Goal: Task Accomplishment & Management: Manage account settings

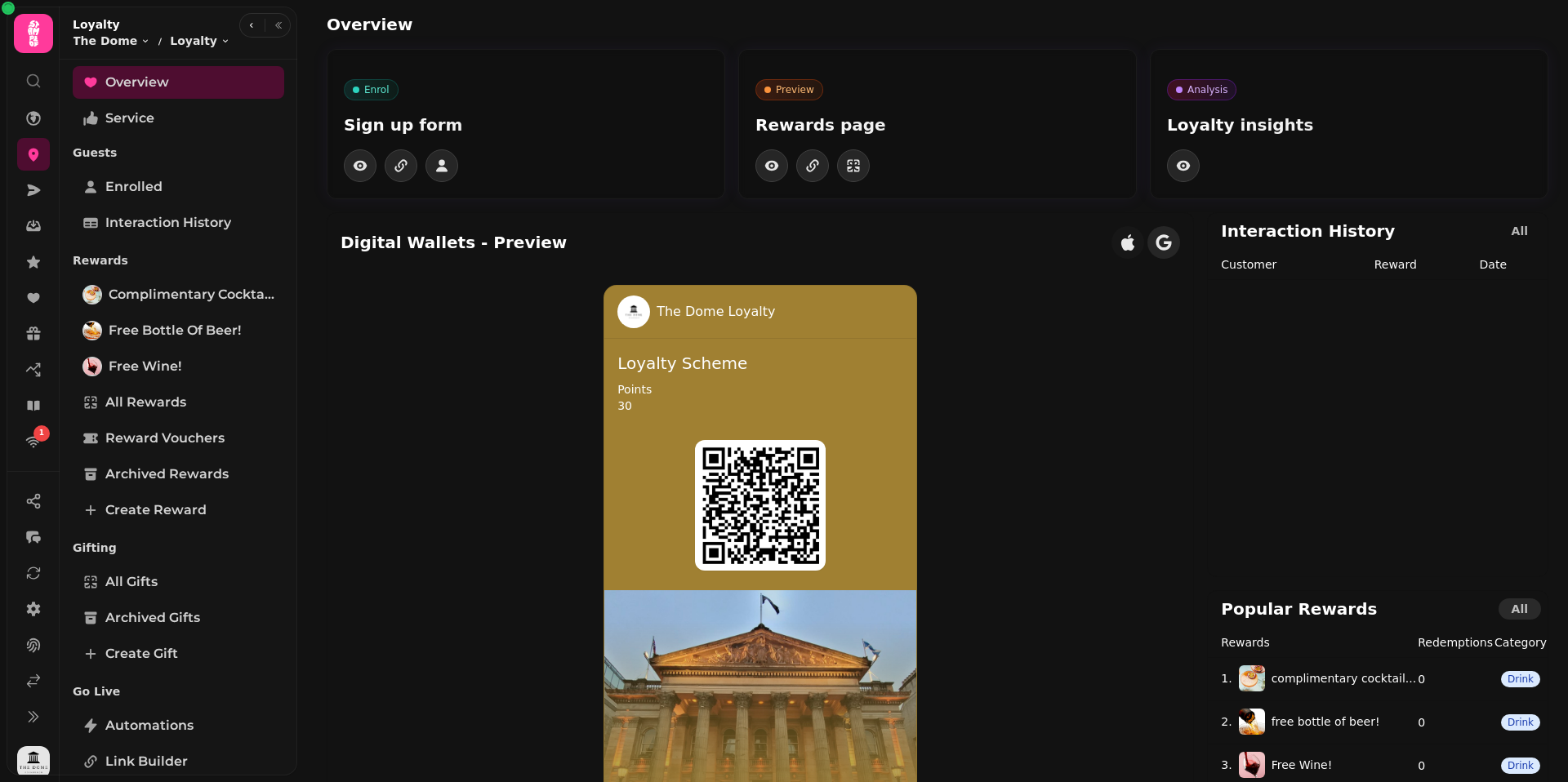
scroll to position [25, 0]
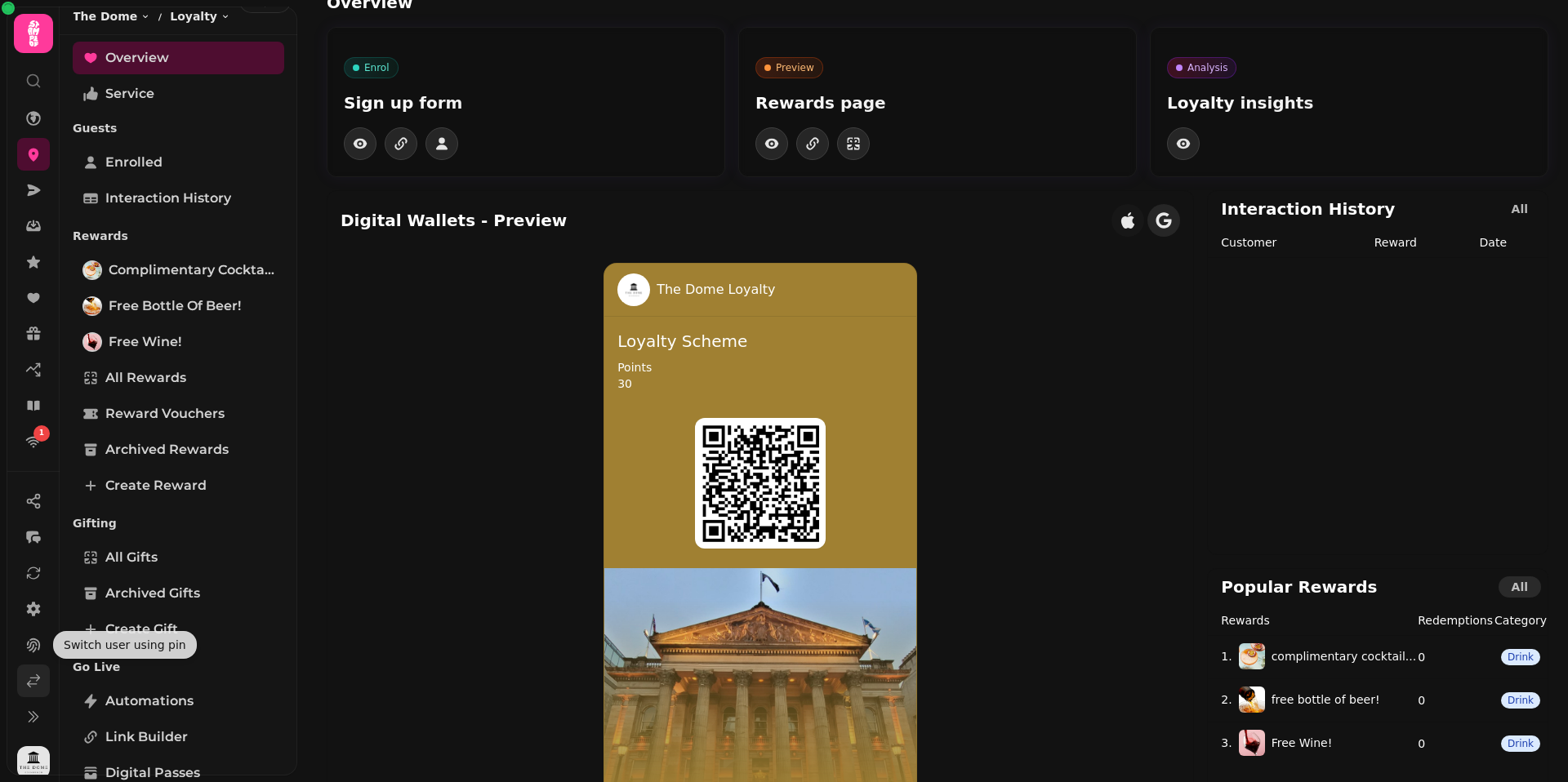
click at [29, 682] on icon at bounding box center [33, 681] width 16 height 16
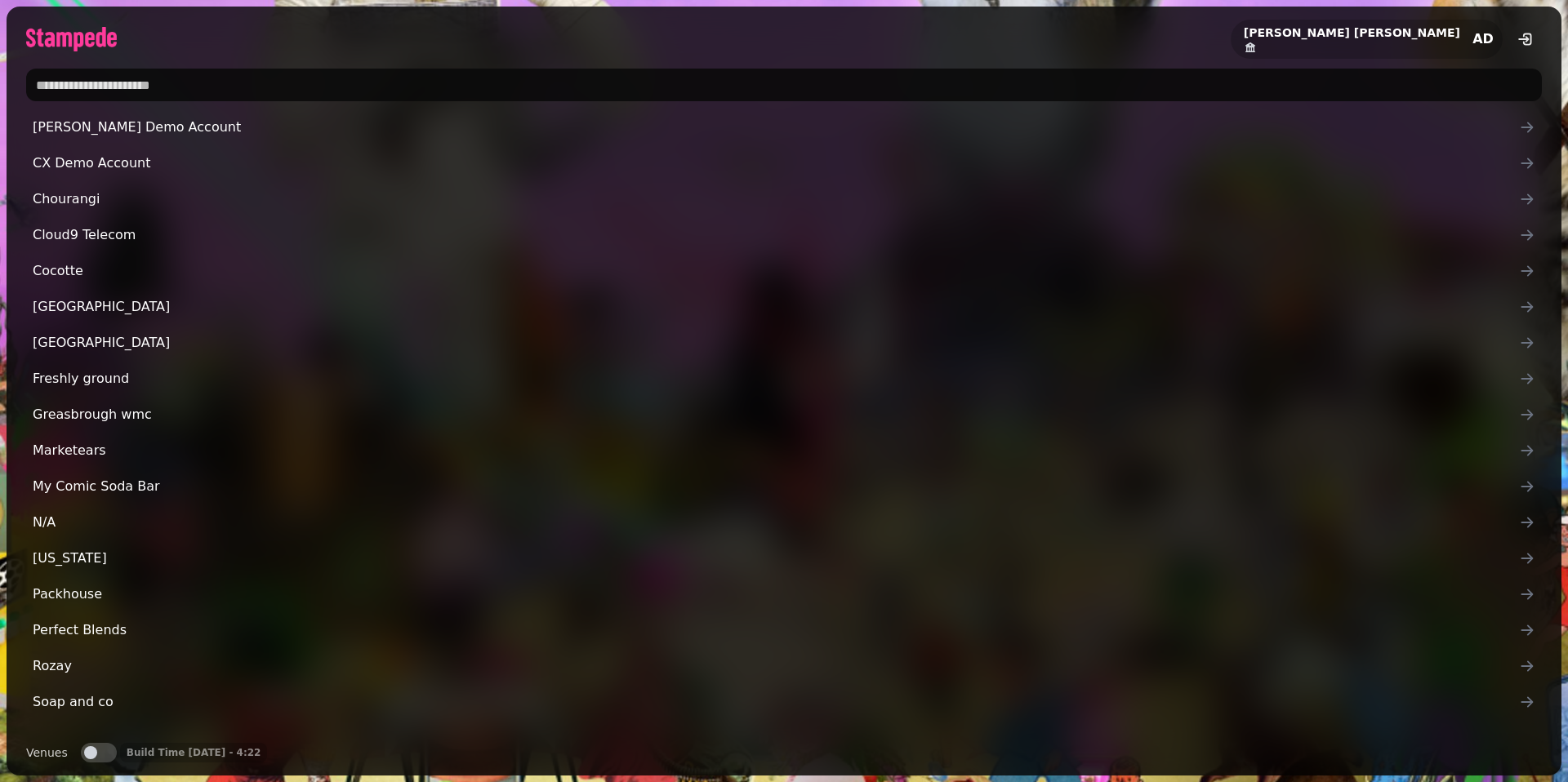
click at [205, 98] on input "text" at bounding box center [783, 84] width 1516 height 33
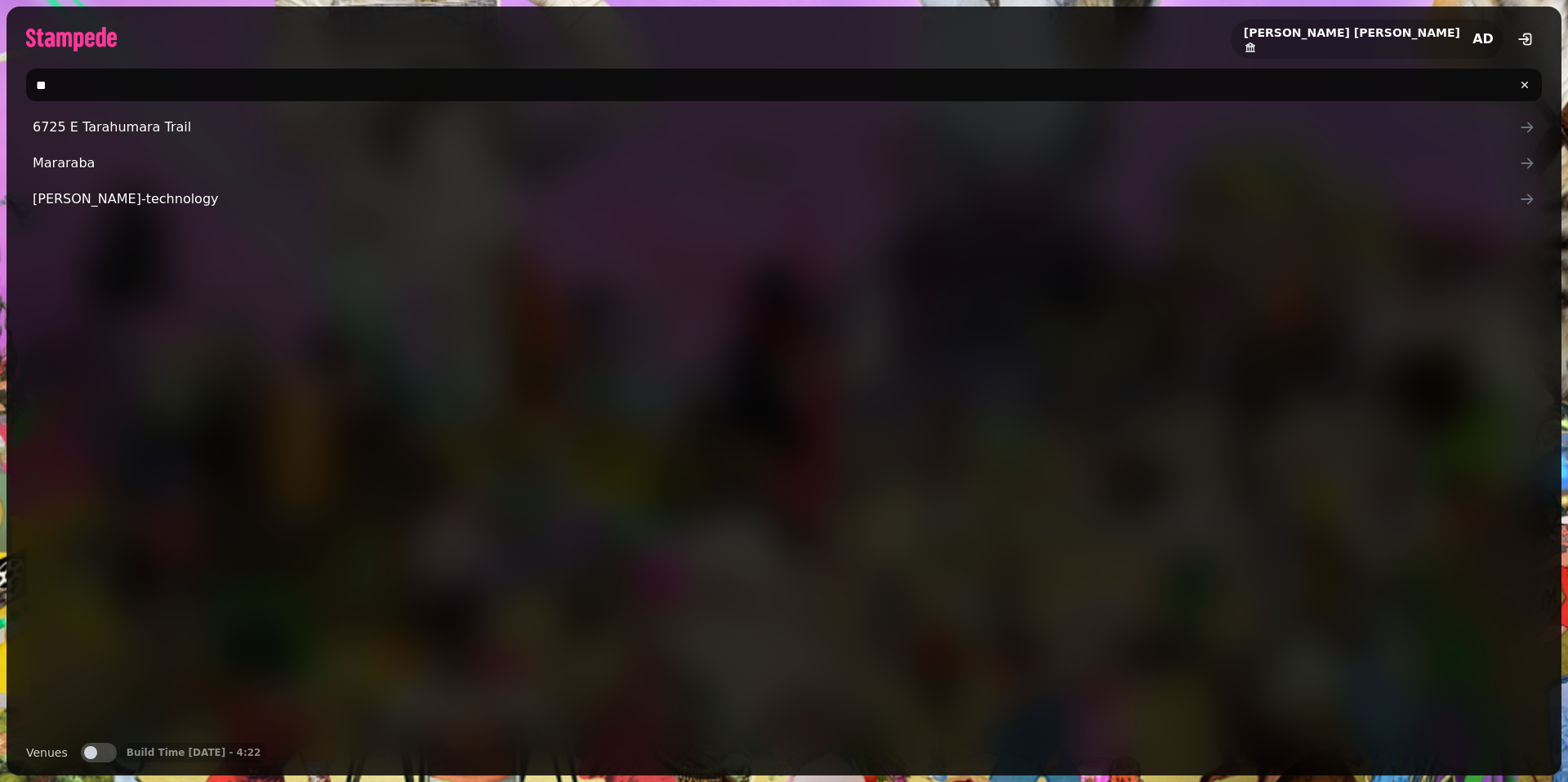
type input "*"
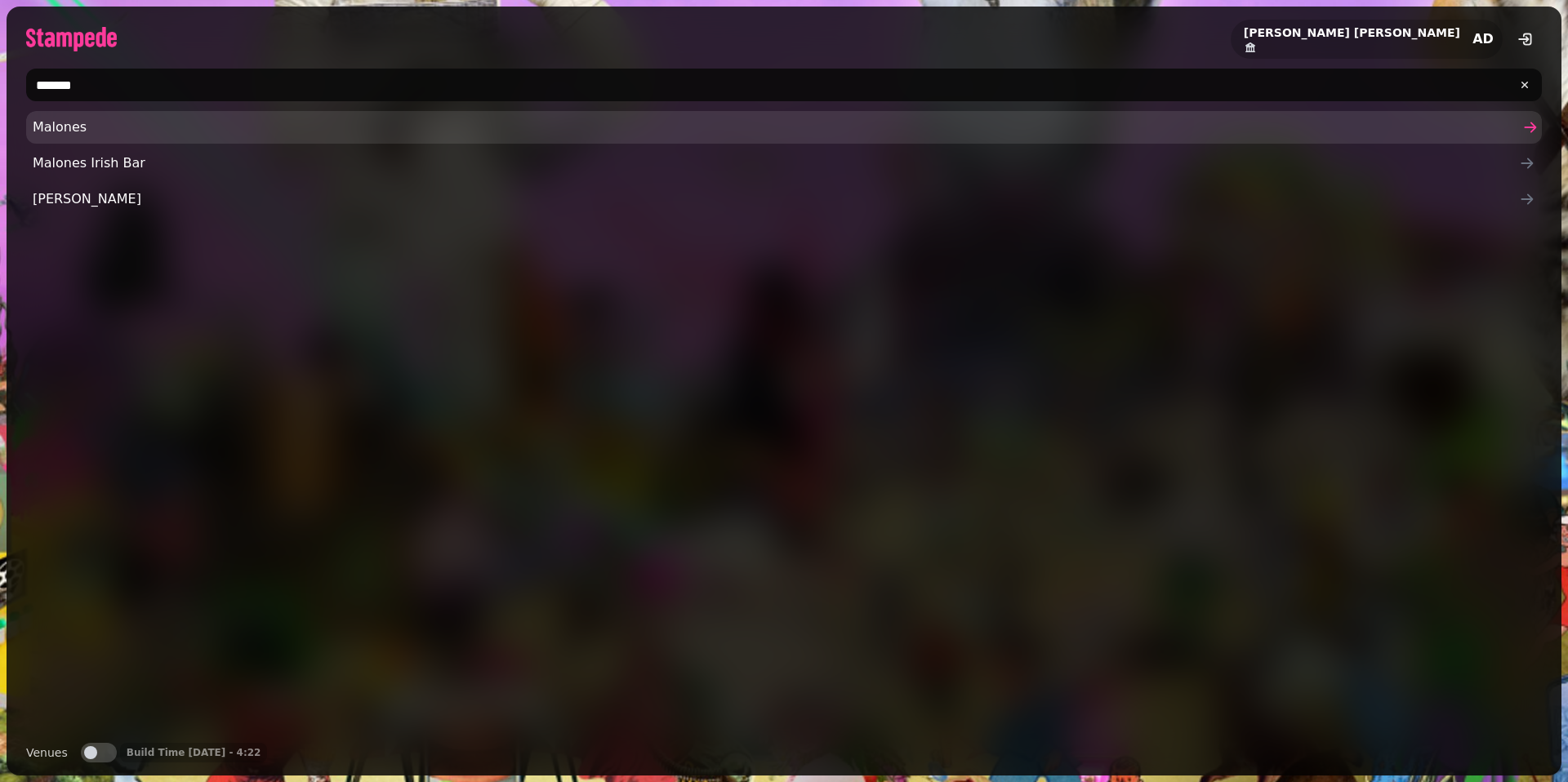
type input "*******"
click at [105, 139] on link "Malones" at bounding box center [783, 127] width 1516 height 33
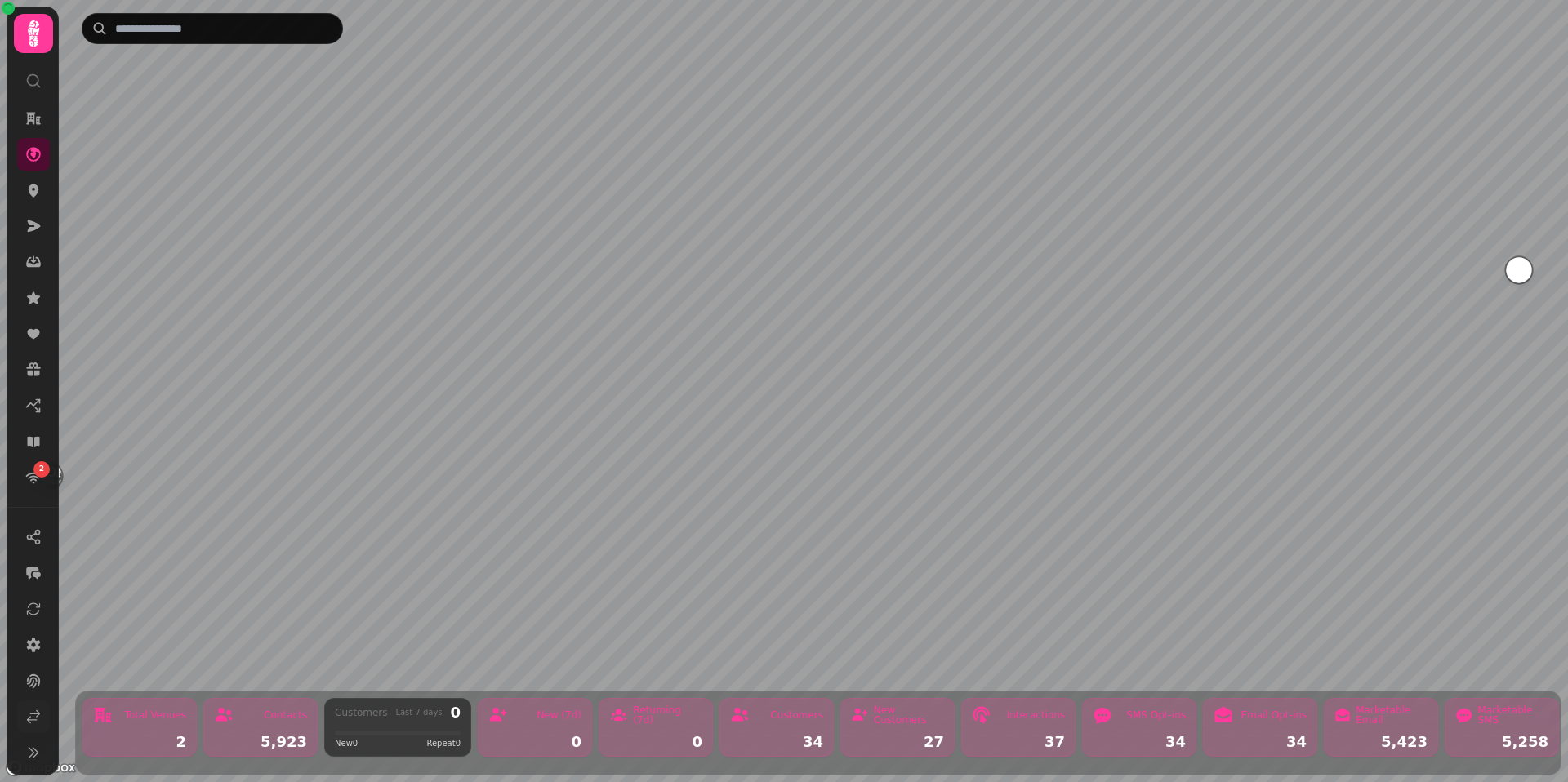
click at [43, 717] on link at bounding box center [33, 716] width 33 height 33
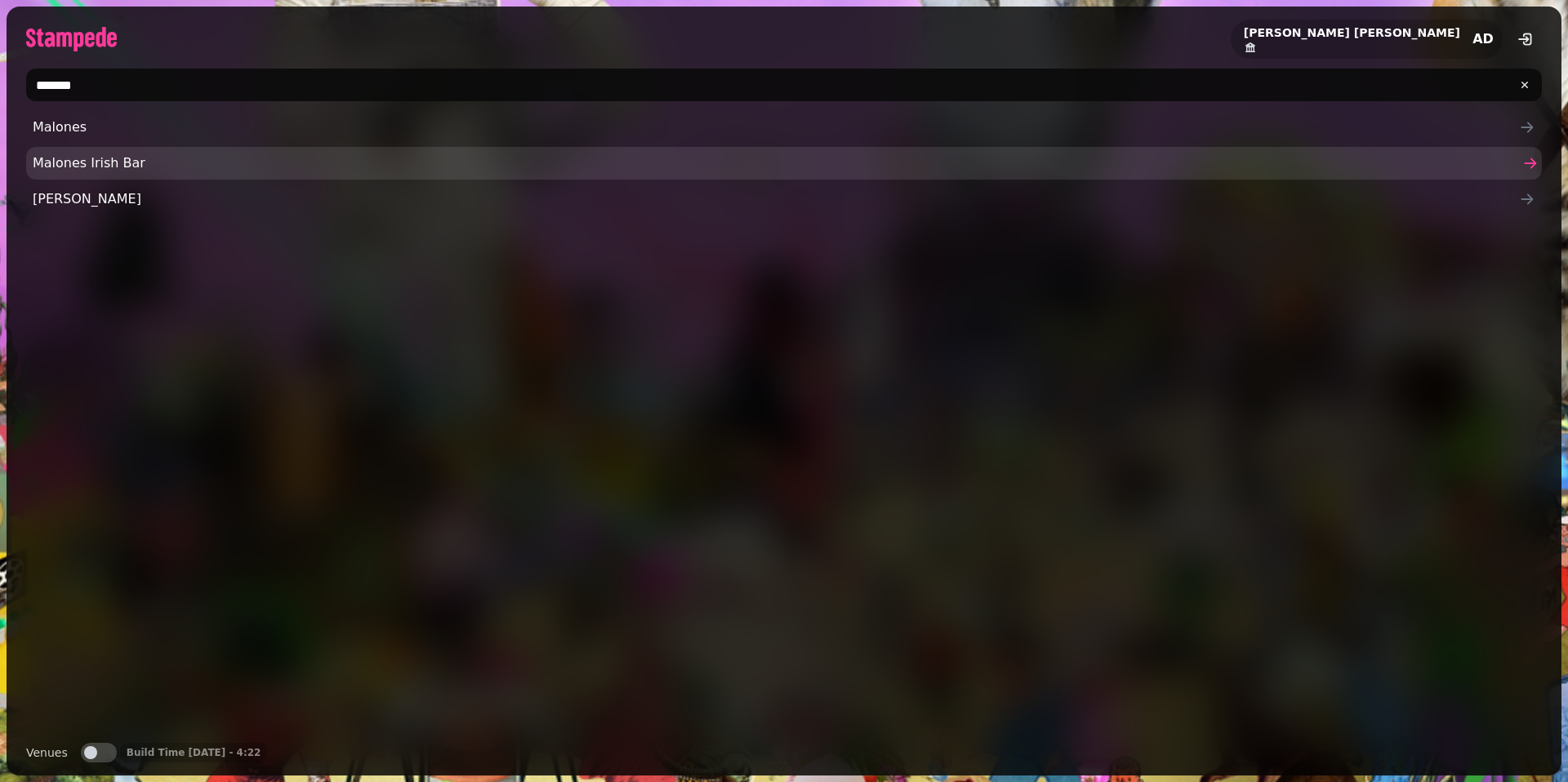
click at [89, 160] on span "Malones Irish Bar" at bounding box center [776, 164] width 1486 height 20
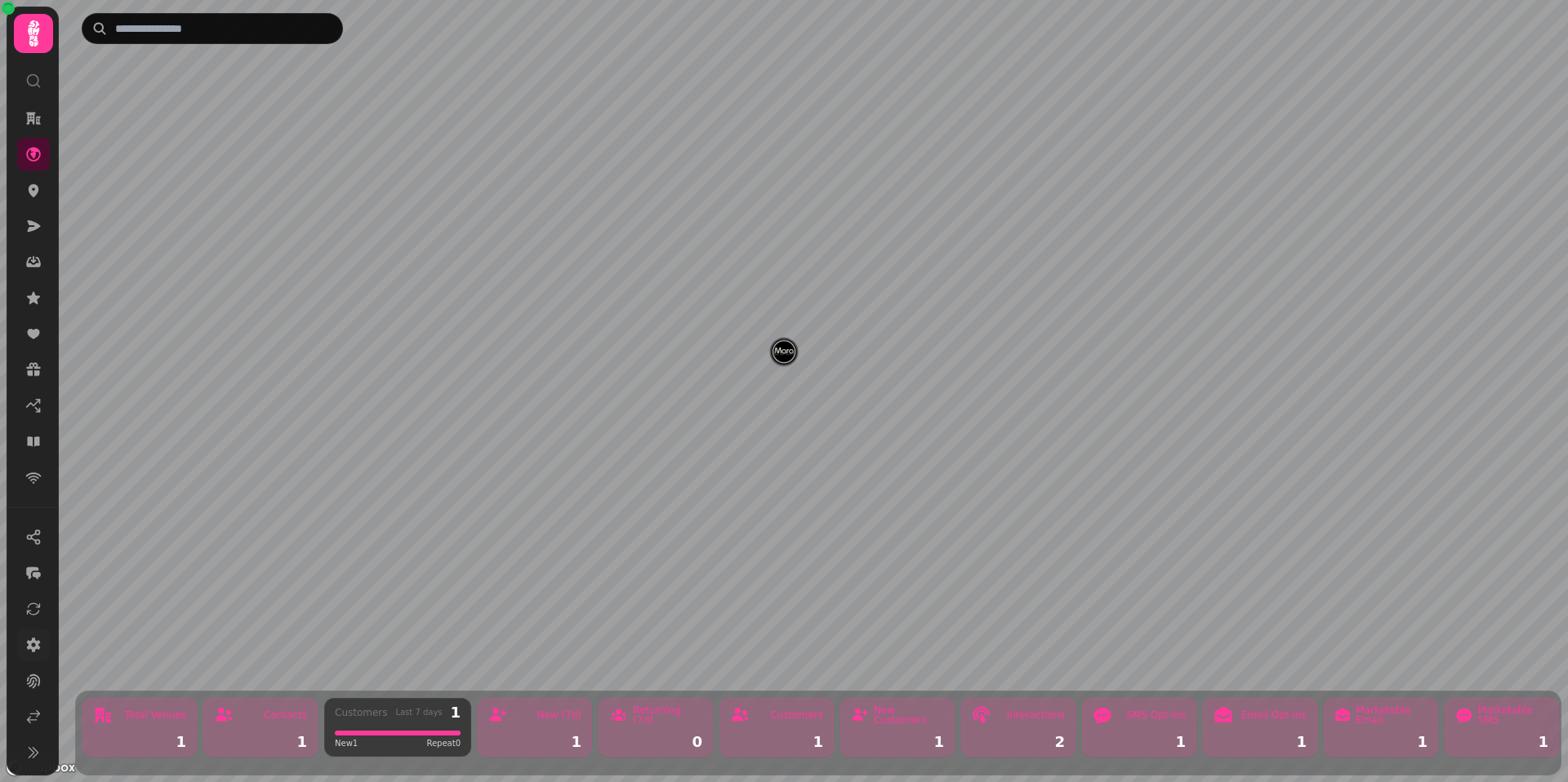
click at [36, 641] on icon at bounding box center [34, 644] width 14 height 15
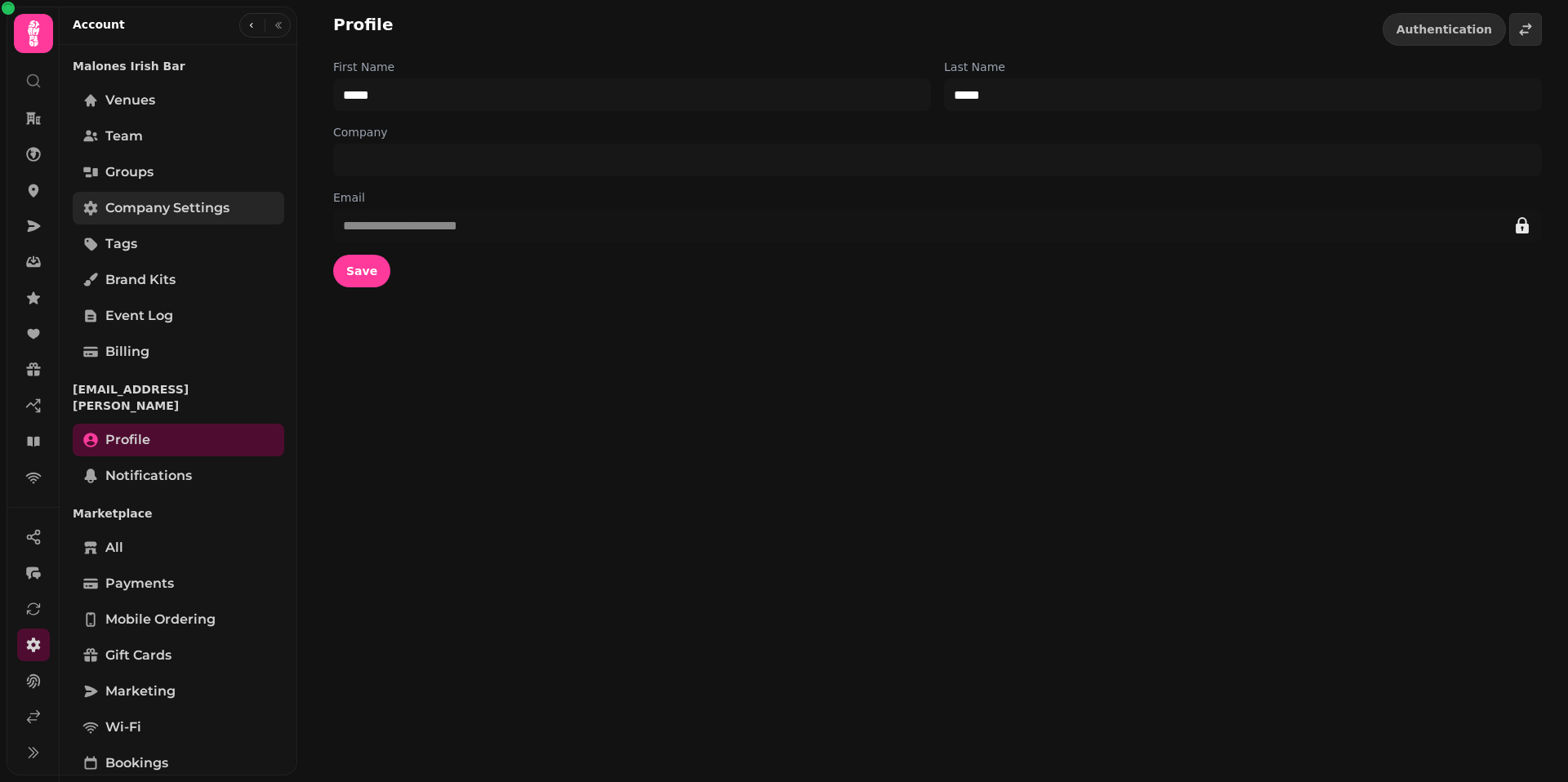
click at [121, 198] on span "Company settings" at bounding box center [167, 208] width 124 height 20
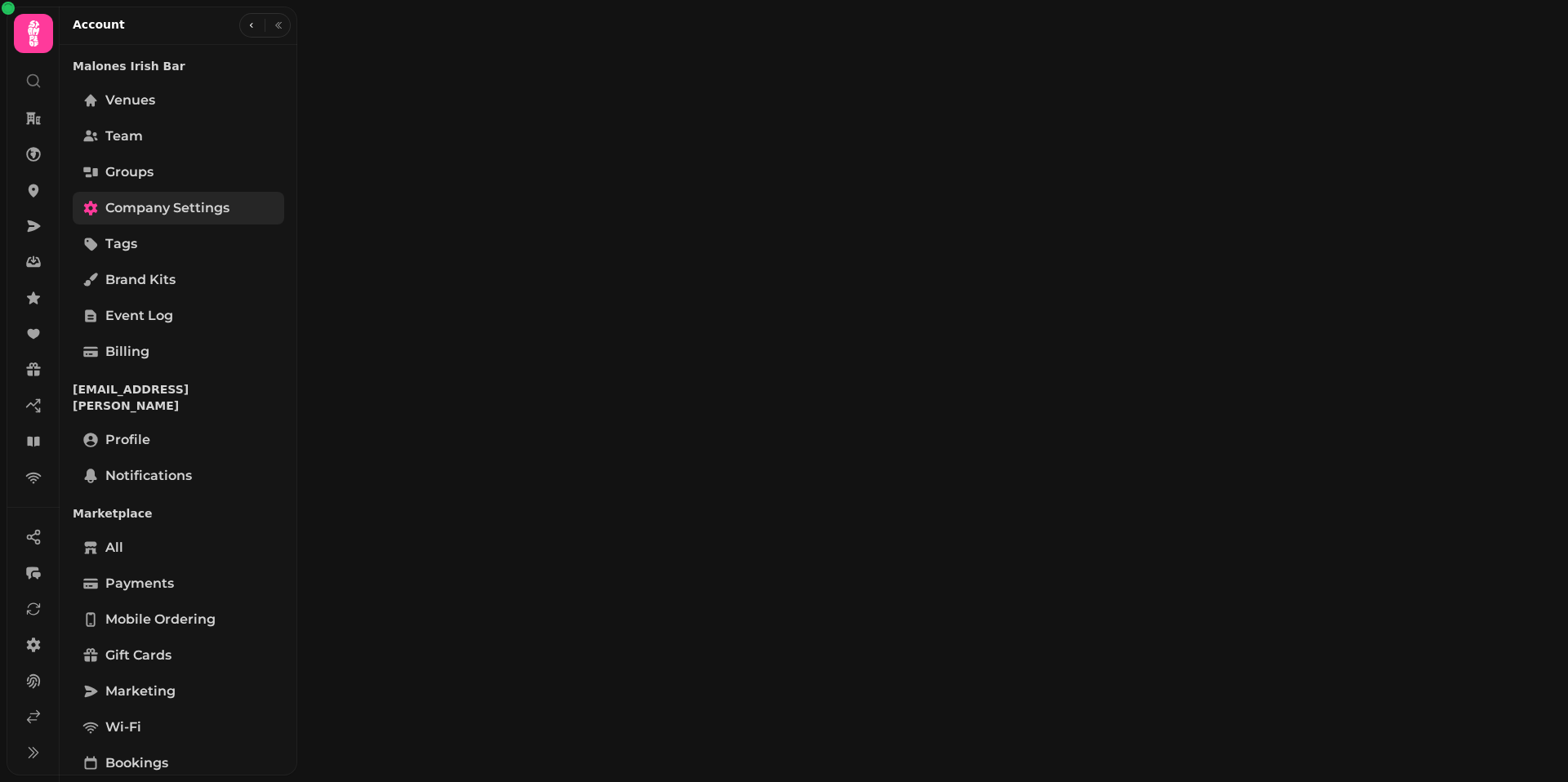
select select "**********"
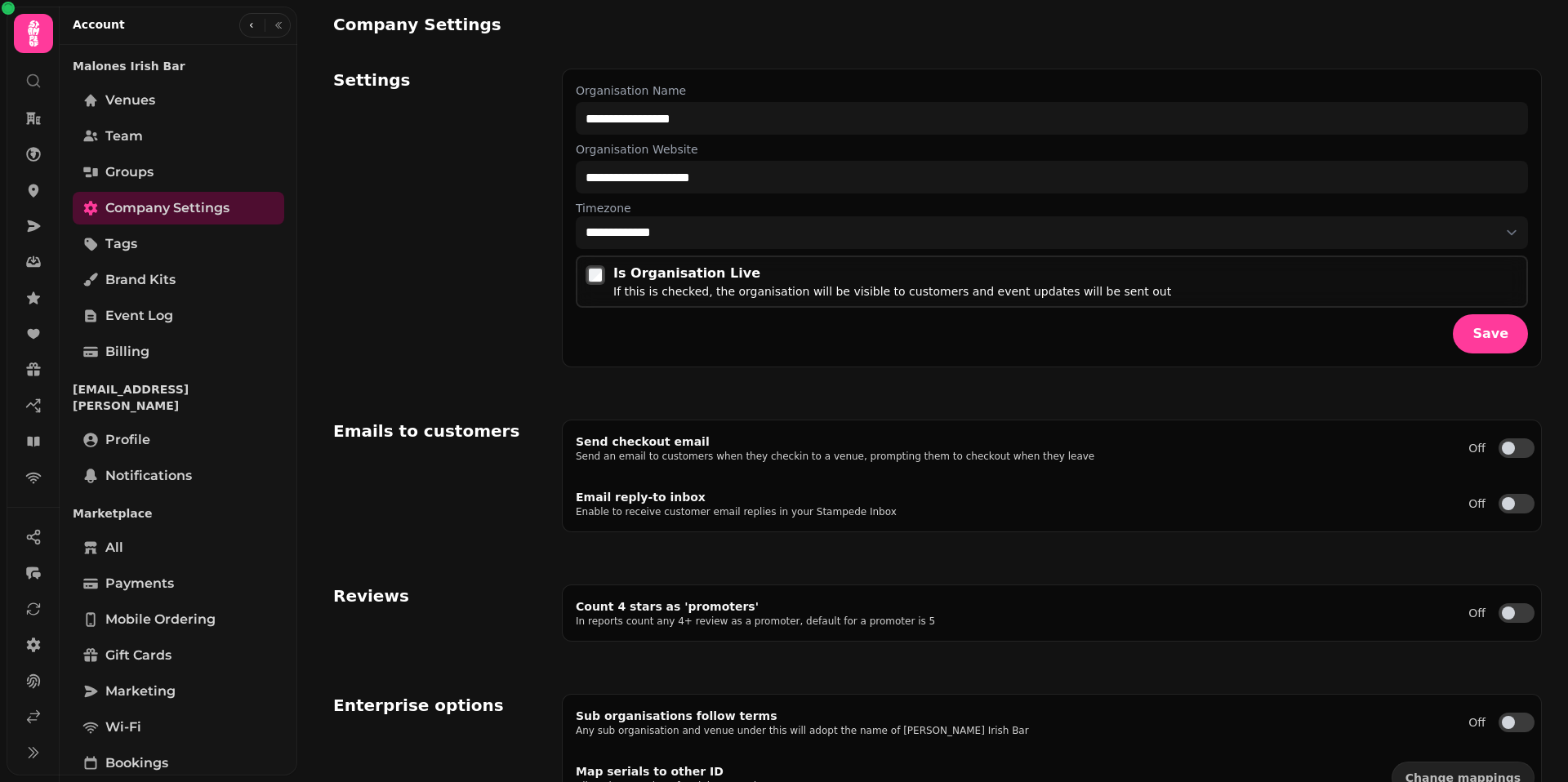
select select "**********"
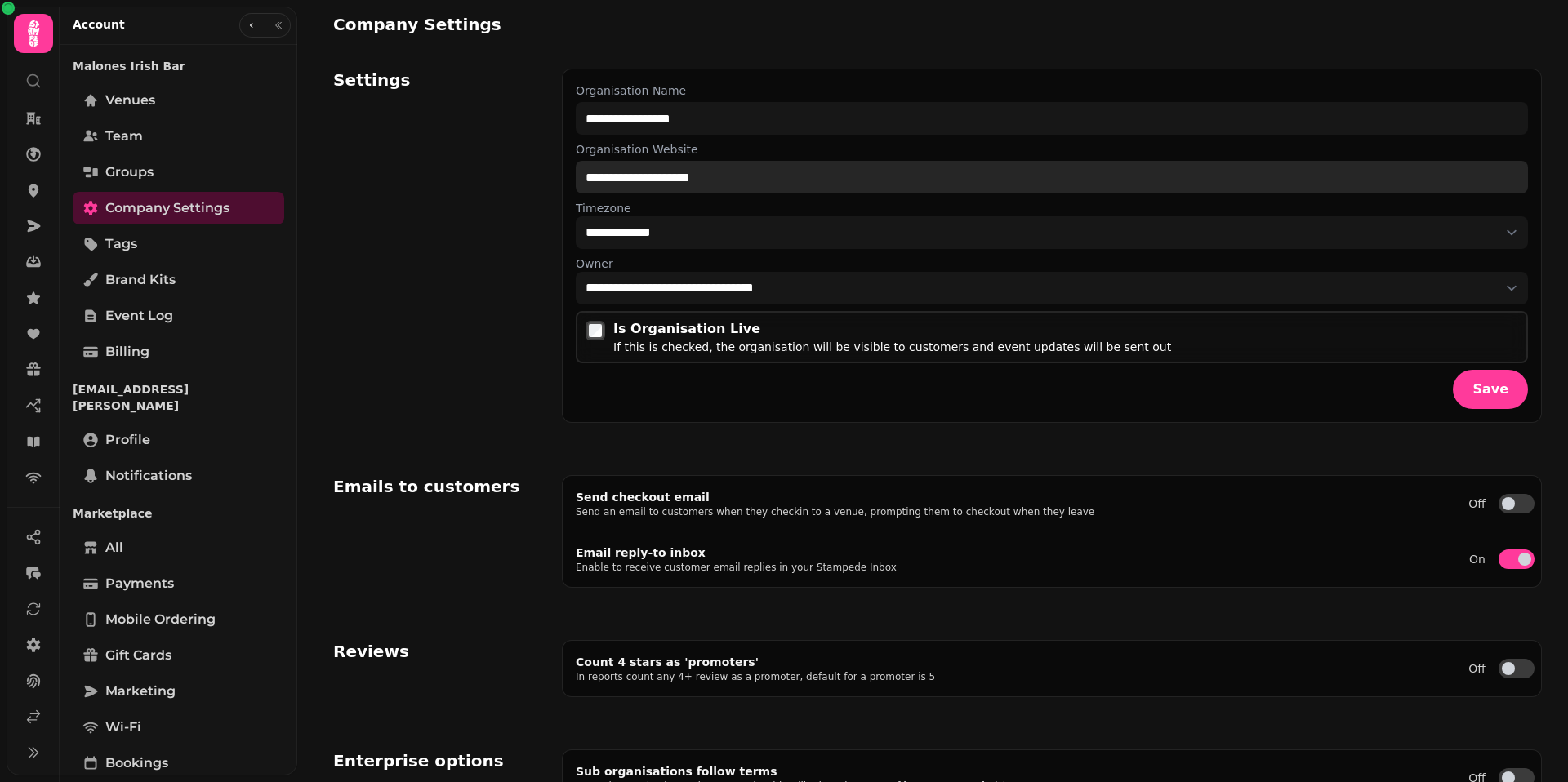
drag, startPoint x: 742, startPoint y: 172, endPoint x: 582, endPoint y: 175, distance: 160.0
click at [582, 175] on input "**********" at bounding box center [1052, 177] width 952 height 33
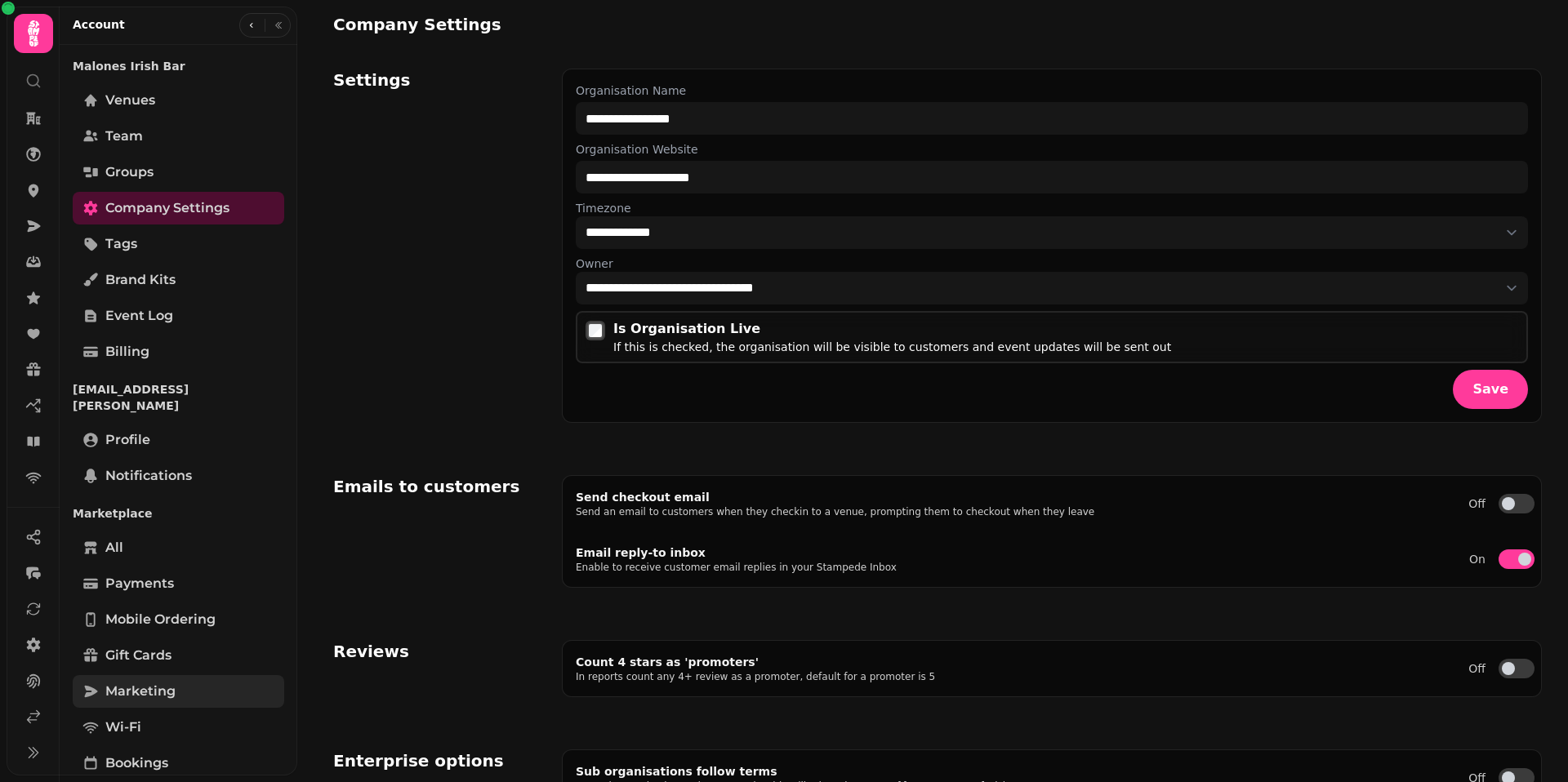
click at [151, 682] on span "Marketing" at bounding box center [140, 691] width 70 height 20
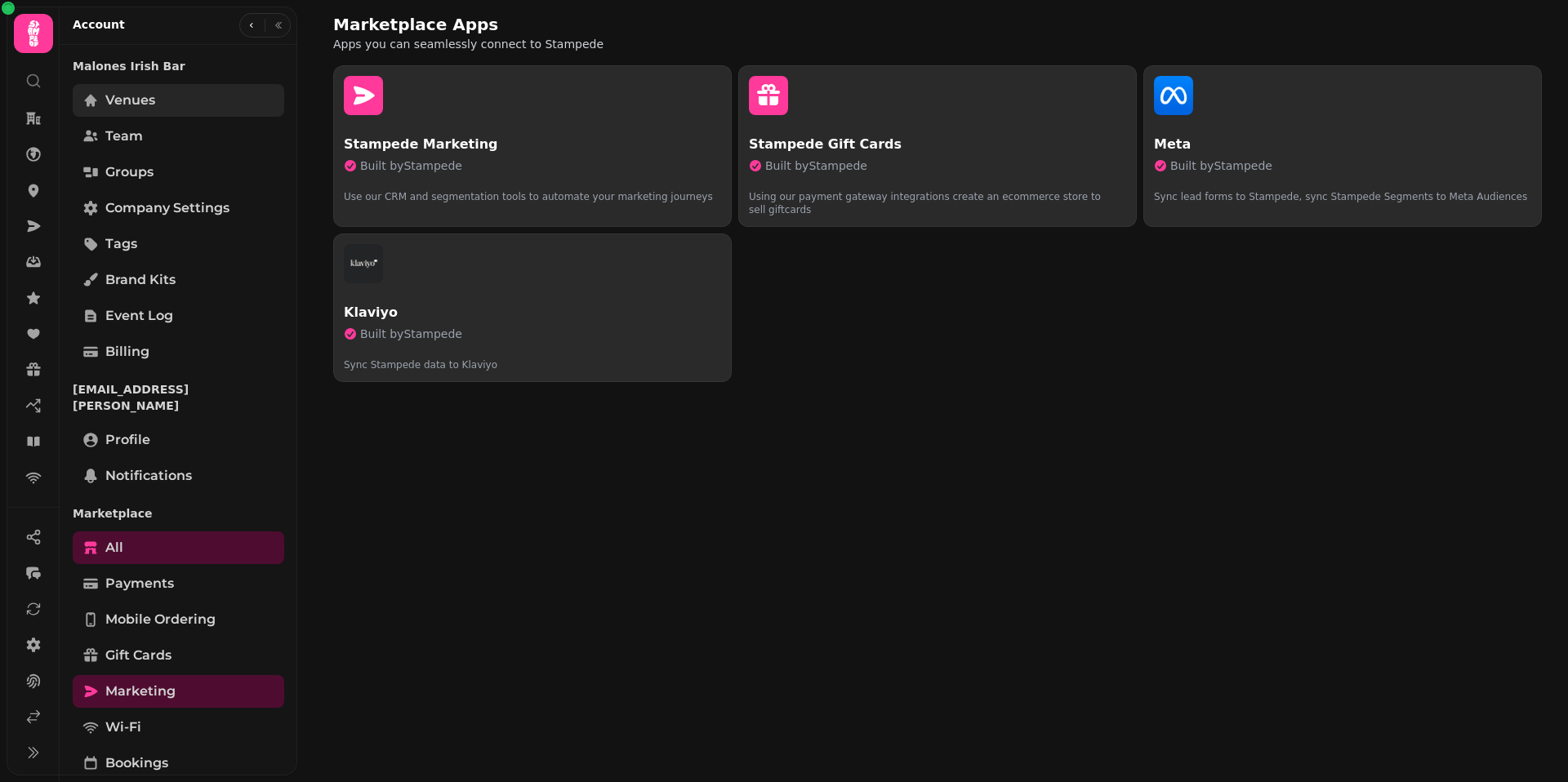
click at [116, 111] on link "Venues" at bounding box center [179, 100] width 212 height 33
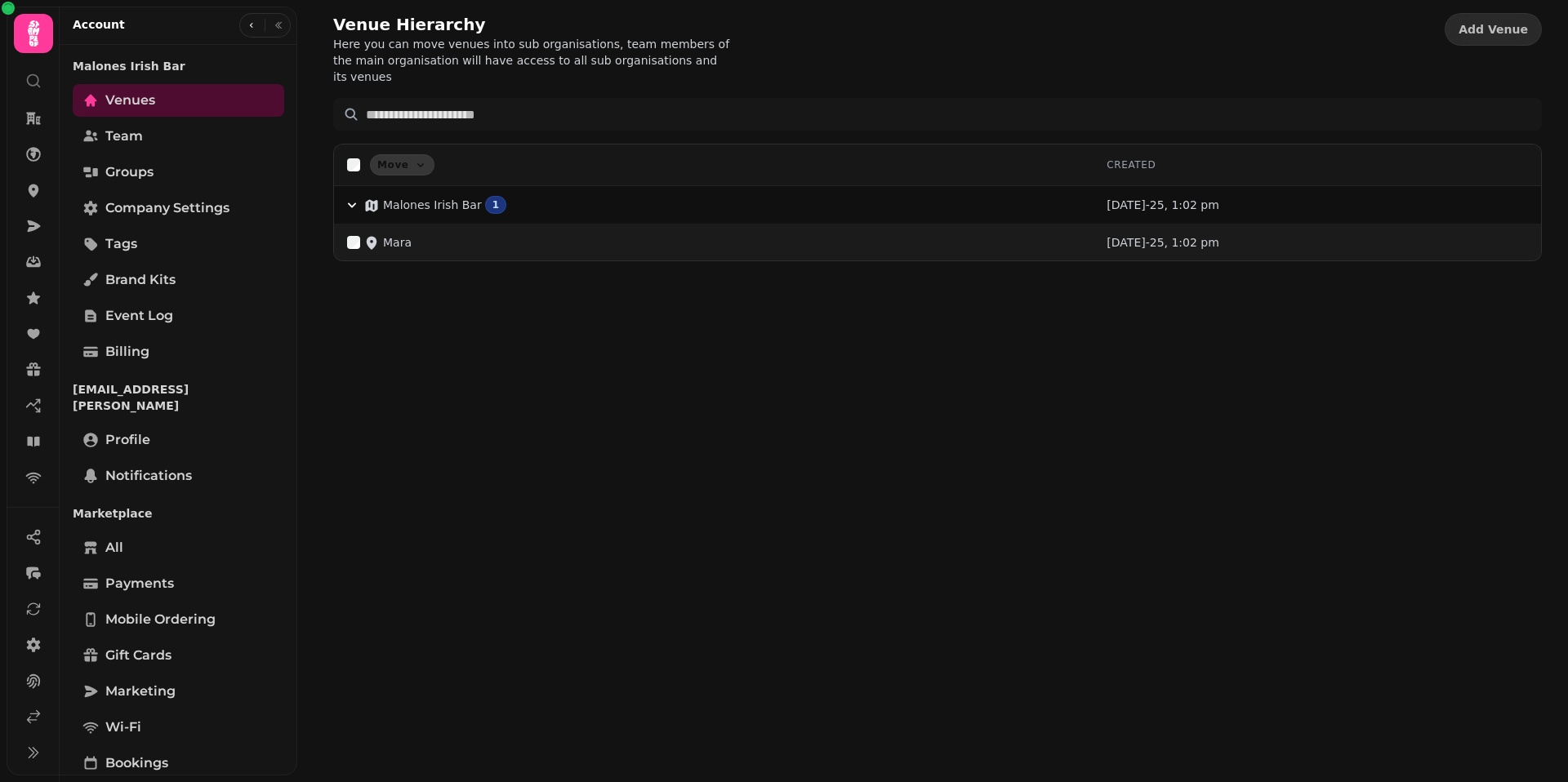
click at [403, 235] on p "Mara" at bounding box center [397, 243] width 28 height 16
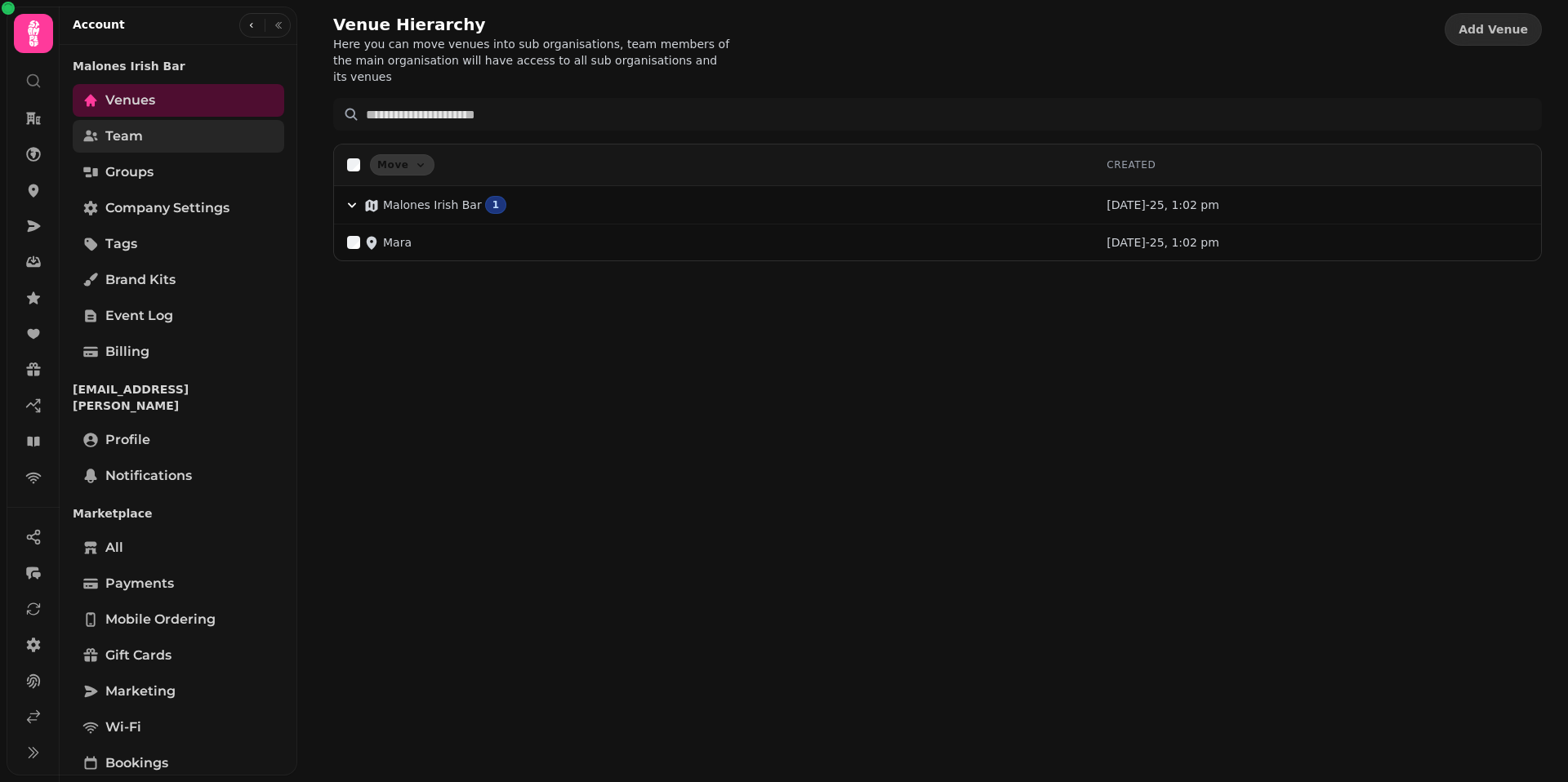
click at [162, 133] on link "Team" at bounding box center [179, 136] width 212 height 33
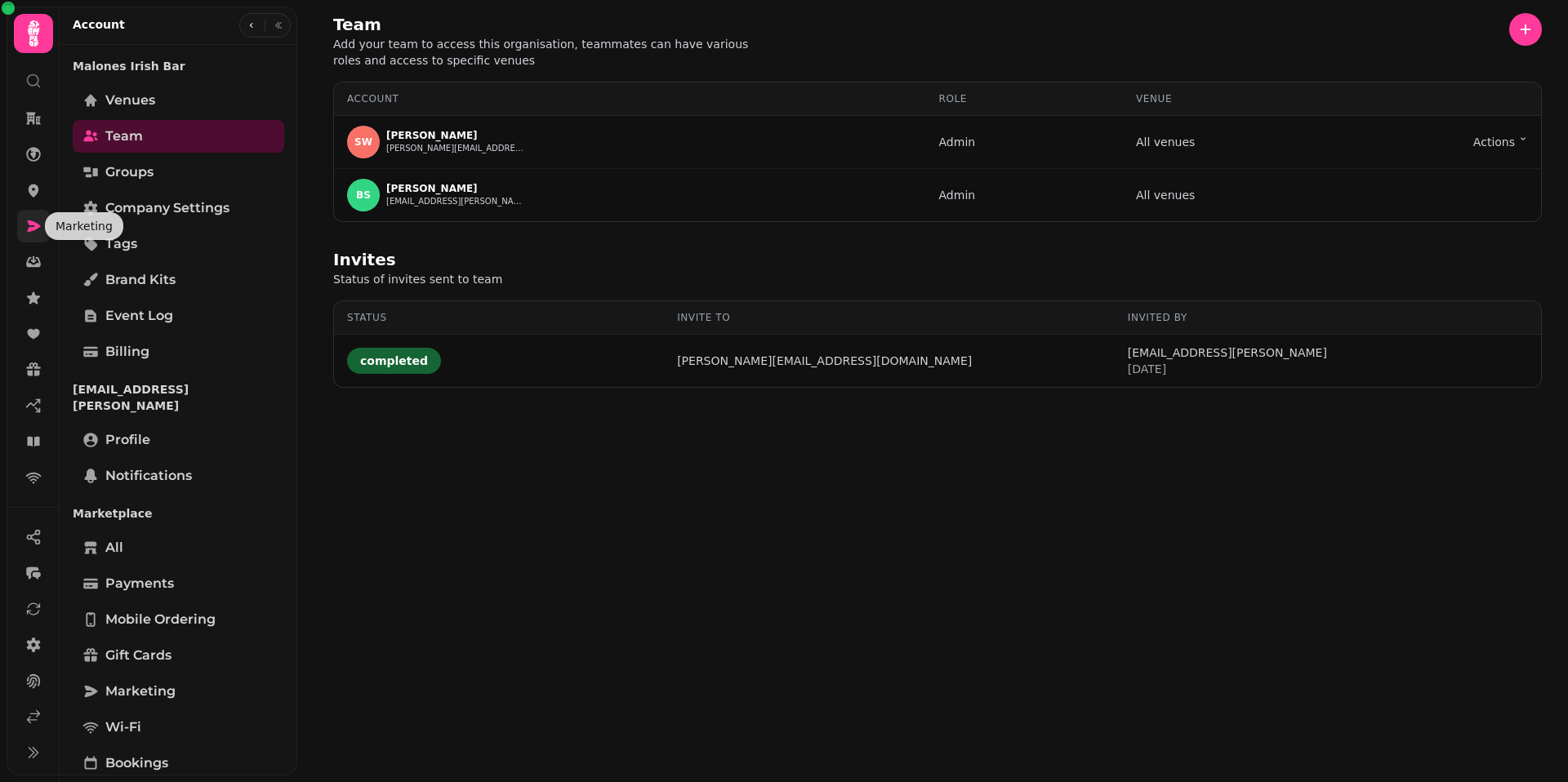
click at [29, 220] on icon at bounding box center [34, 226] width 13 height 12
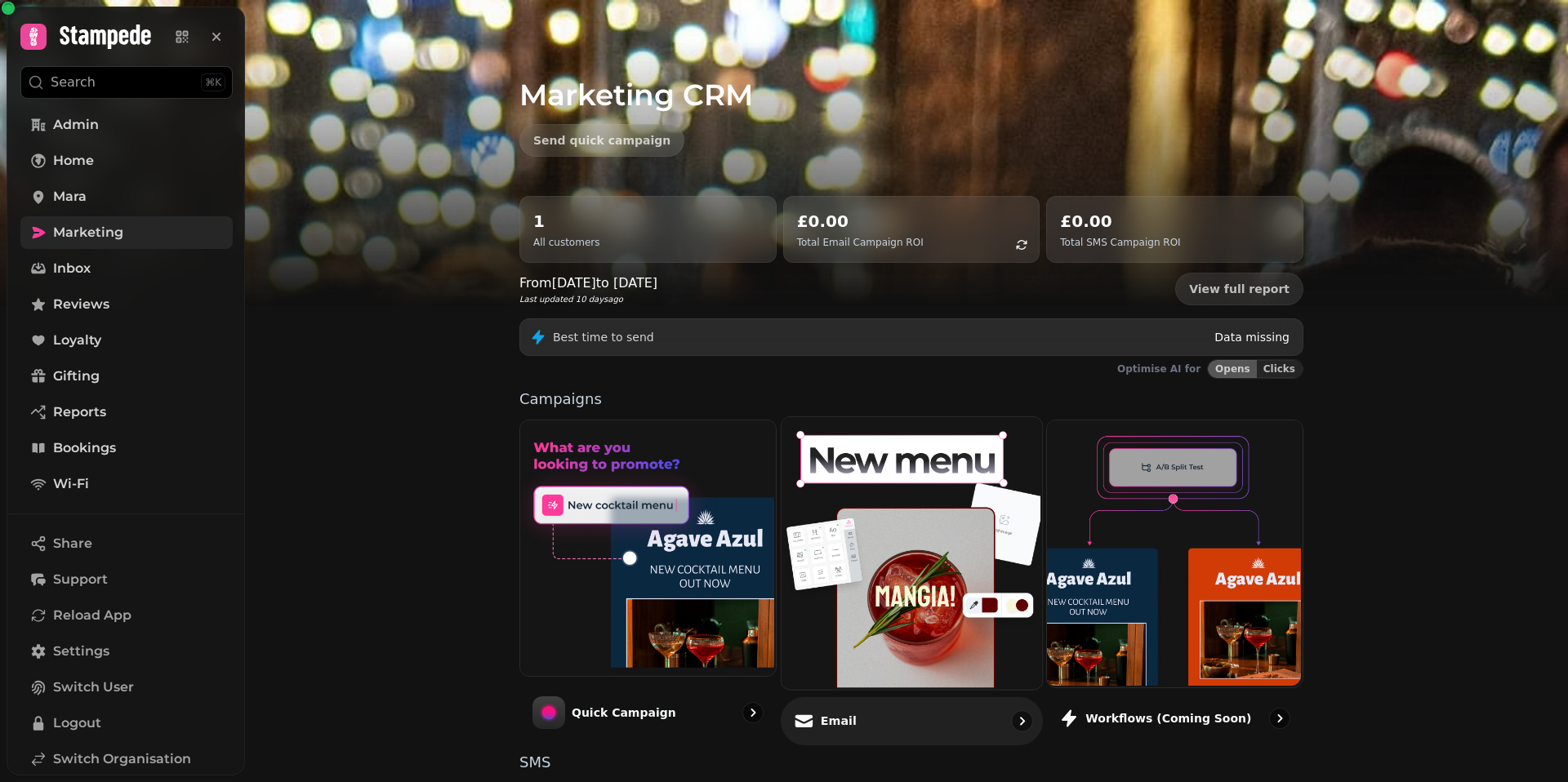
scroll to position [57, 0]
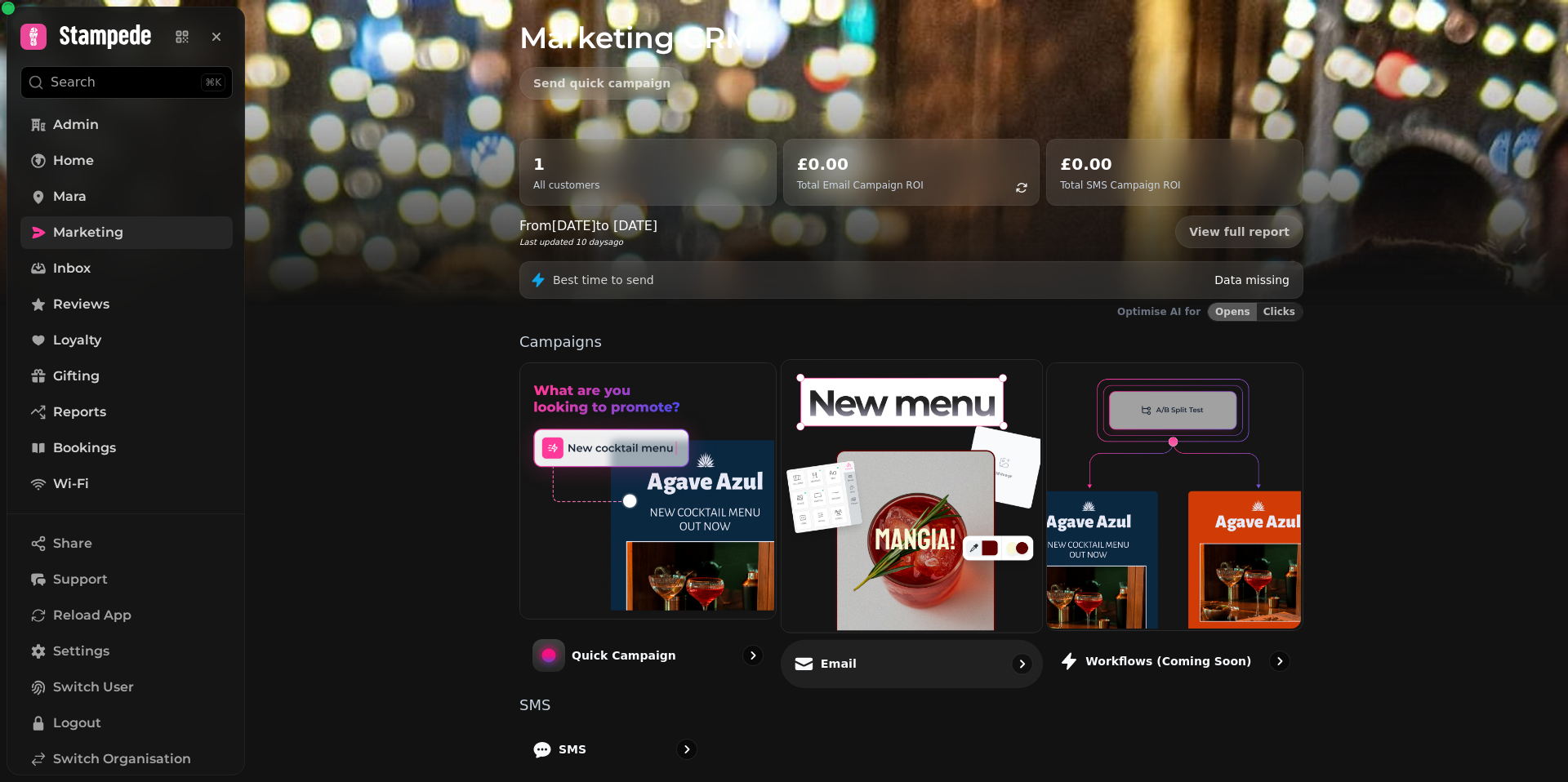
click at [951, 667] on div "Email" at bounding box center [911, 663] width 262 height 48
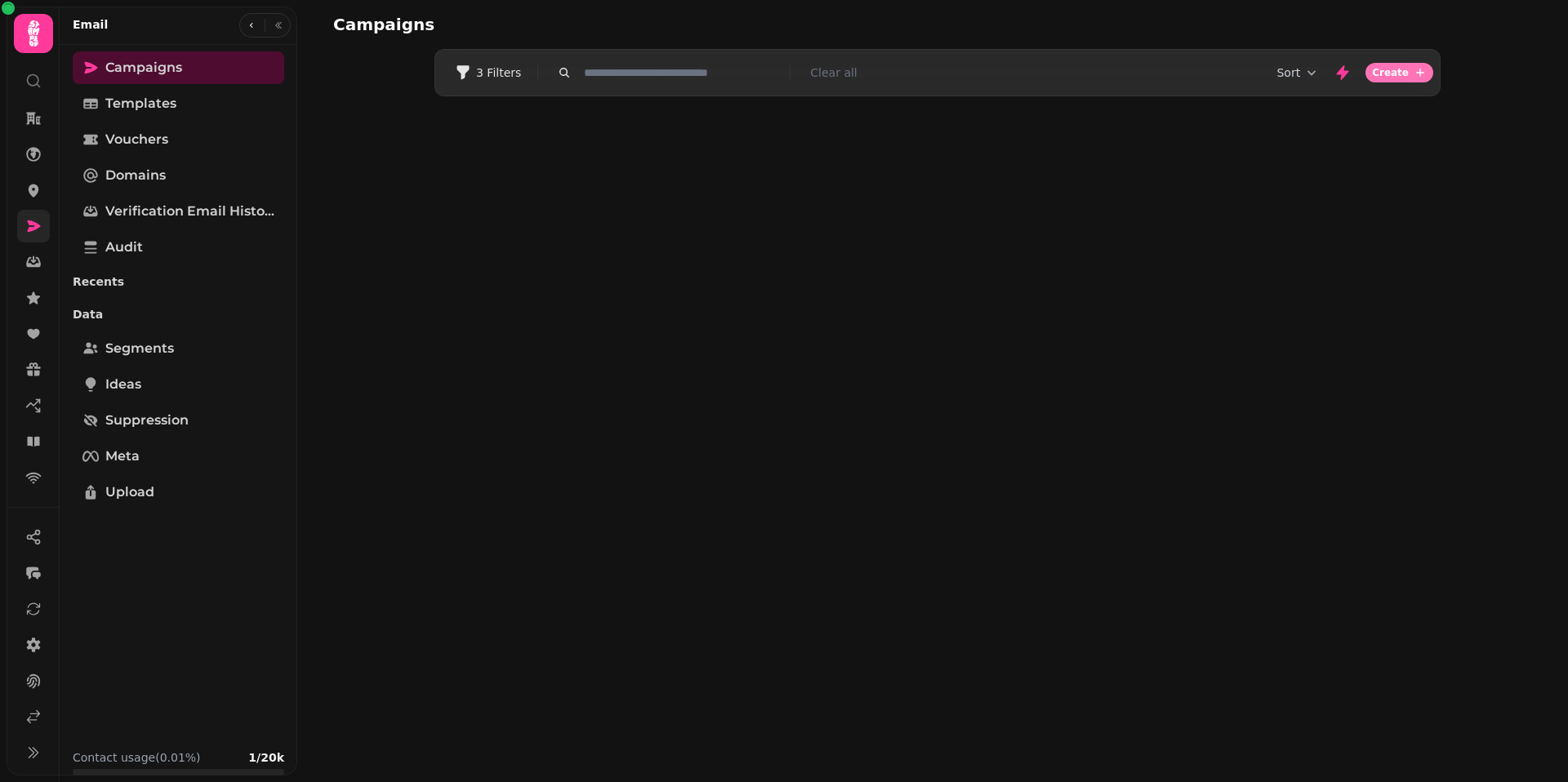
click at [1384, 75] on span "Create" at bounding box center [1389, 72] width 36 height 10
select select "**********"
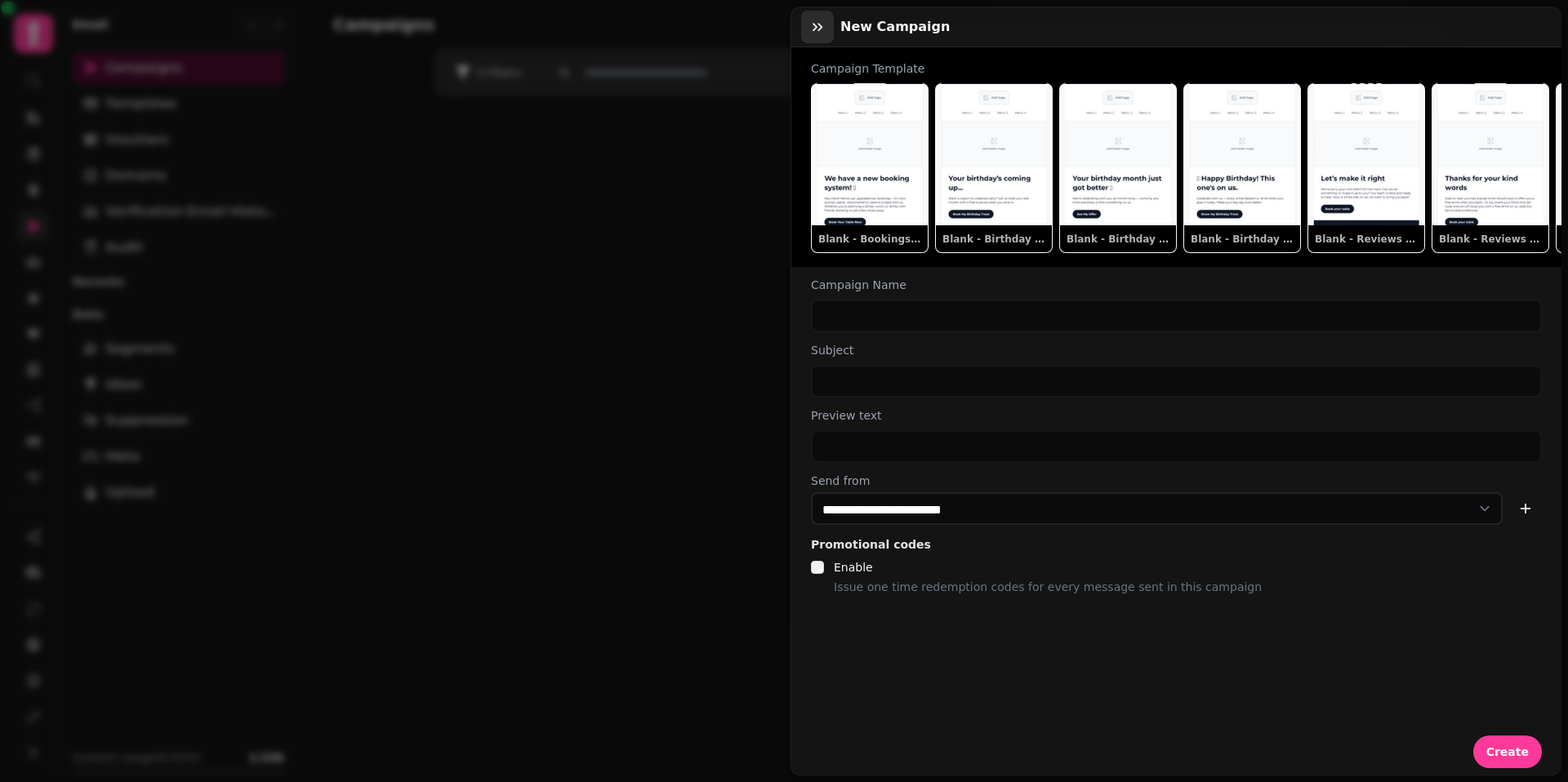
click at [821, 32] on icon "button" at bounding box center [817, 27] width 16 height 16
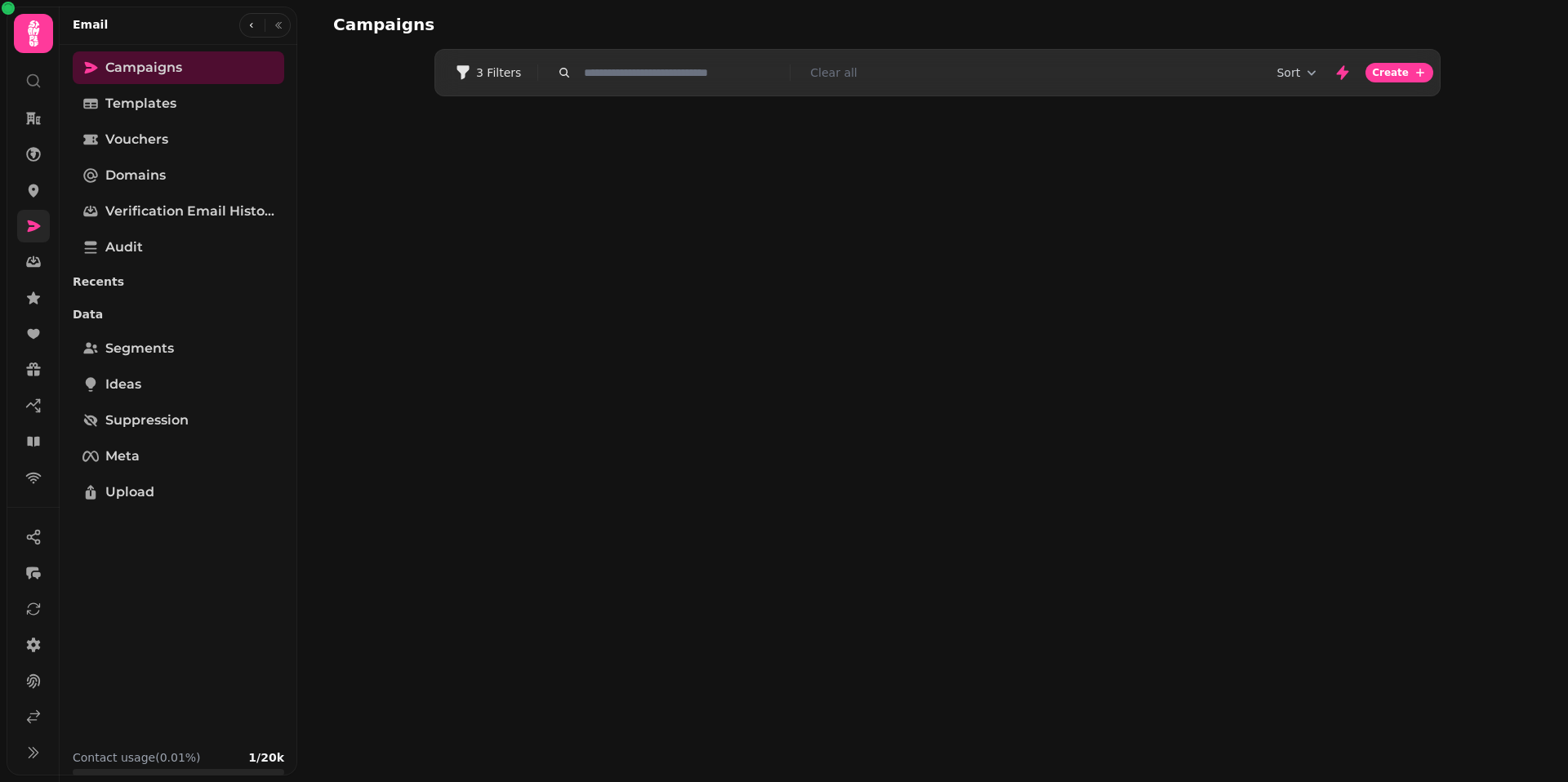
click at [607, 148] on div "Campaigns Filters 3 Filters Clear all Sort Create" at bounding box center [932, 391] width 1270 height 782
click at [168, 115] on link "Templates" at bounding box center [179, 103] width 212 height 33
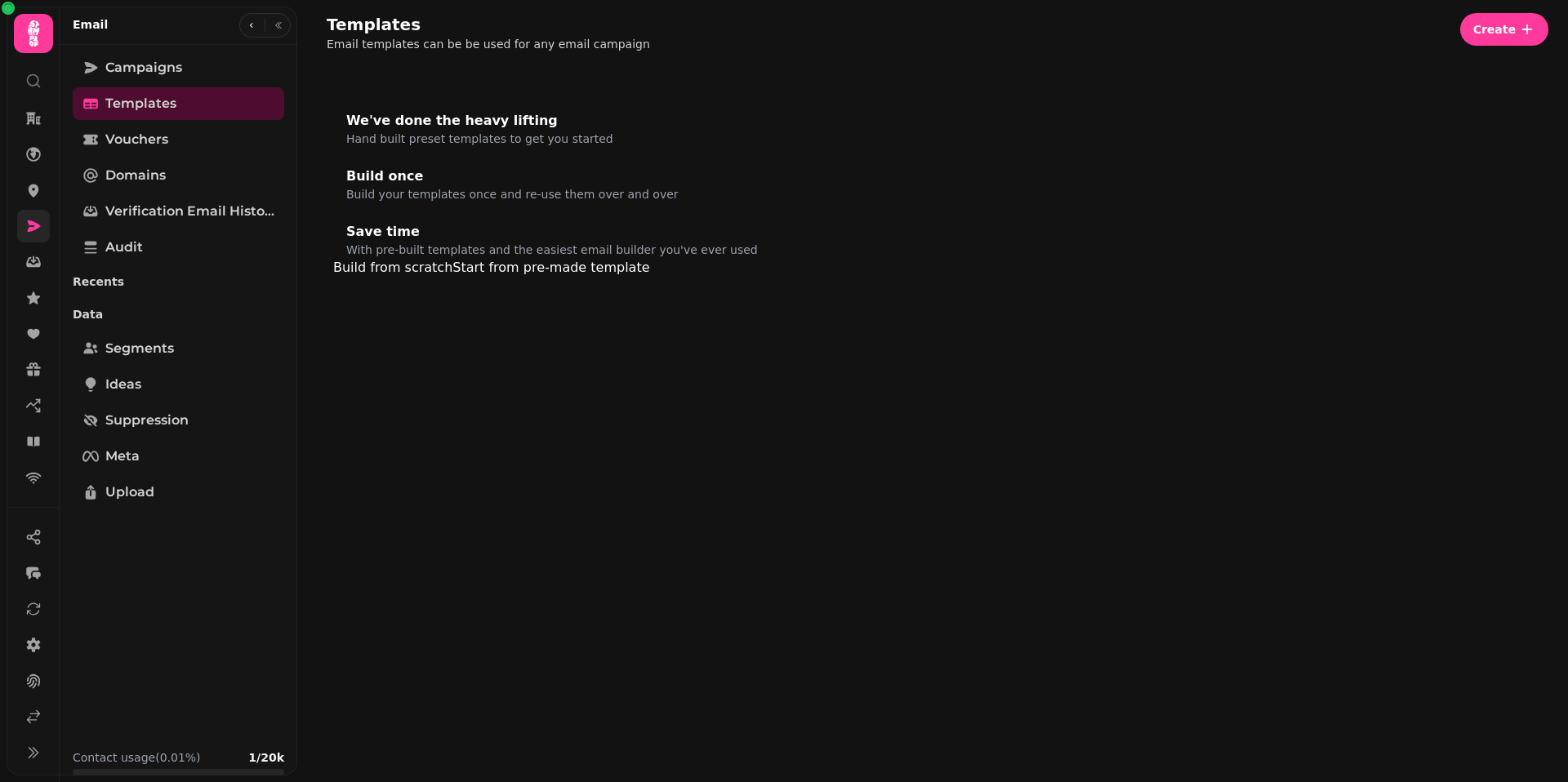
click at [649, 277] on button "Start from pre-made template" at bounding box center [550, 267] width 196 height 20
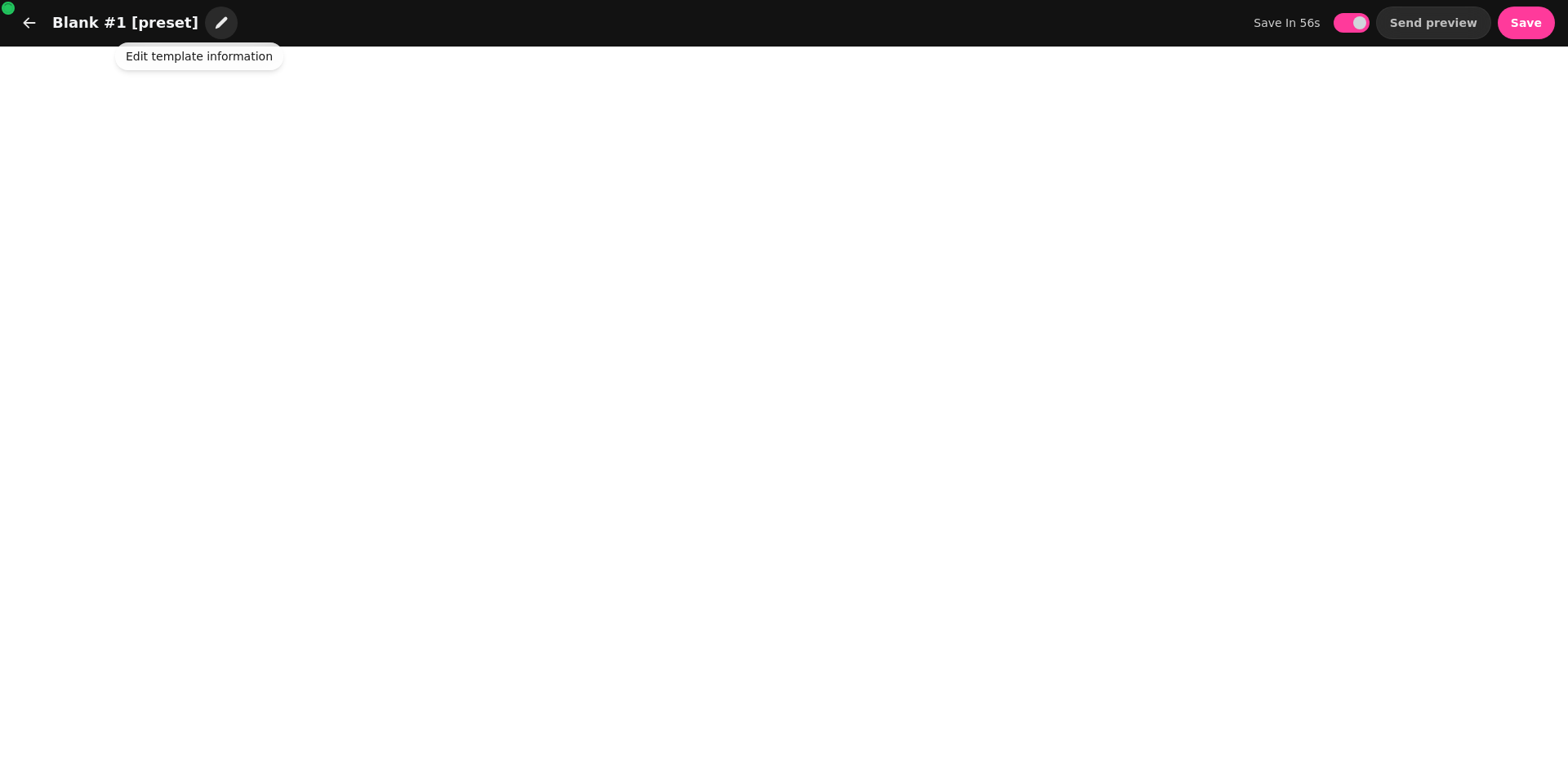
click at [213, 29] on icon "button" at bounding box center [221, 23] width 16 height 16
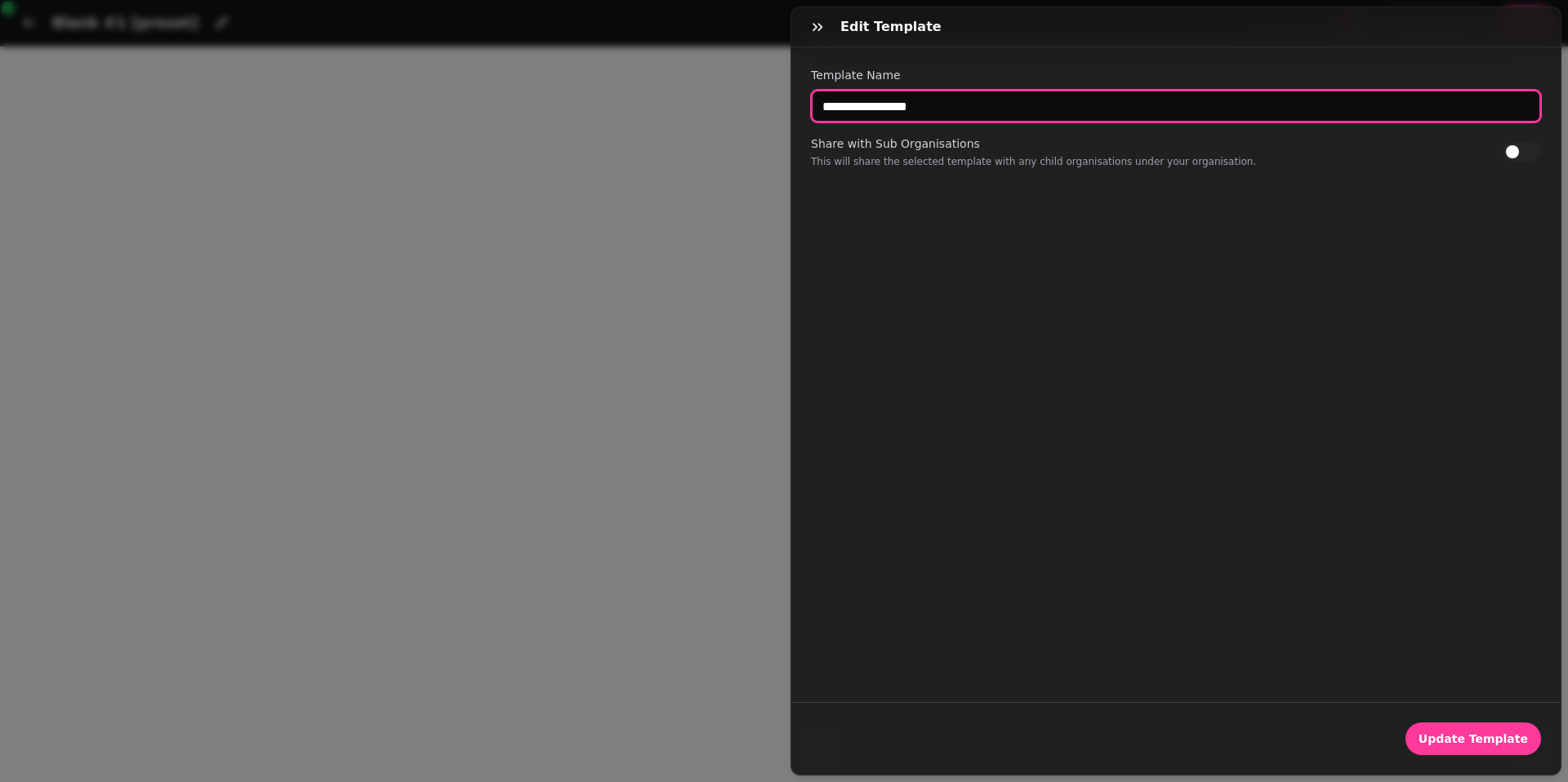
drag, startPoint x: 979, startPoint y: 116, endPoint x: 691, endPoint y: 96, distance: 288.7
click at [687, 95] on div "**********" at bounding box center [784, 403] width 1568 height 756
click at [857, 107] on input "**********" at bounding box center [1175, 106] width 730 height 33
type input "**********"
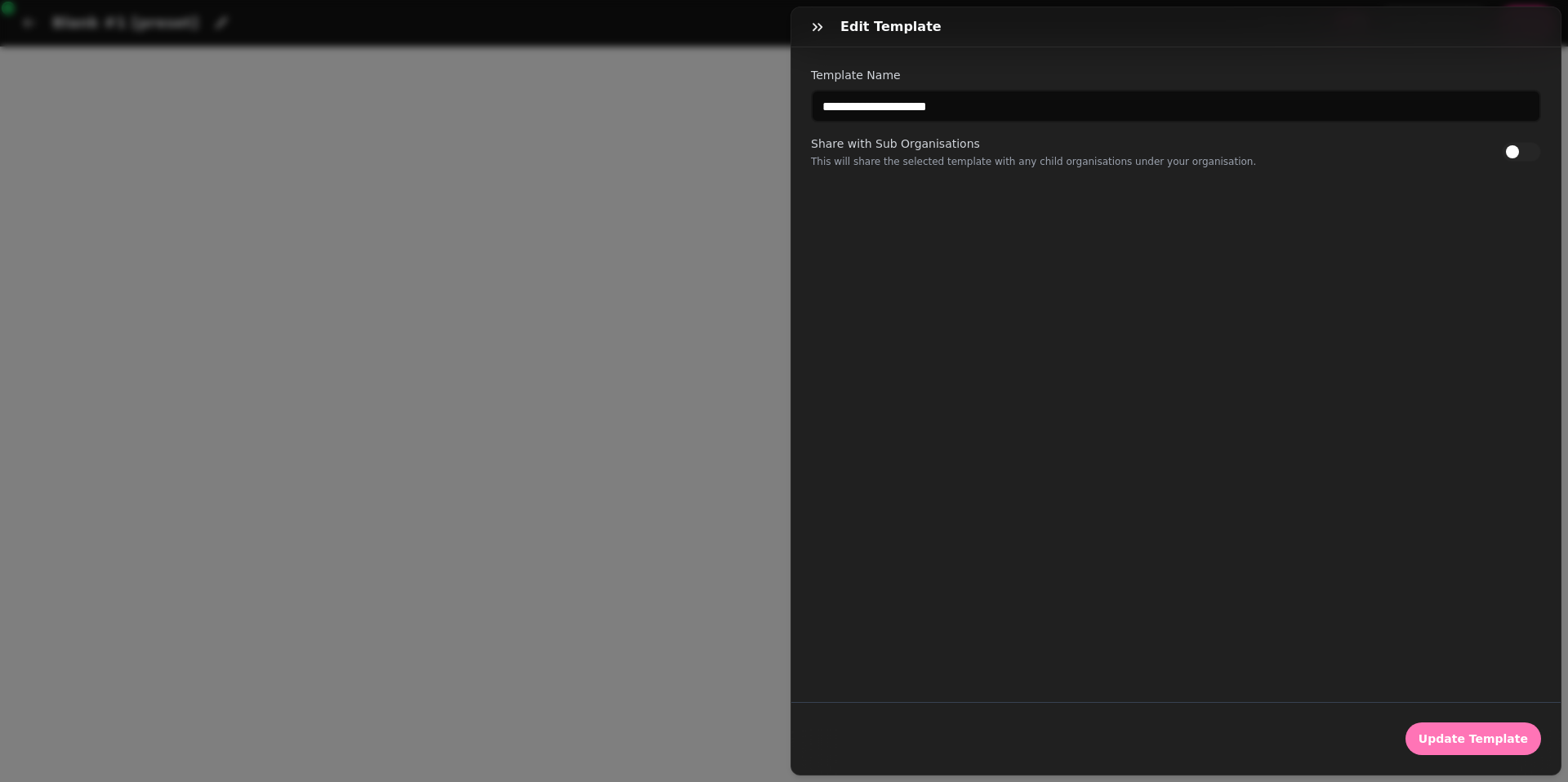
click at [1464, 737] on span "Update Template" at bounding box center [1473, 738] width 109 height 12
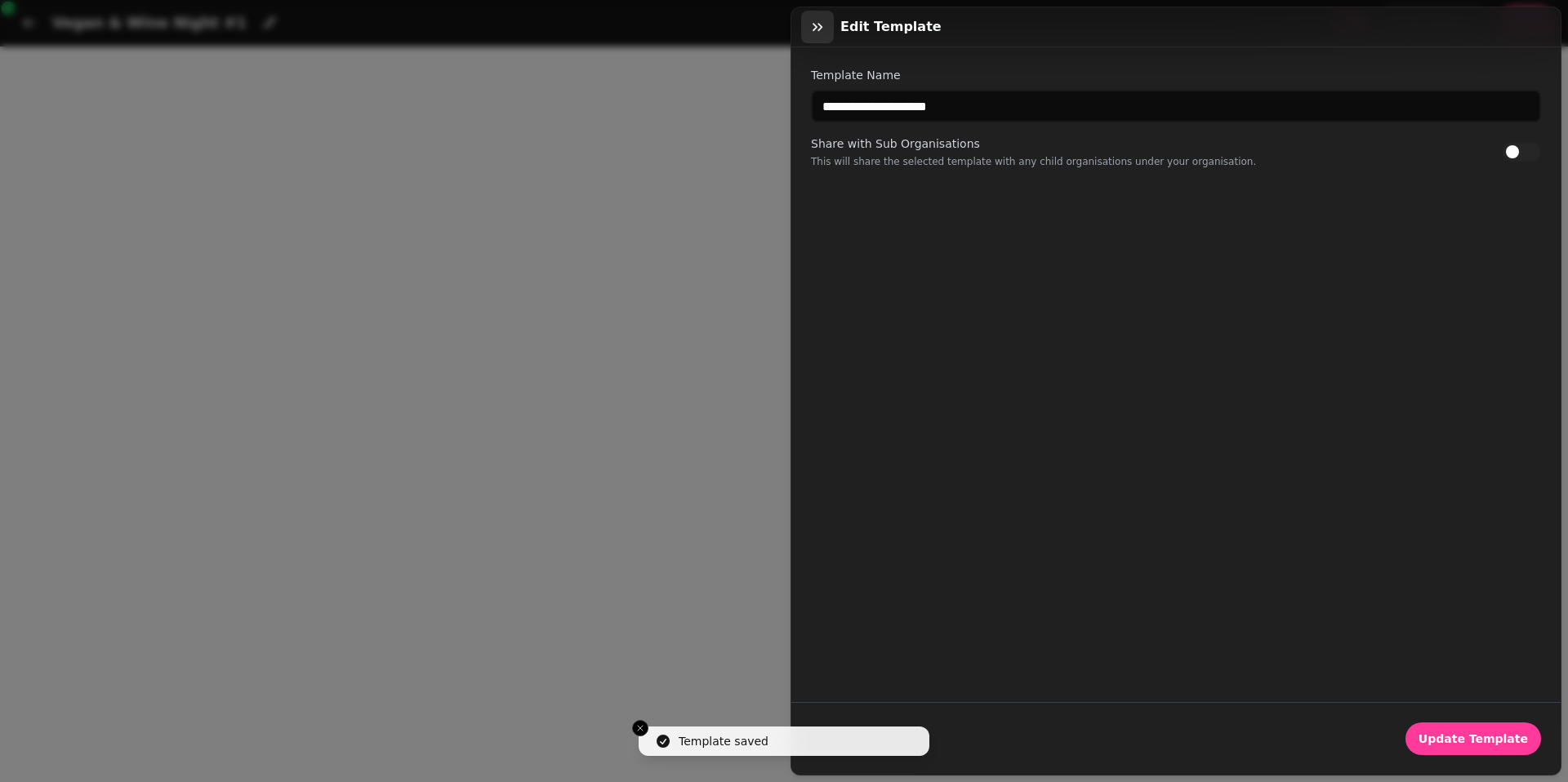
click at [814, 25] on icon "button" at bounding box center [817, 27] width 10 height 8
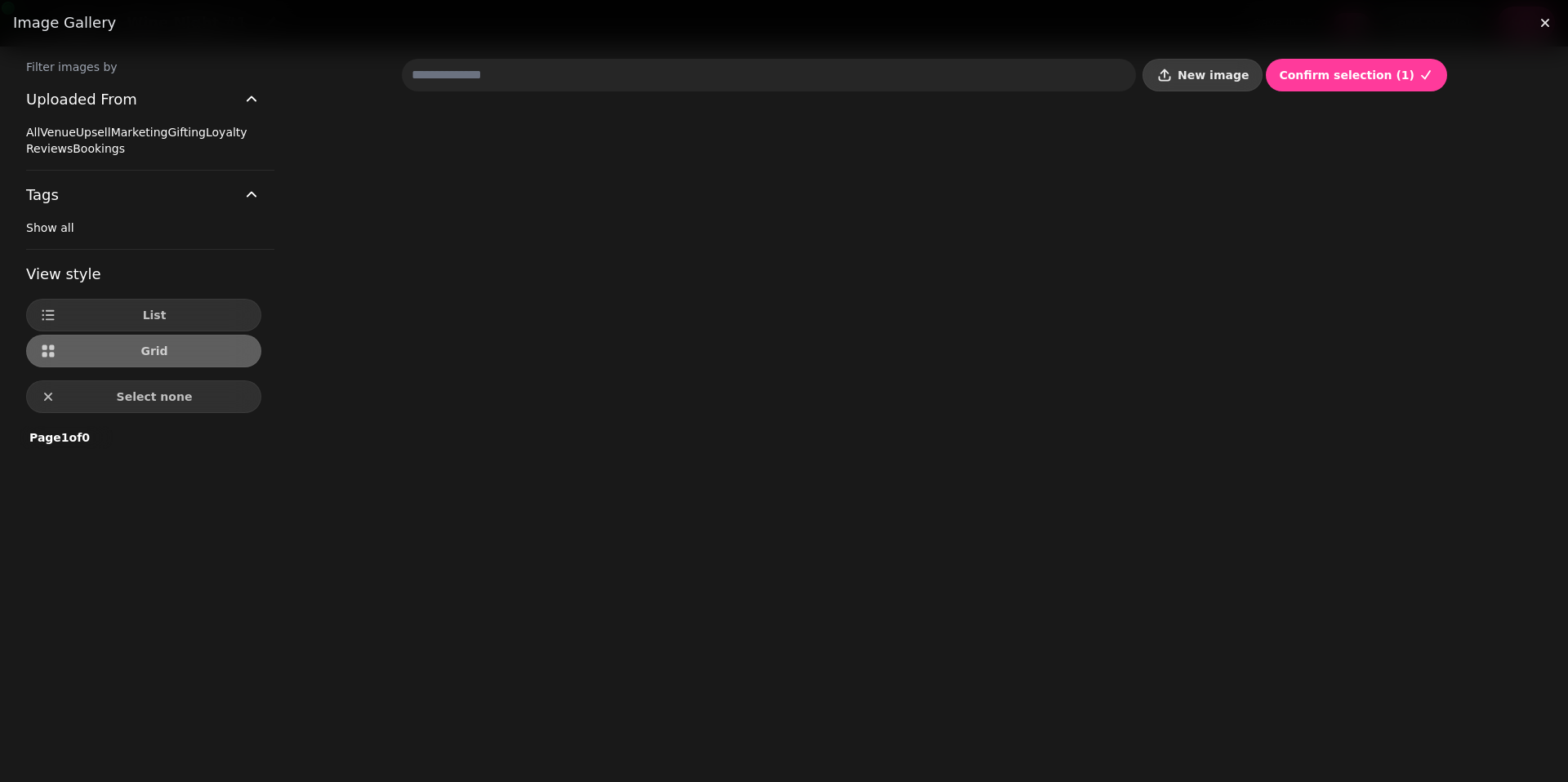
click at [1240, 70] on span "New image" at bounding box center [1213, 75] width 71 height 12
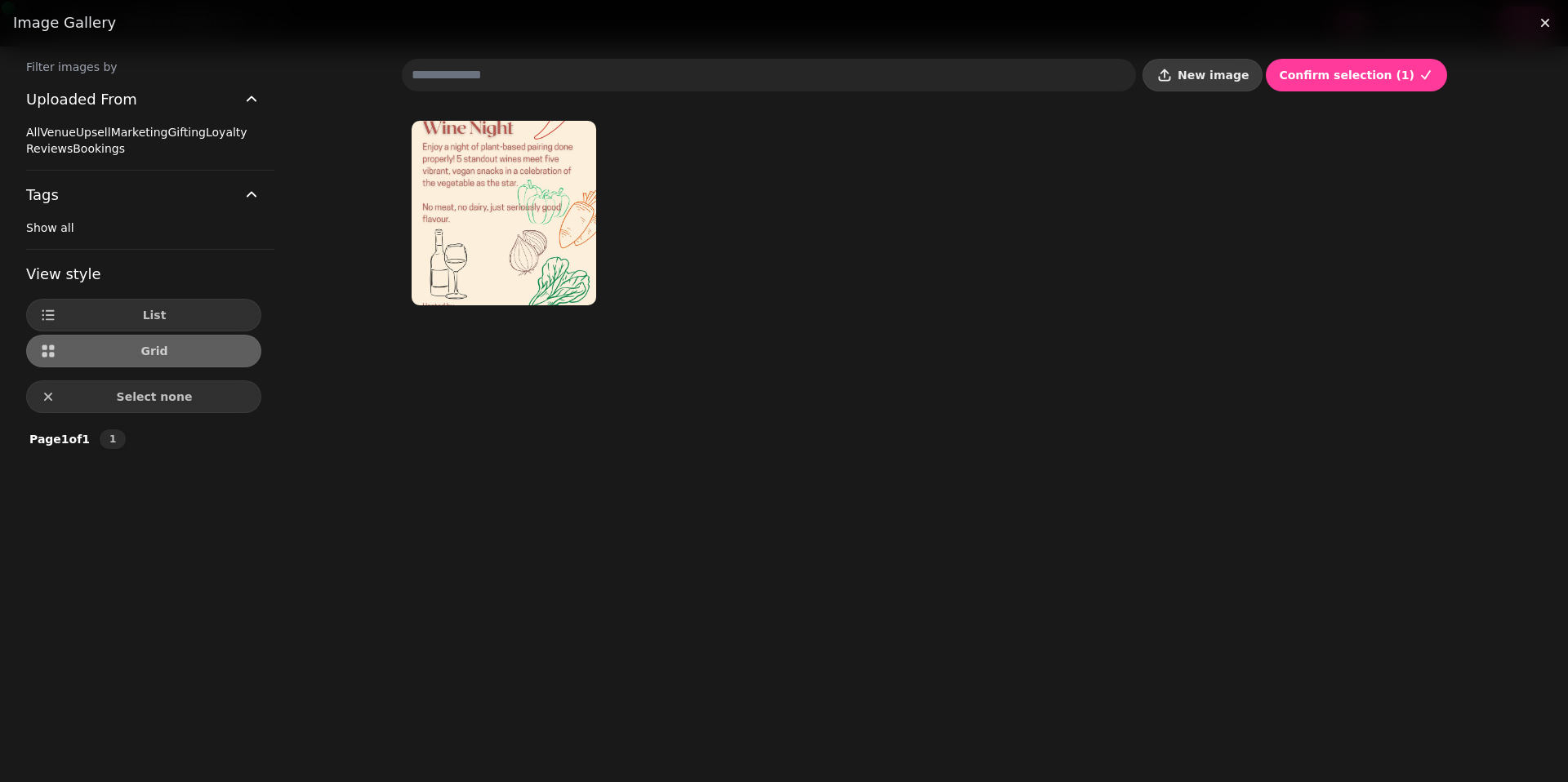
click at [1205, 77] on button "New image" at bounding box center [1202, 75] width 120 height 33
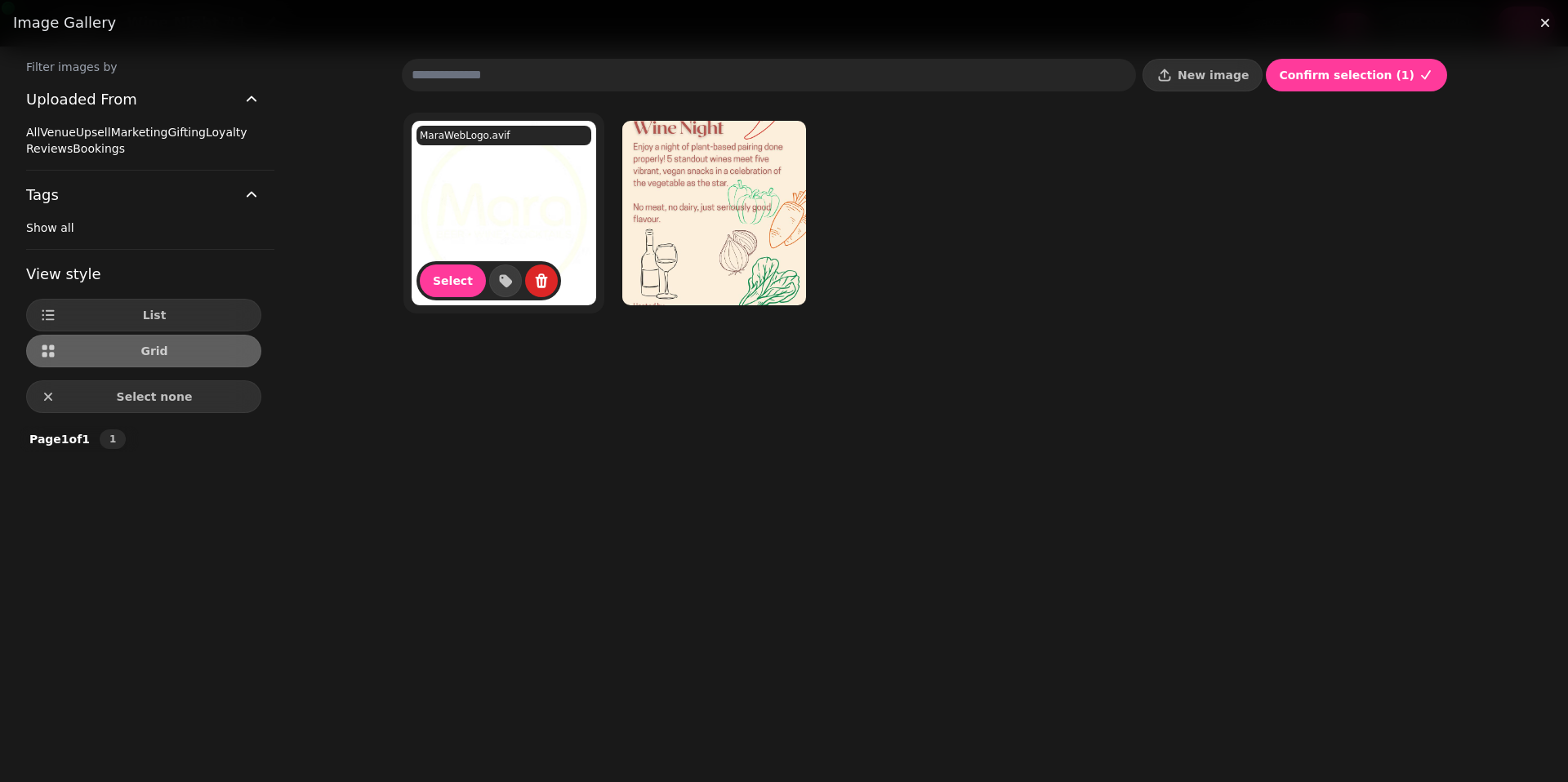
click at [535, 235] on img at bounding box center [504, 213] width 185 height 185
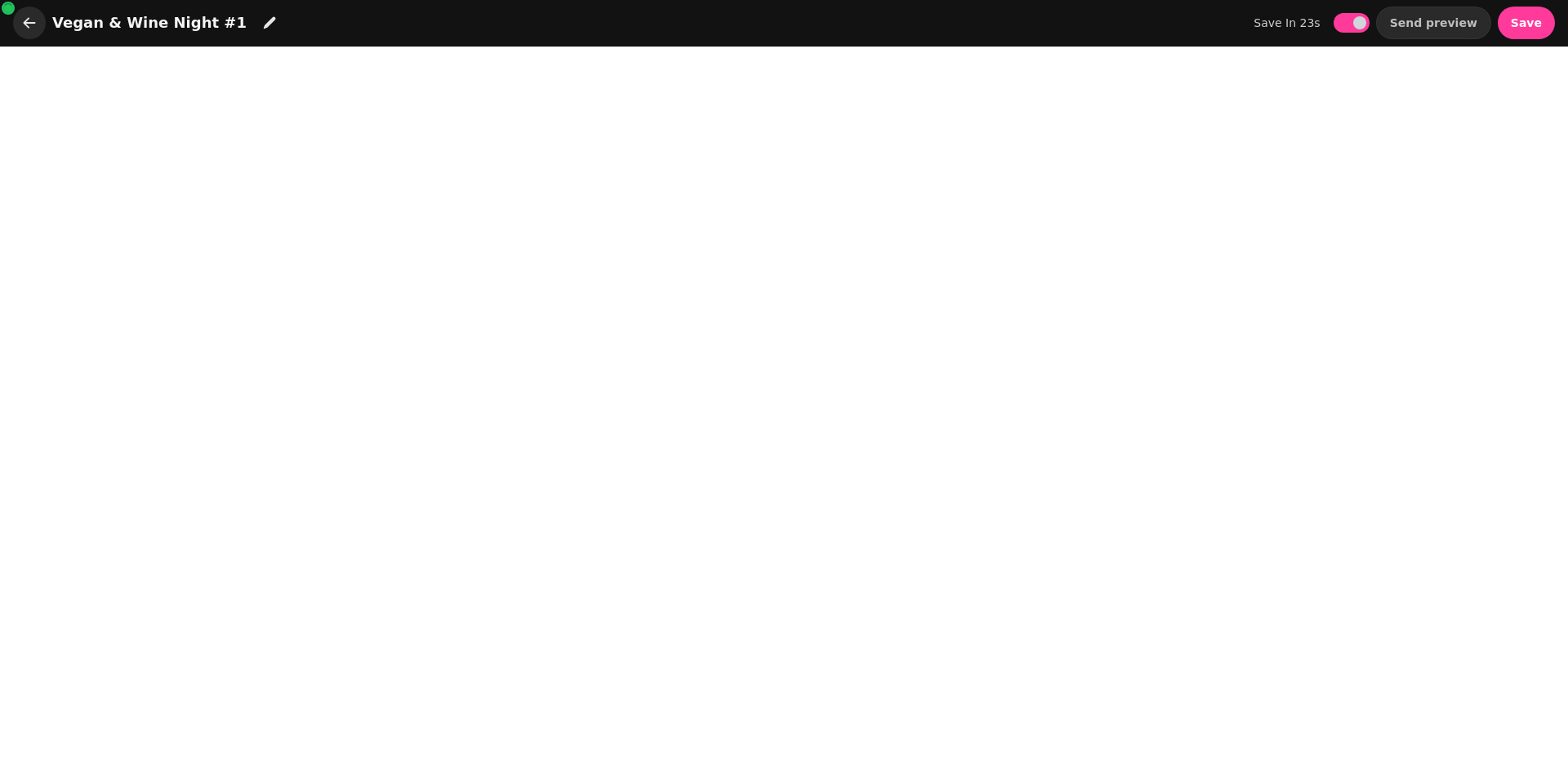
click at [23, 28] on icon "button" at bounding box center [29, 23] width 16 height 16
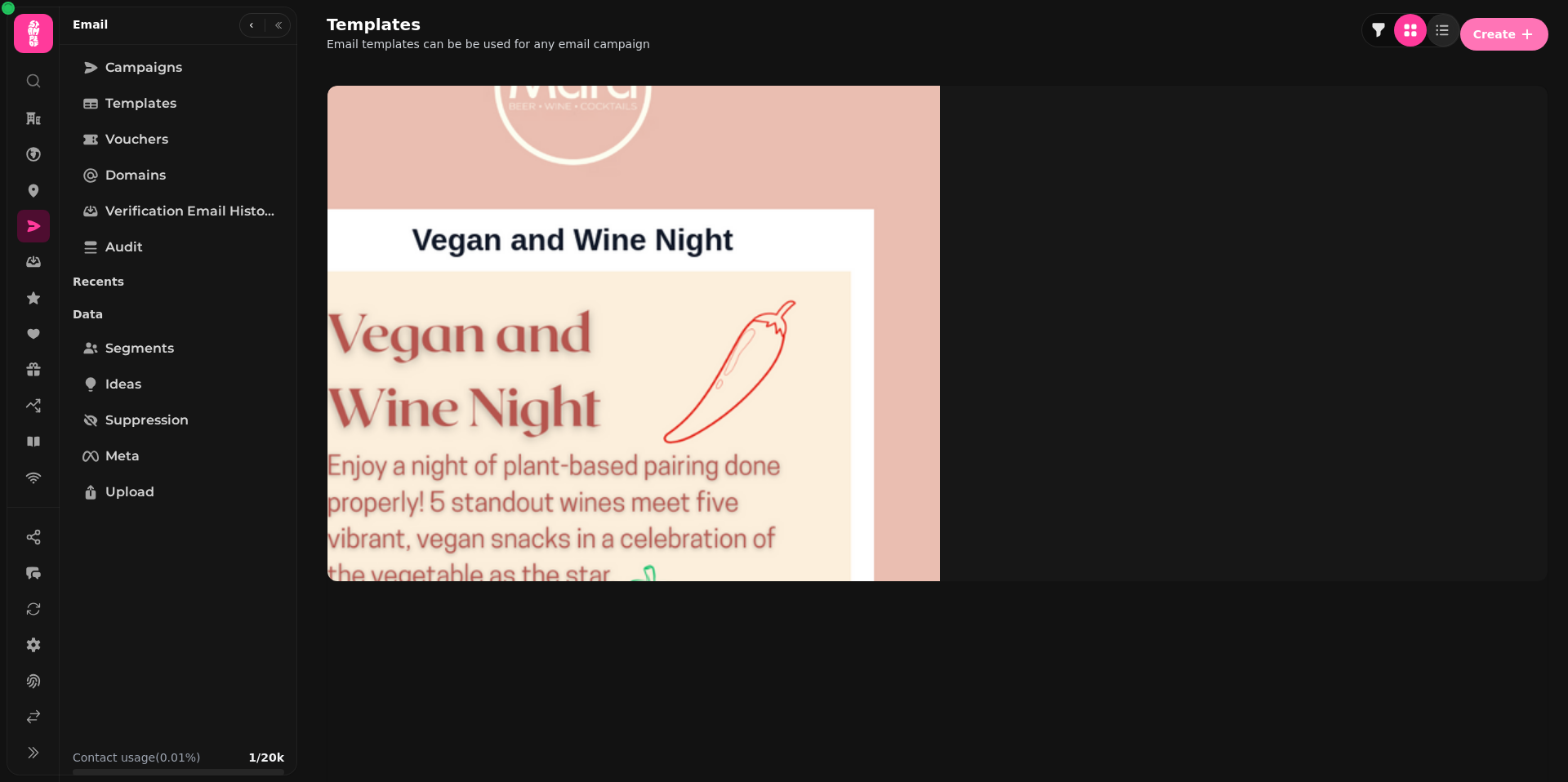
click at [1518, 34] on button "Create" at bounding box center [1503, 34] width 88 height 33
click at [1409, 73] on button "From pre-made template" at bounding box center [1381, 63] width 163 height 20
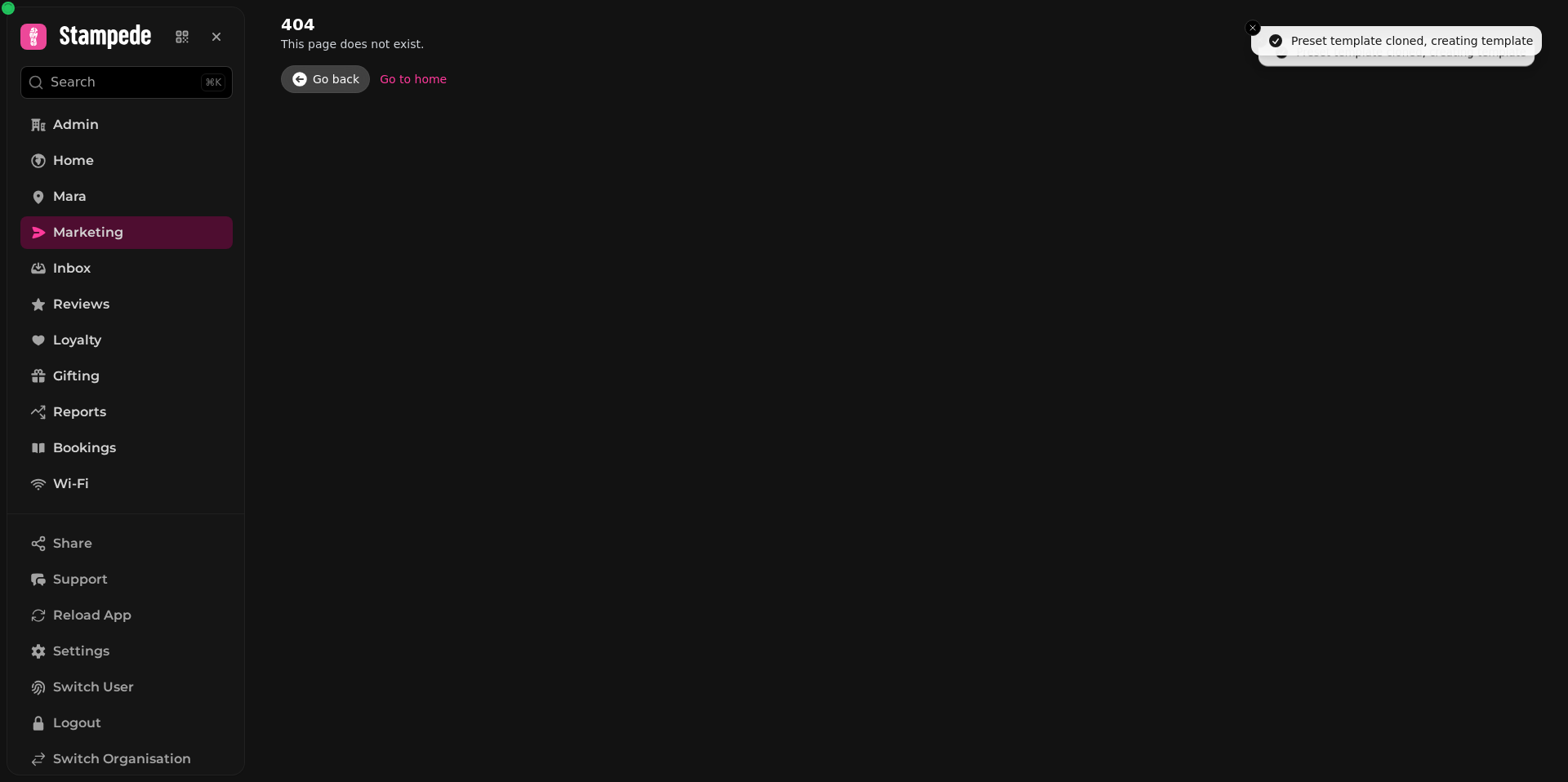
click at [325, 86] on div "Go back" at bounding box center [336, 79] width 46 height 16
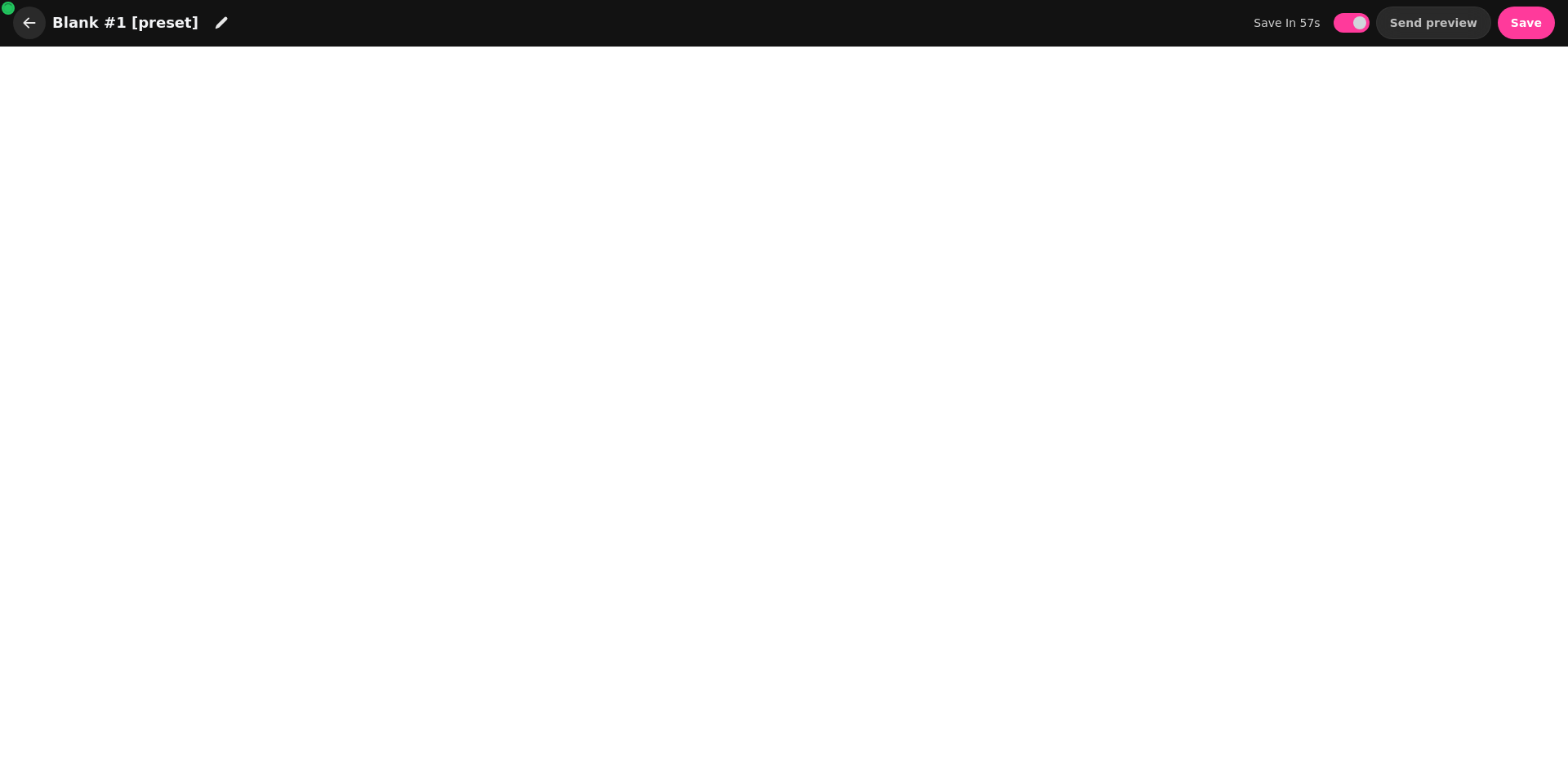
click at [34, 29] on icon "button" at bounding box center [29, 23] width 16 height 16
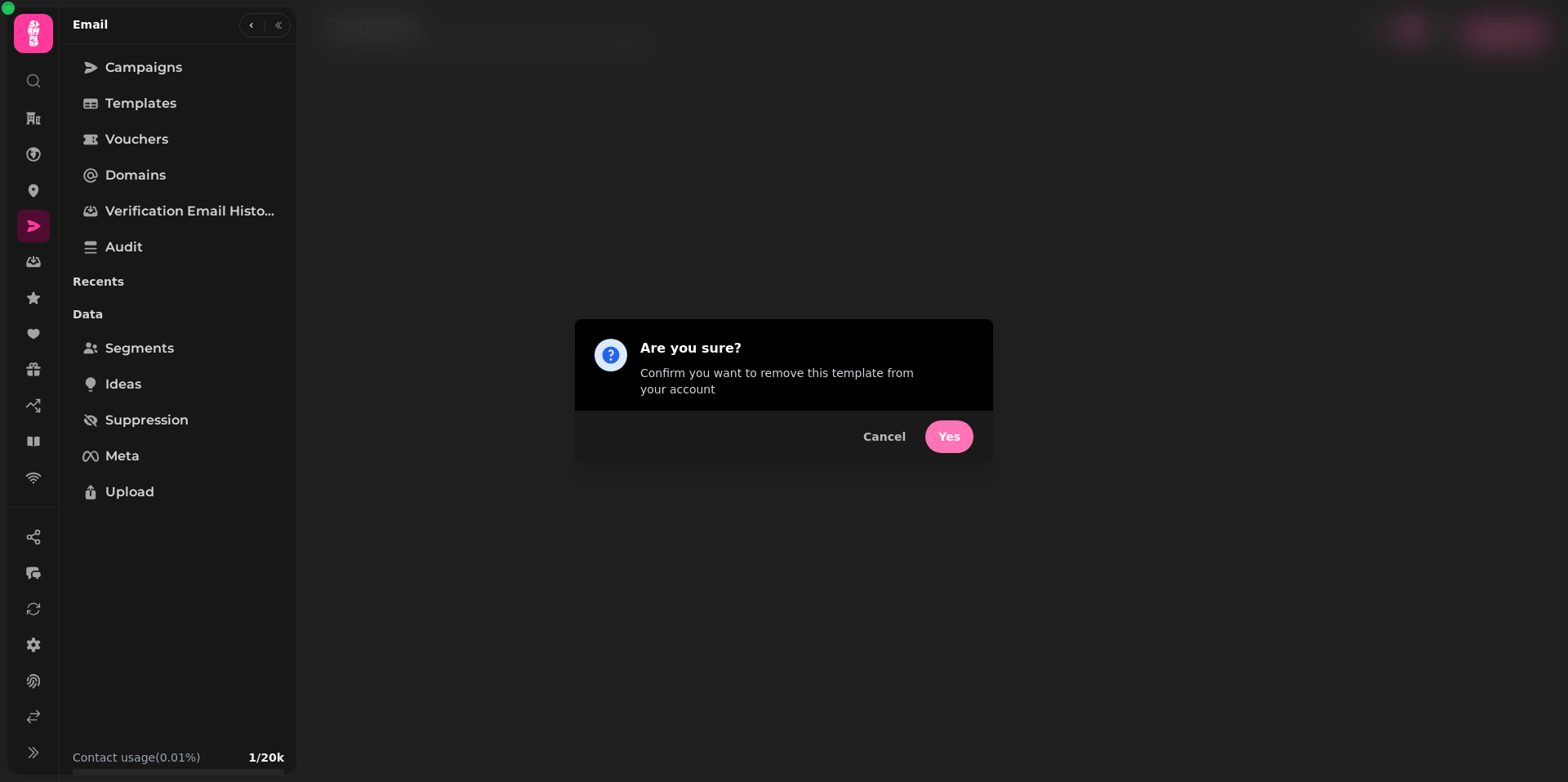
click at [948, 436] on button "Yes" at bounding box center [949, 436] width 48 height 33
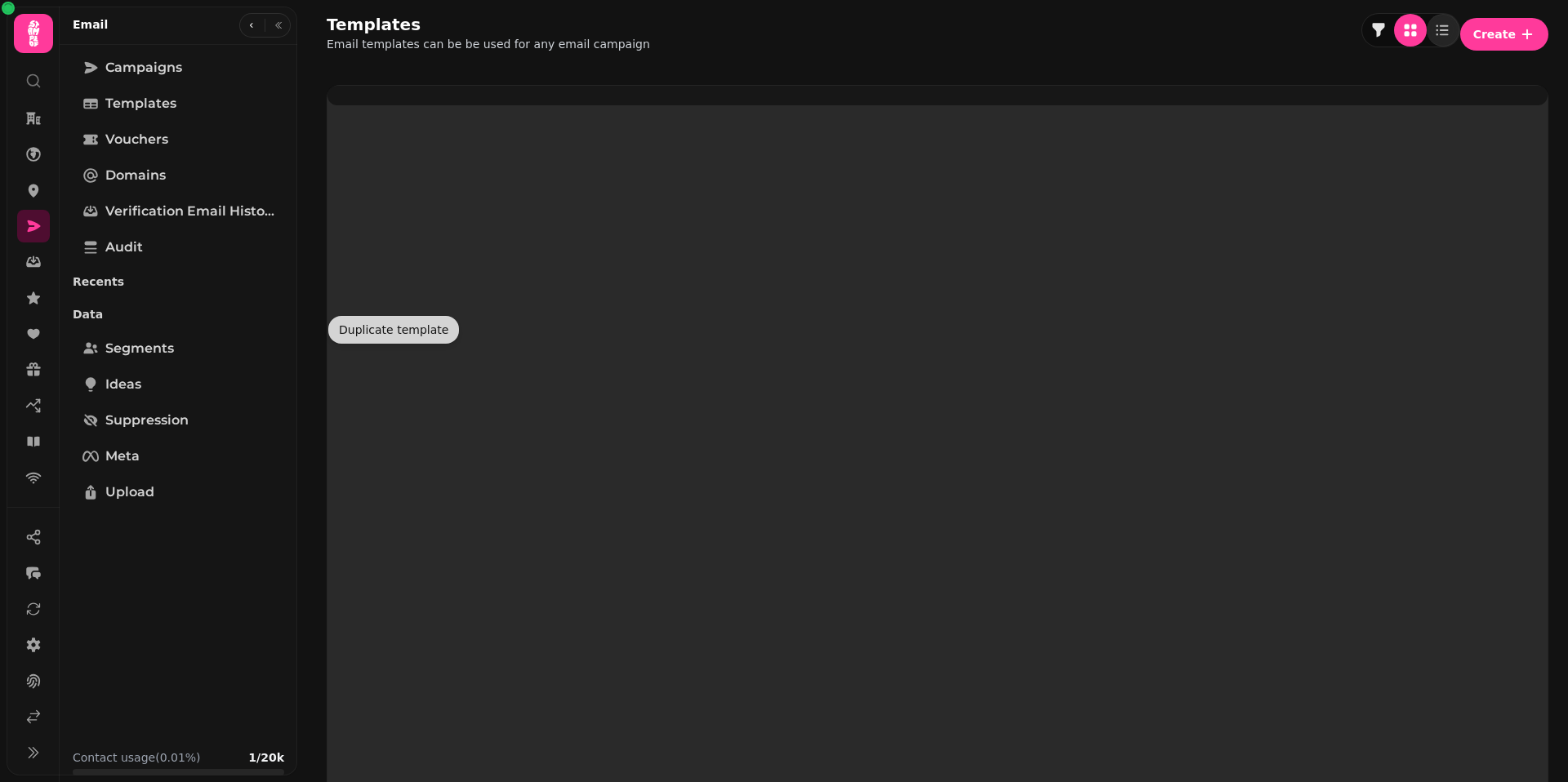
click at [411, 105] on div at bounding box center [937, 95] width 1220 height 20
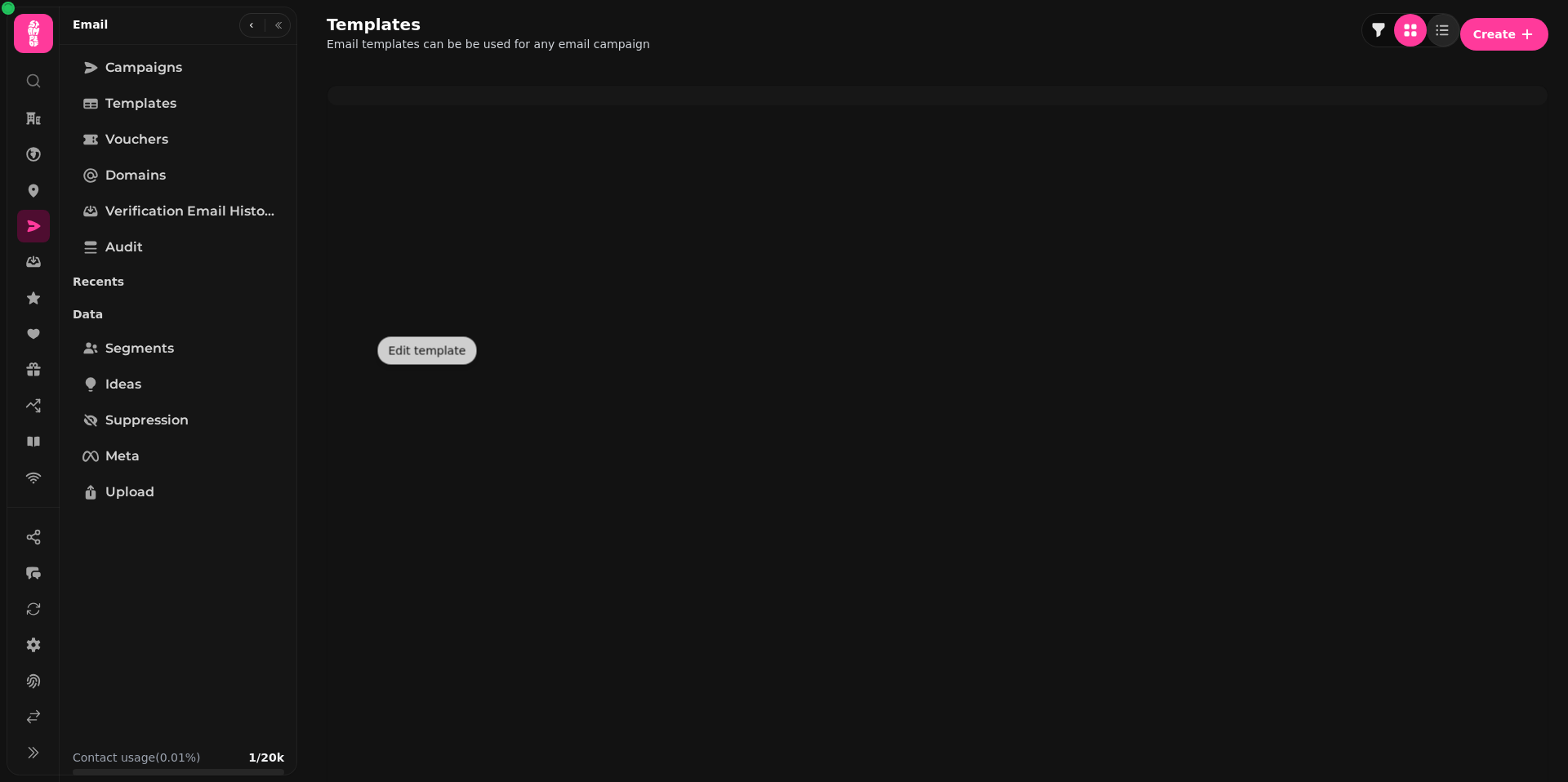
click at [411, 334] on body "Templates Email templates can be be used for any email campaign Create Blank #1…" at bounding box center [784, 391] width 1568 height 782
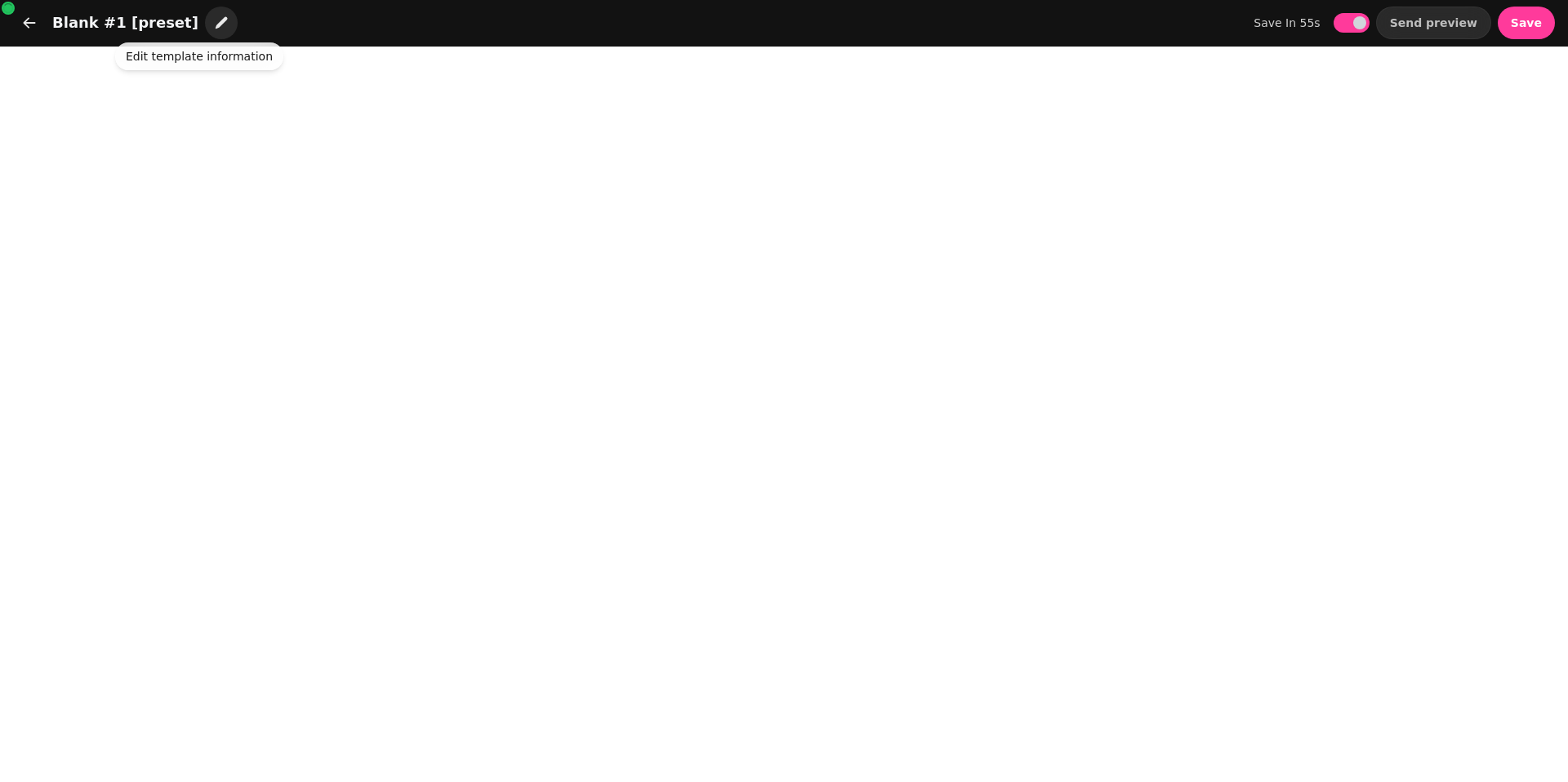
click at [213, 27] on icon "button" at bounding box center [221, 23] width 16 height 16
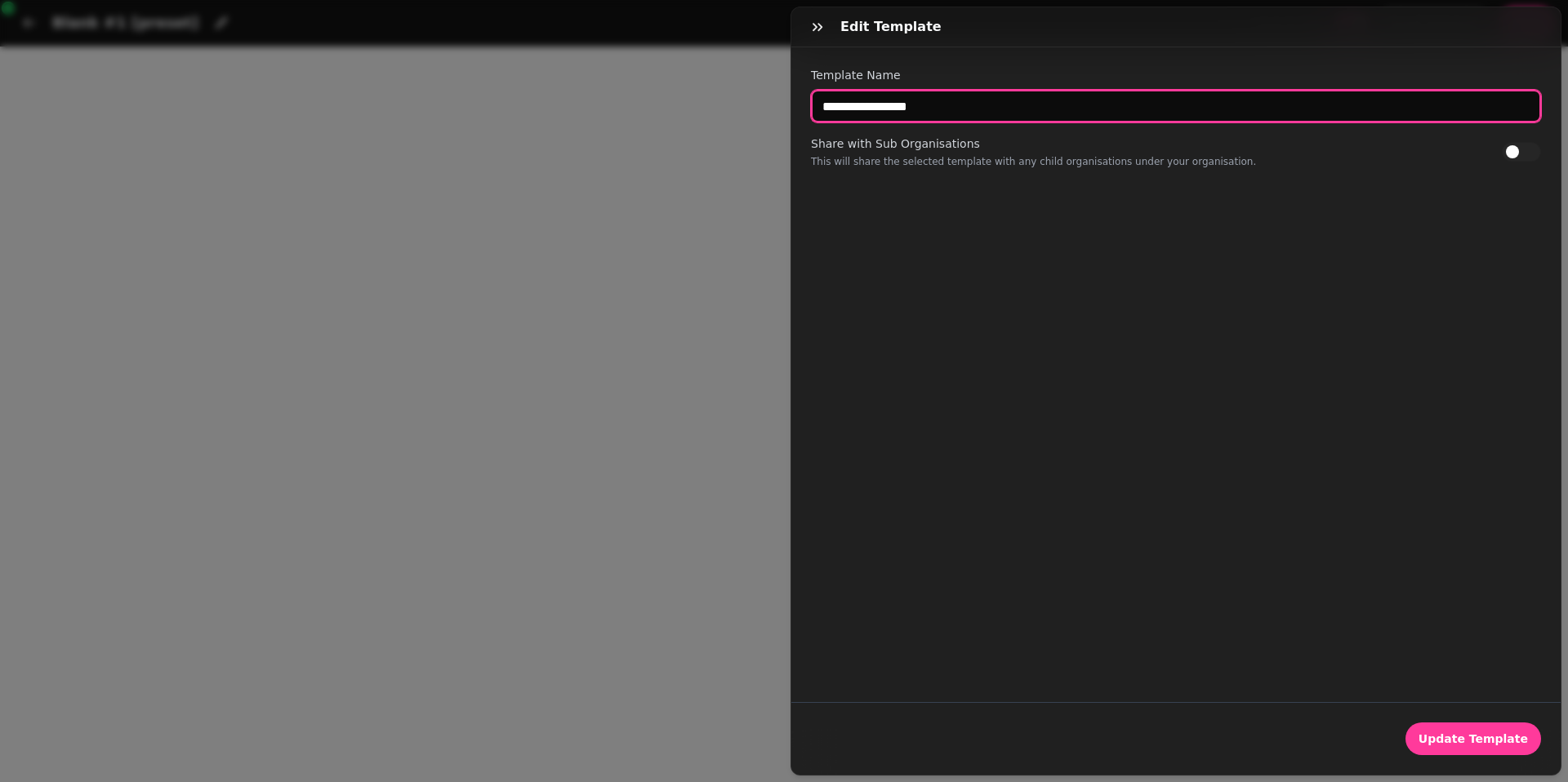
drag, startPoint x: 930, startPoint y: 111, endPoint x: 753, endPoint y: 112, distance: 177.0
click at [753, 112] on div "**********" at bounding box center [784, 403] width 1568 height 756
type input "**********"
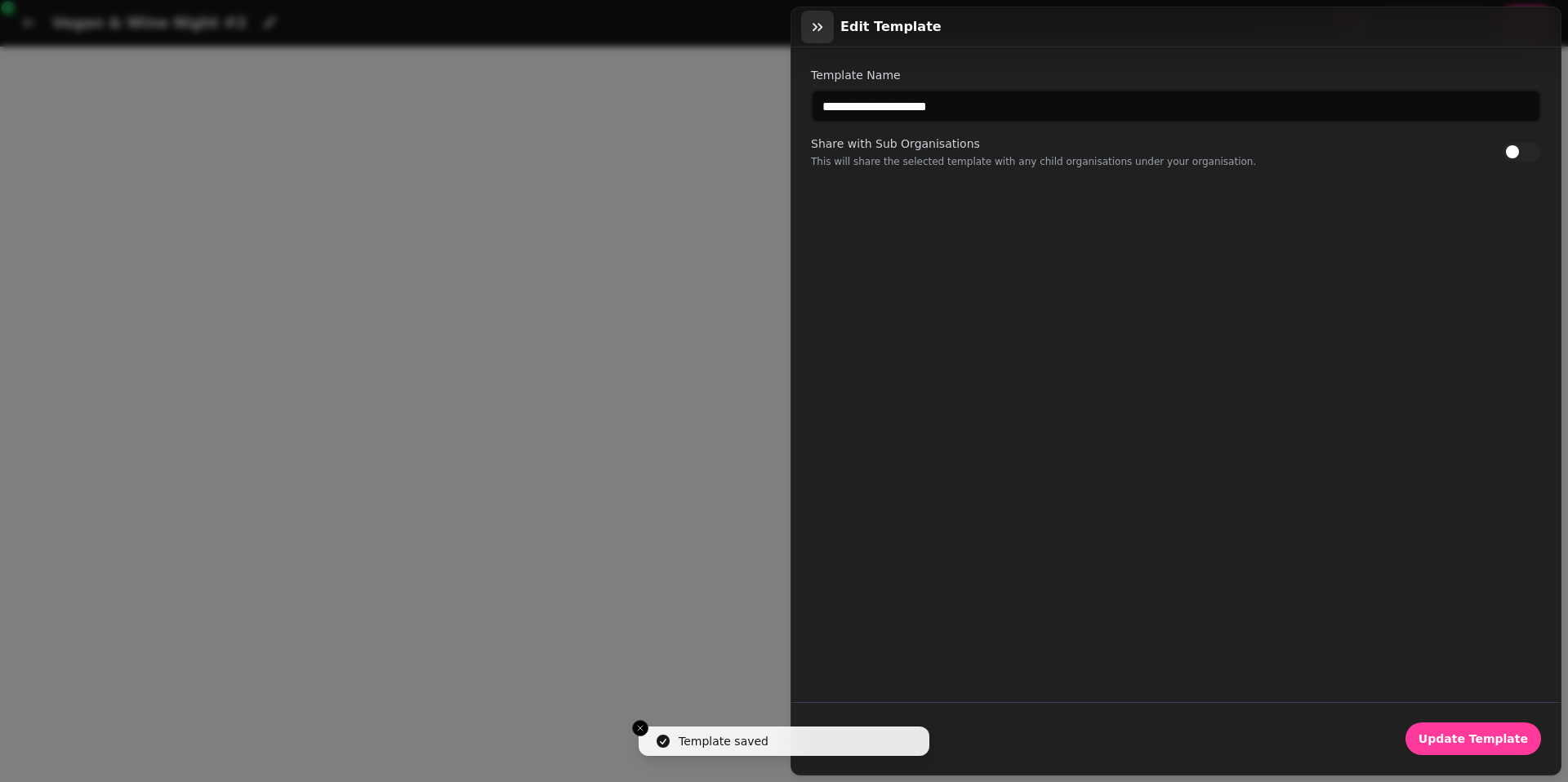
click at [822, 31] on icon "button" at bounding box center [817, 27] width 16 height 16
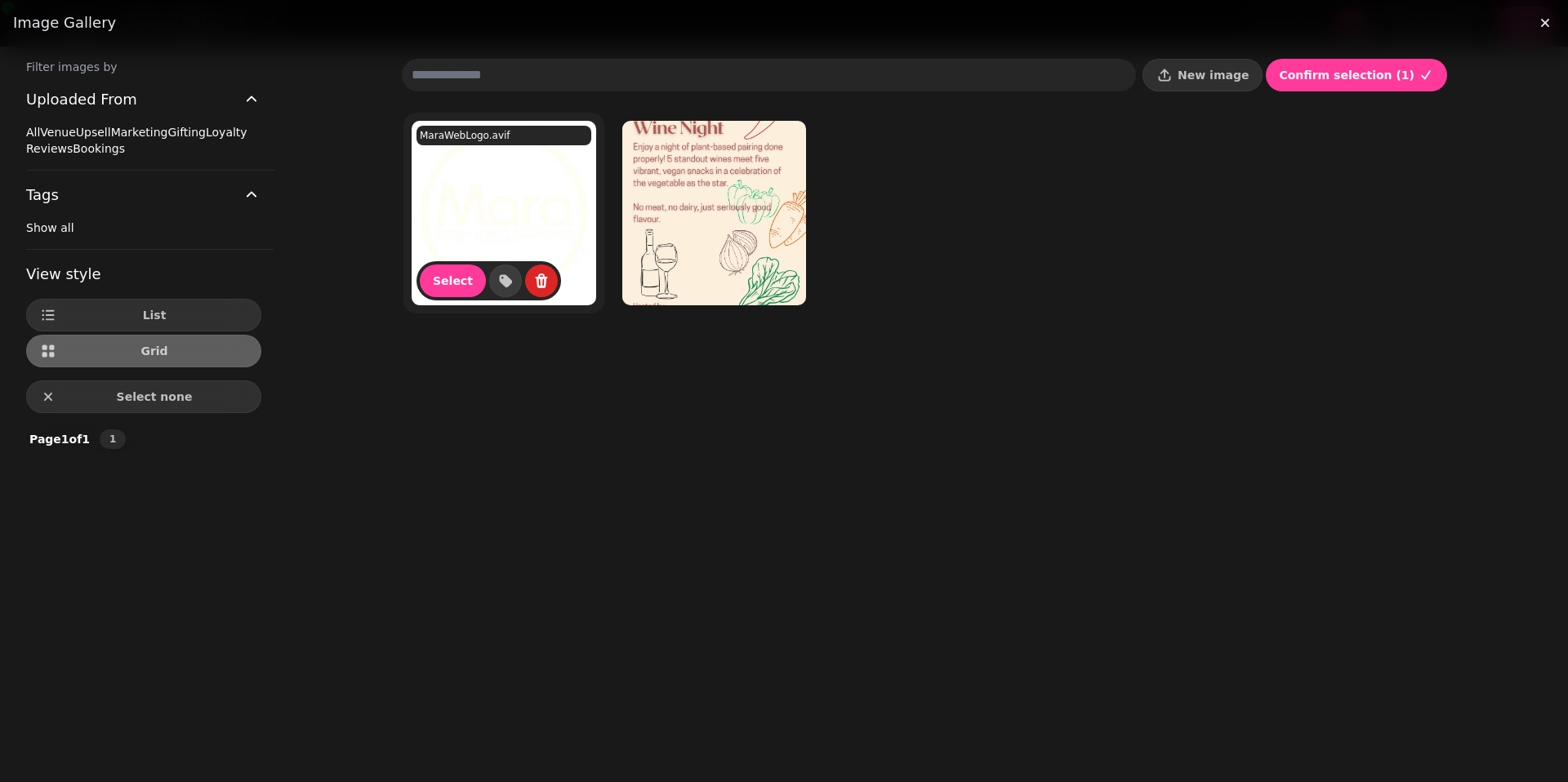
click at [546, 263] on div "Select Add tag" at bounding box center [488, 281] width 145 height 39
click at [512, 228] on img at bounding box center [504, 213] width 185 height 185
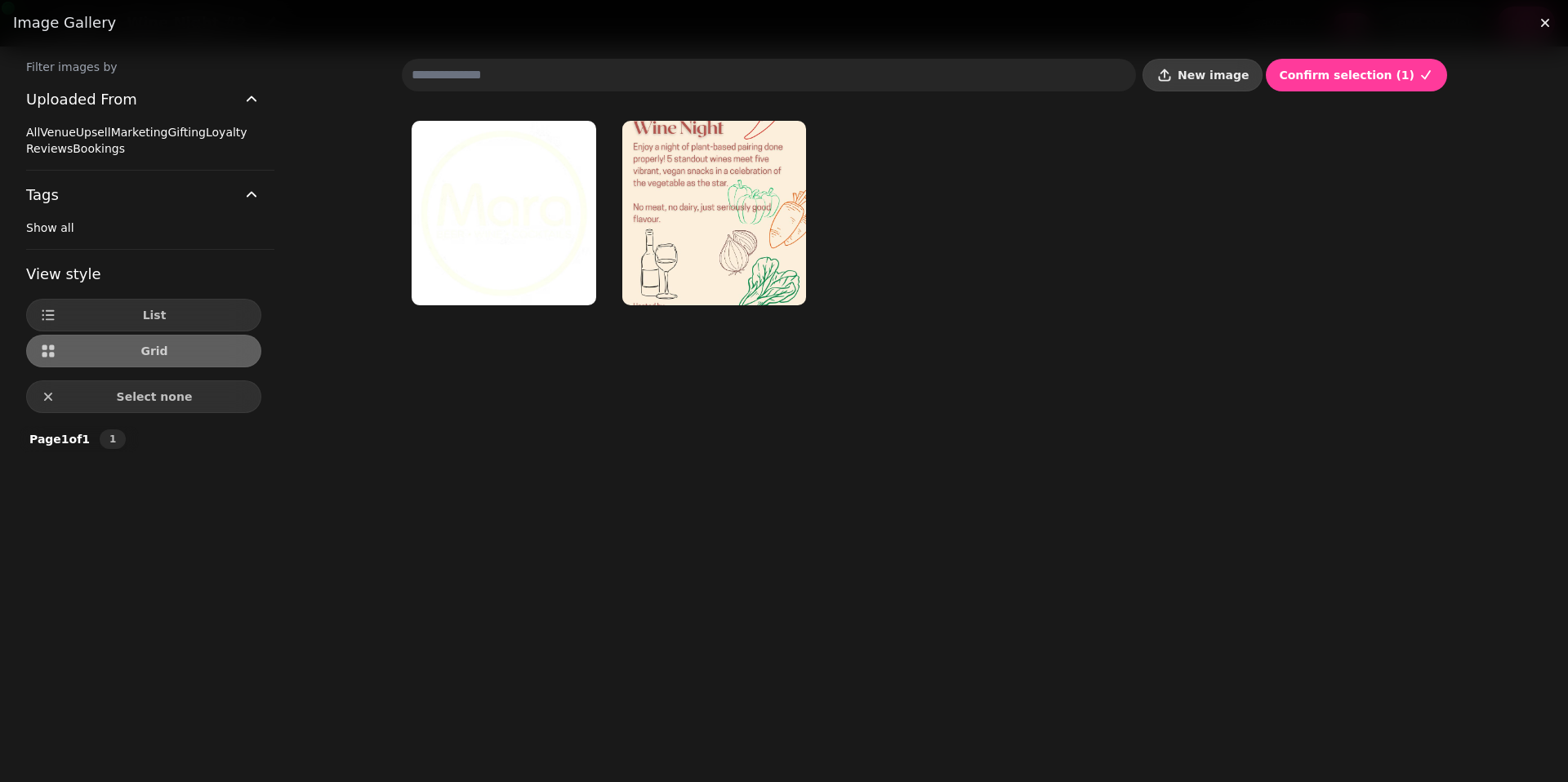
click at [1241, 71] on span "New image" at bounding box center [1213, 75] width 71 height 12
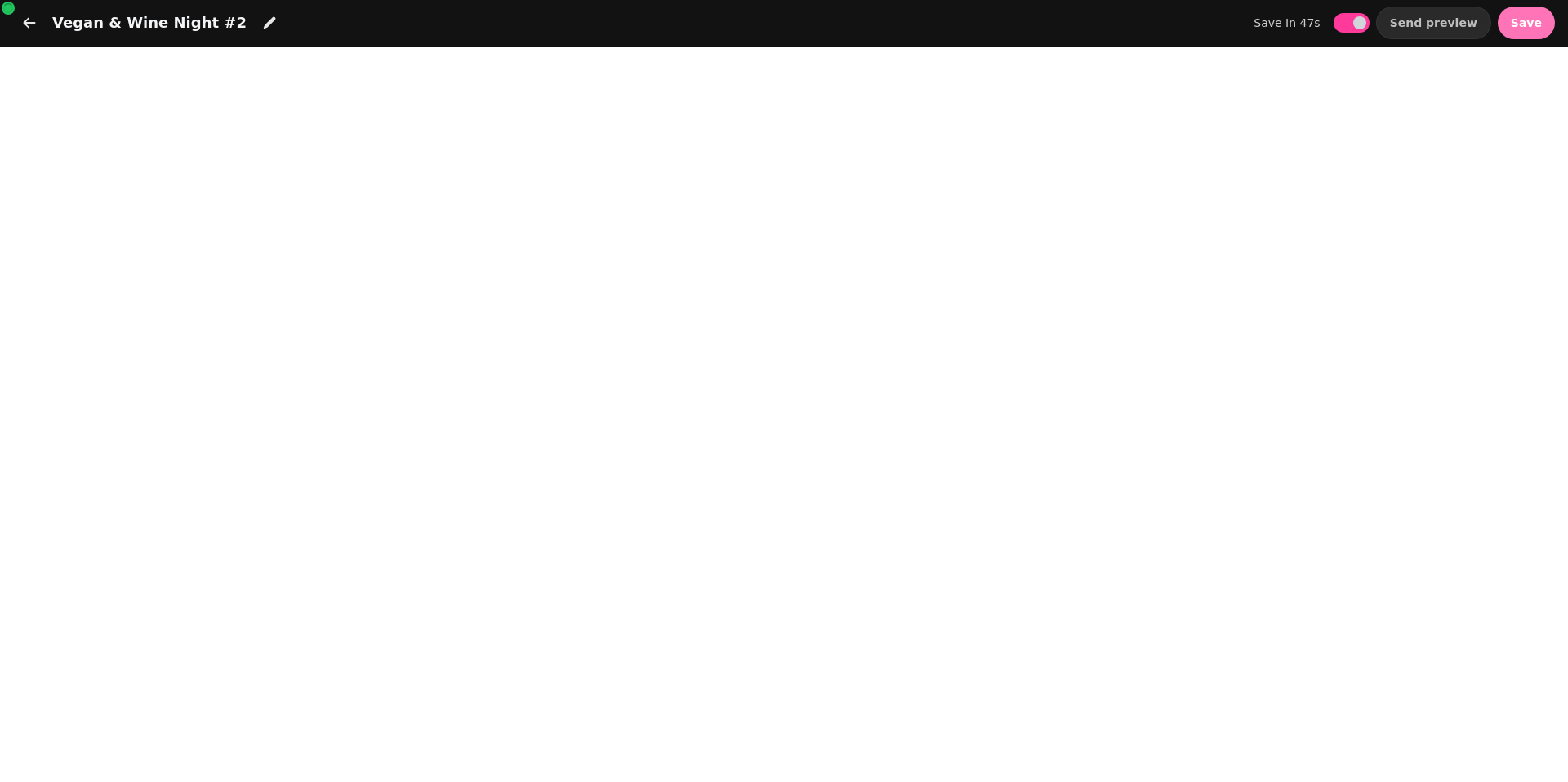
click at [1514, 32] on button "Save" at bounding box center [1526, 22] width 57 height 33
click at [42, 28] on button "button" at bounding box center [29, 22] width 33 height 33
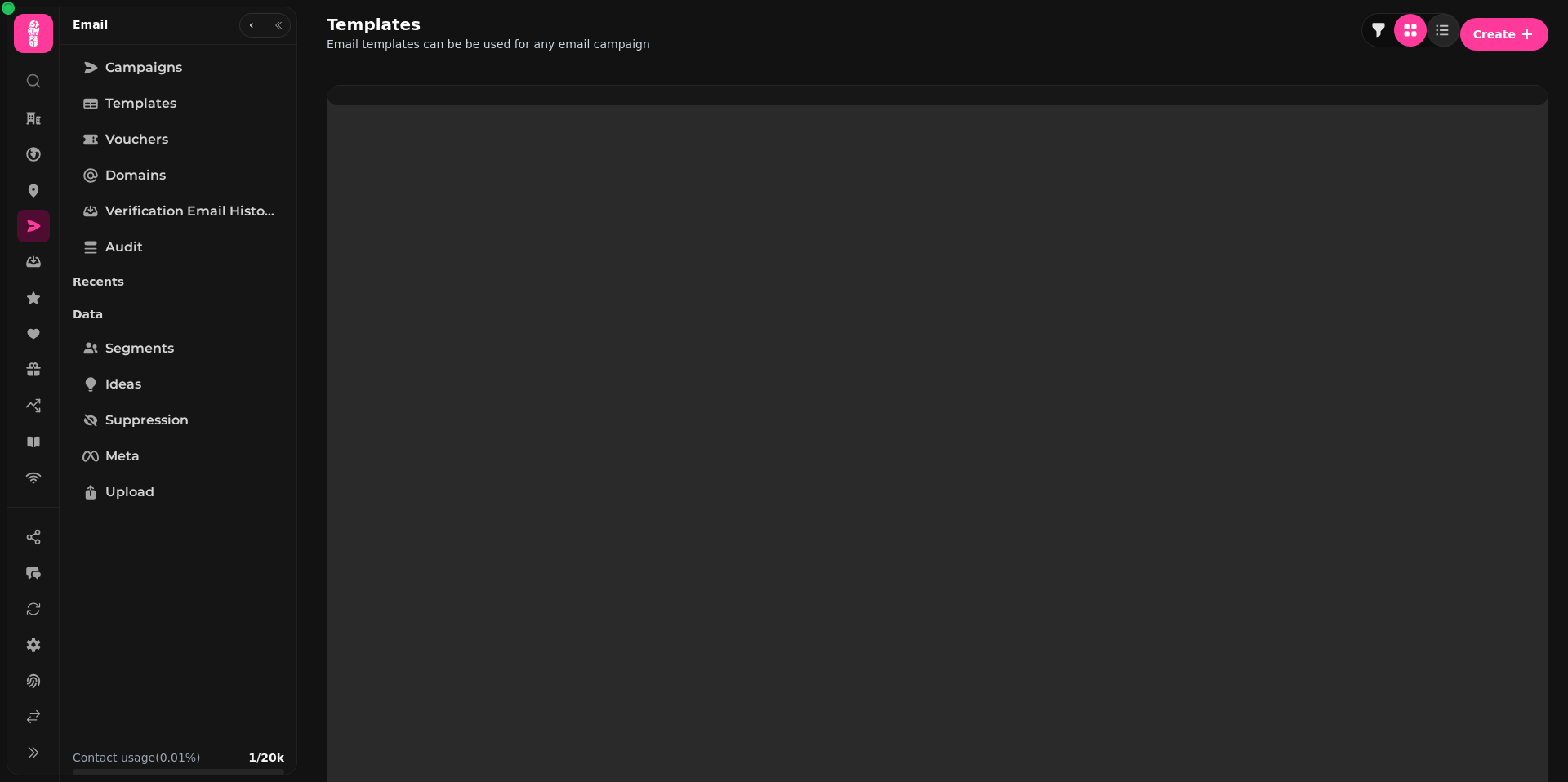
click at [484, 105] on div at bounding box center [937, 95] width 1220 height 20
click at [454, 105] on div at bounding box center [937, 95] width 1220 height 20
click at [444, 105] on div at bounding box center [937, 95] width 1220 height 20
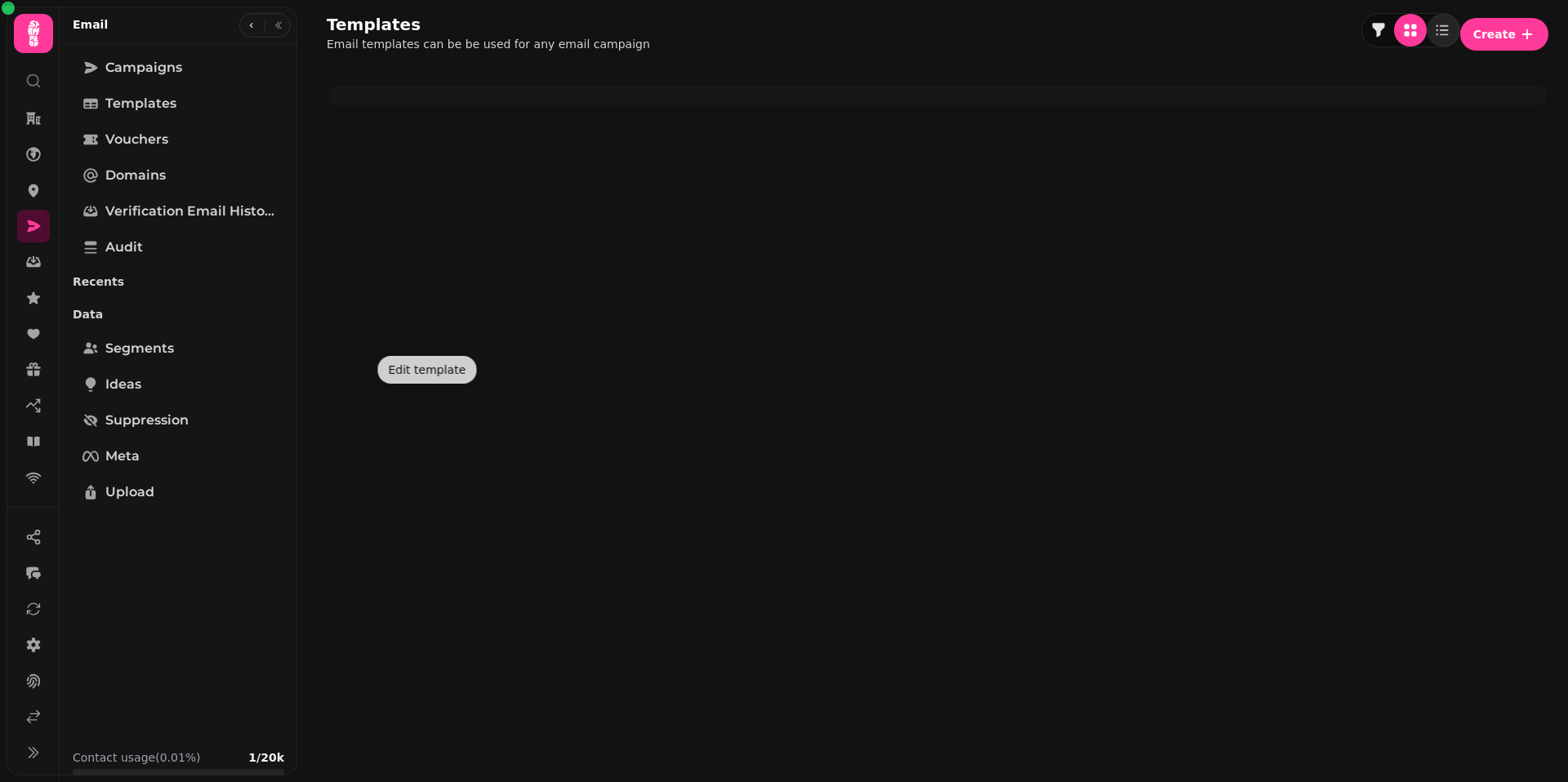
click at [382, 345] on body "Templates Email templates can be be used for any email campaign Create Vegan & …" at bounding box center [784, 391] width 1568 height 782
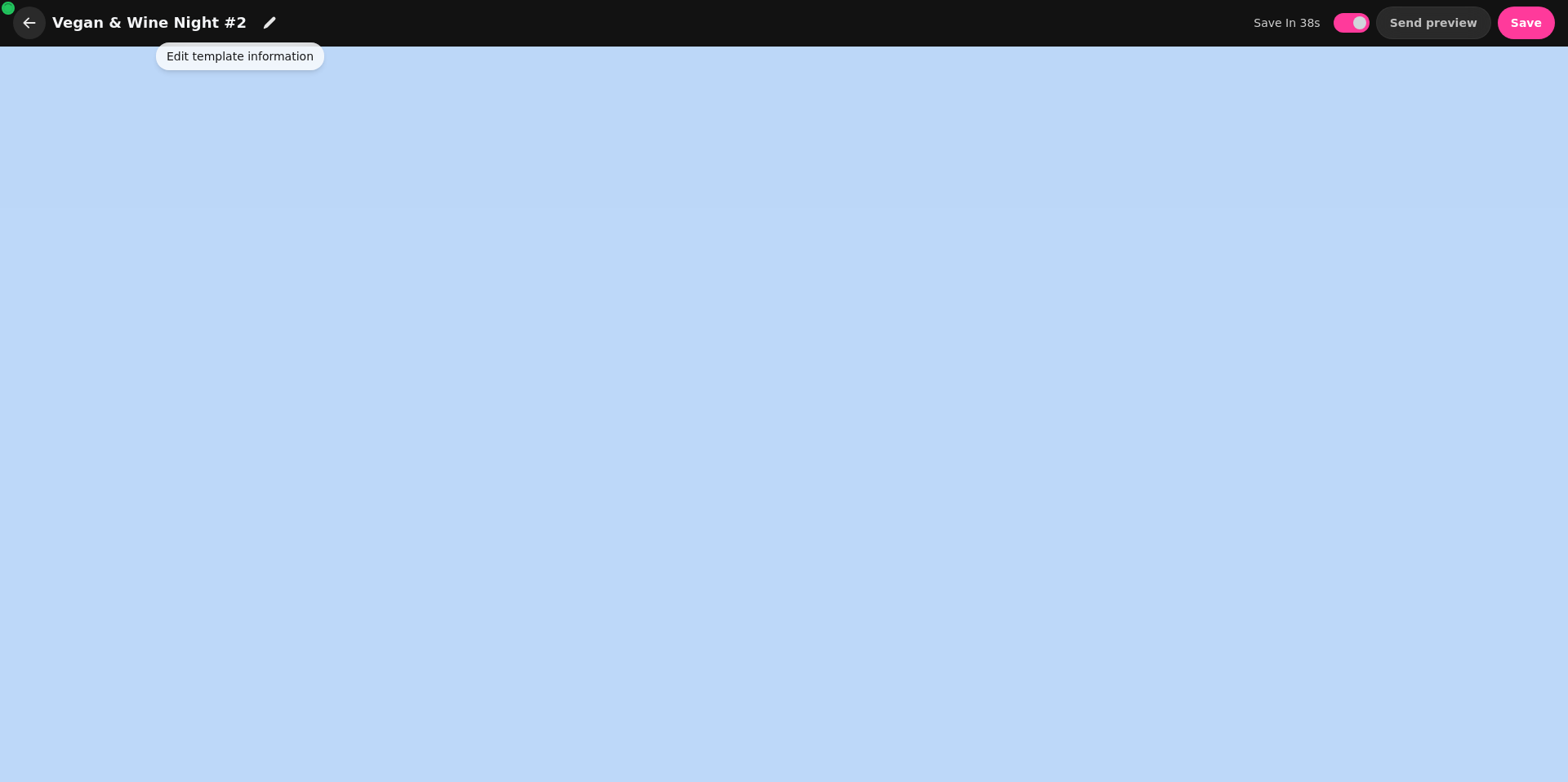
click at [33, 28] on icon "button" at bounding box center [29, 23] width 16 height 16
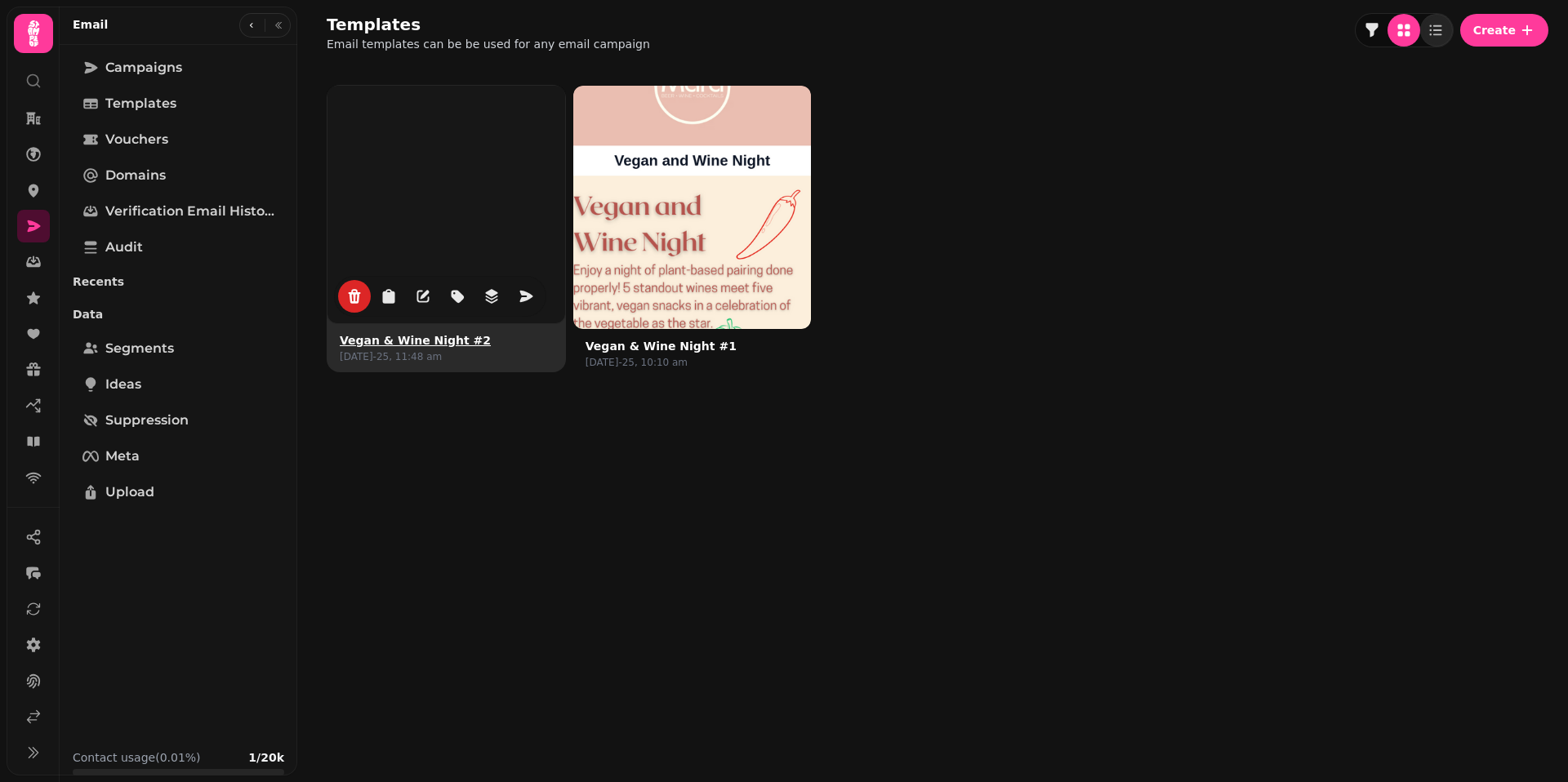
click at [393, 166] on div at bounding box center [445, 203] width 237 height 237
click at [366, 340] on button "Vegan & Wine Night #2" at bounding box center [415, 340] width 151 height 16
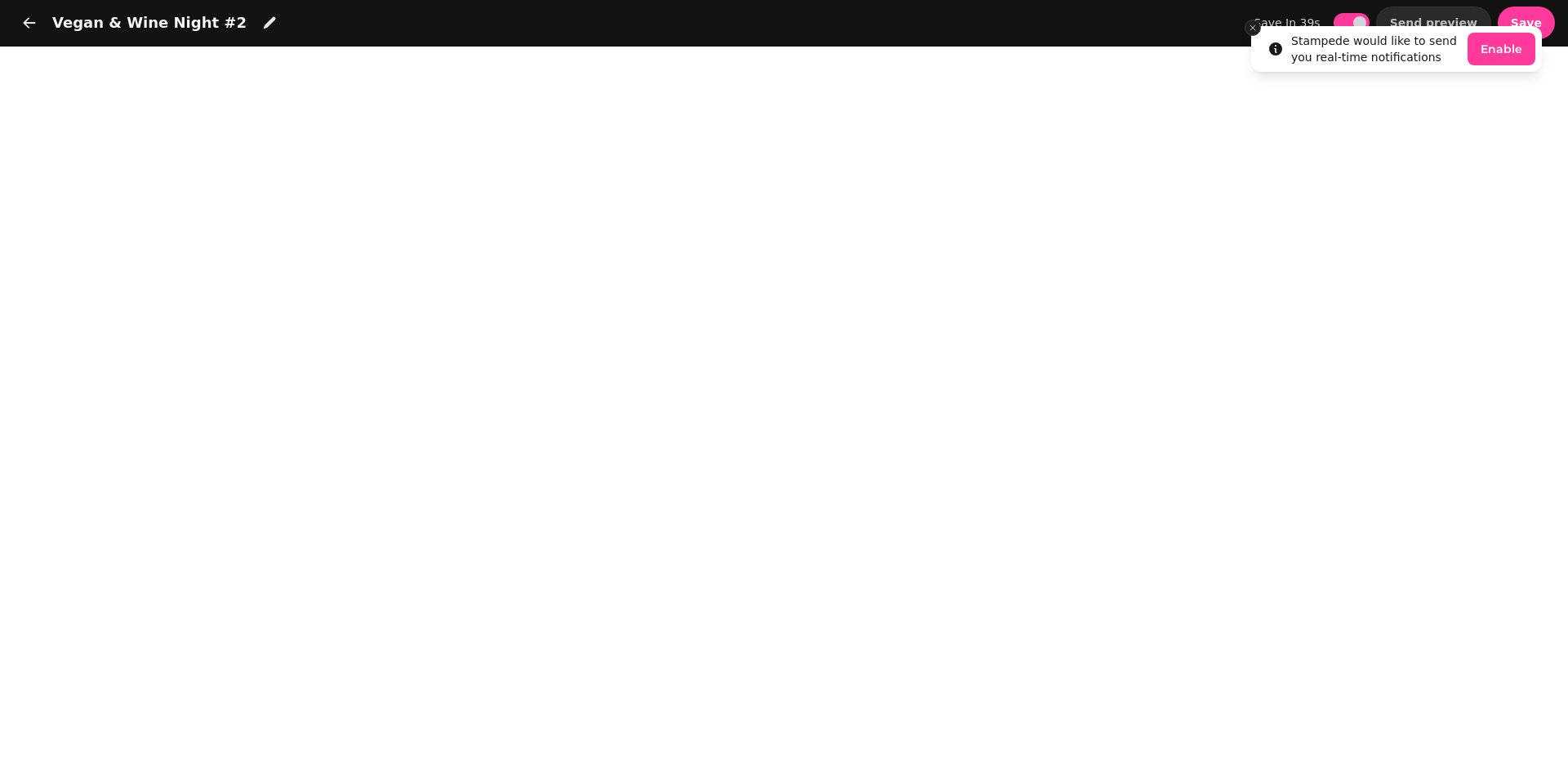
click at [1252, 29] on icon "Close toast" at bounding box center [1252, 28] width 10 height 10
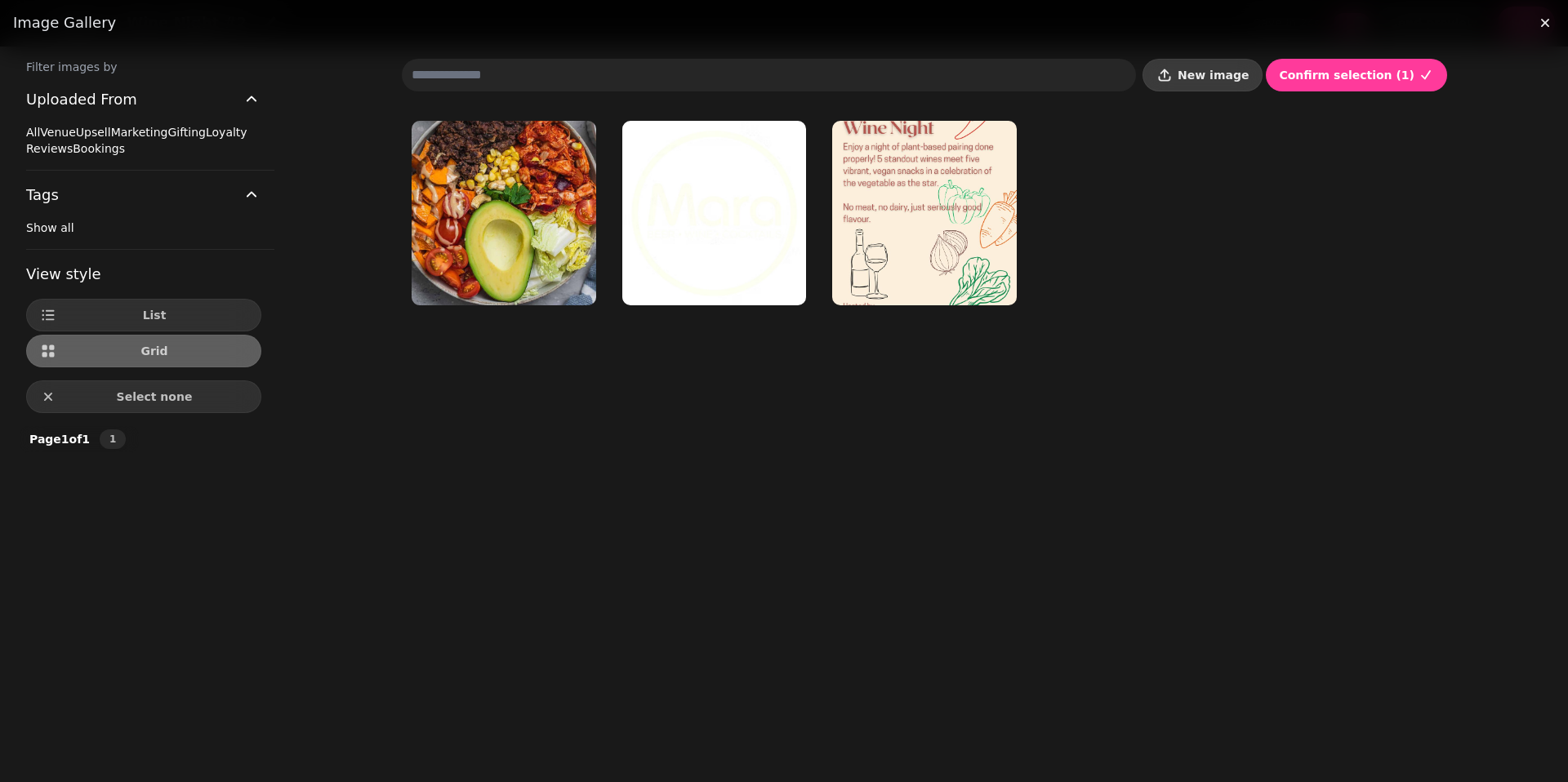
click at [1210, 78] on span "New image" at bounding box center [1213, 75] width 71 height 12
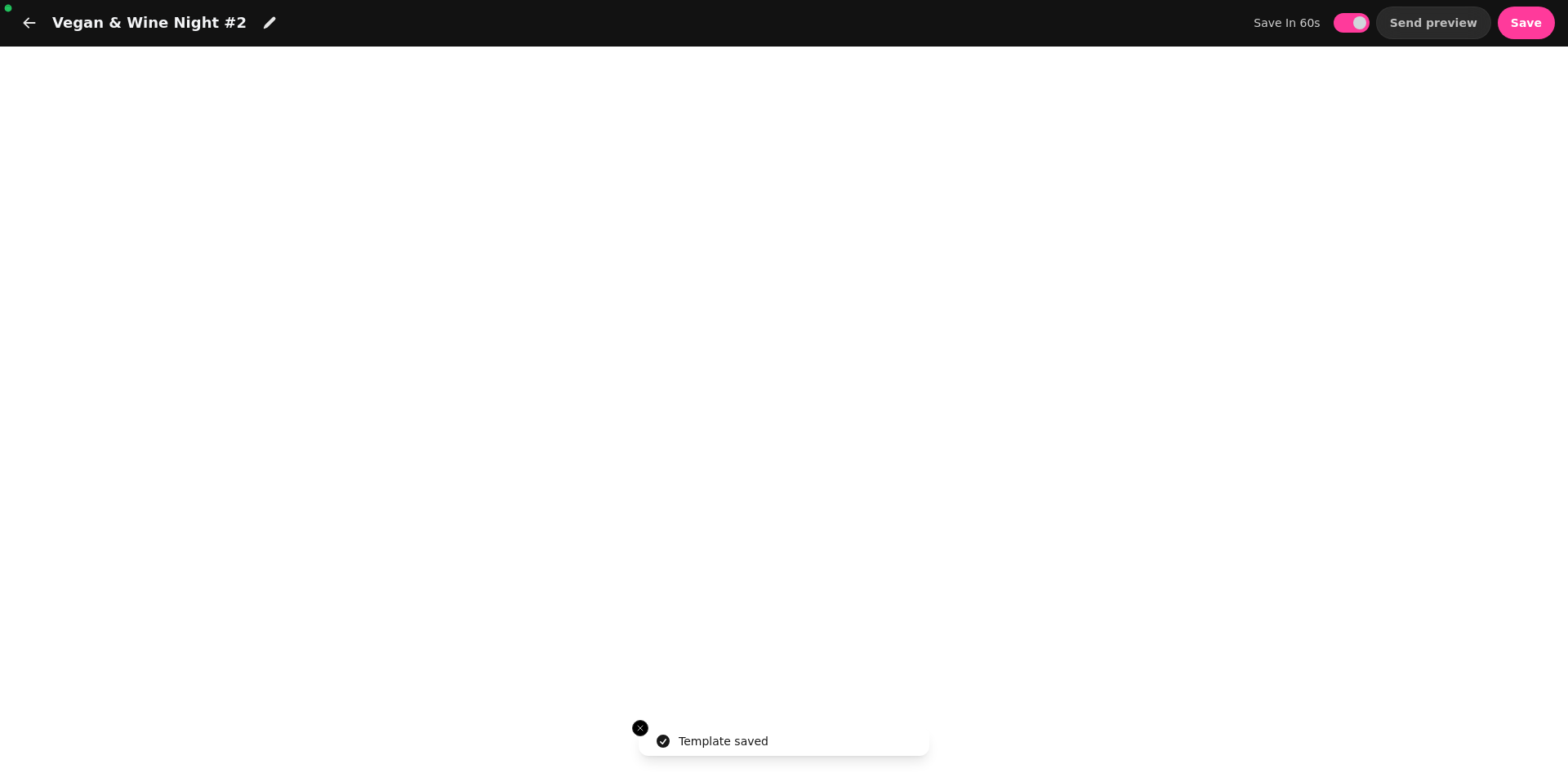
click at [649, 727] on li "Template saved" at bounding box center [783, 741] width 291 height 29
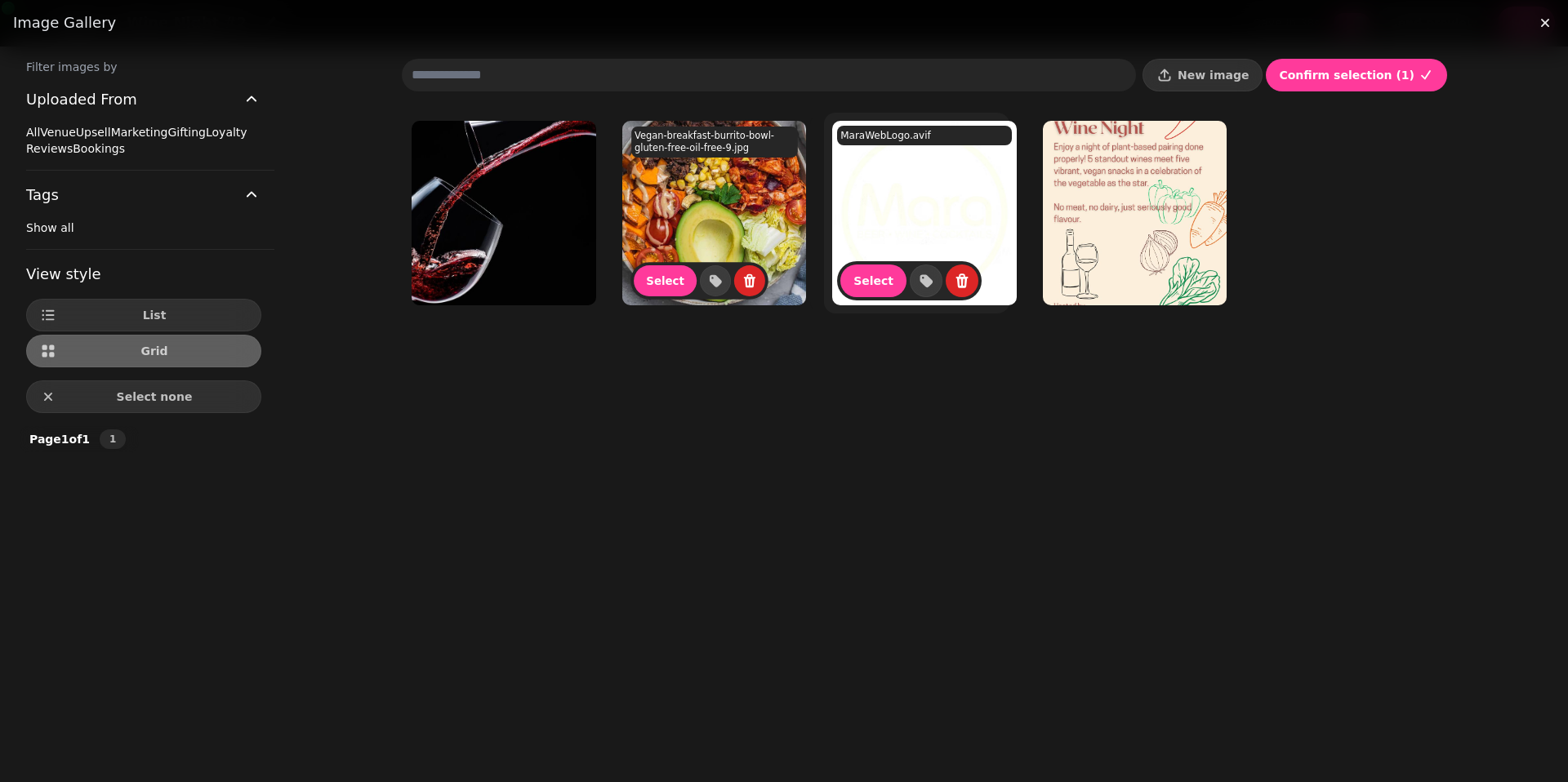
click at [879, 211] on img at bounding box center [924, 213] width 185 height 185
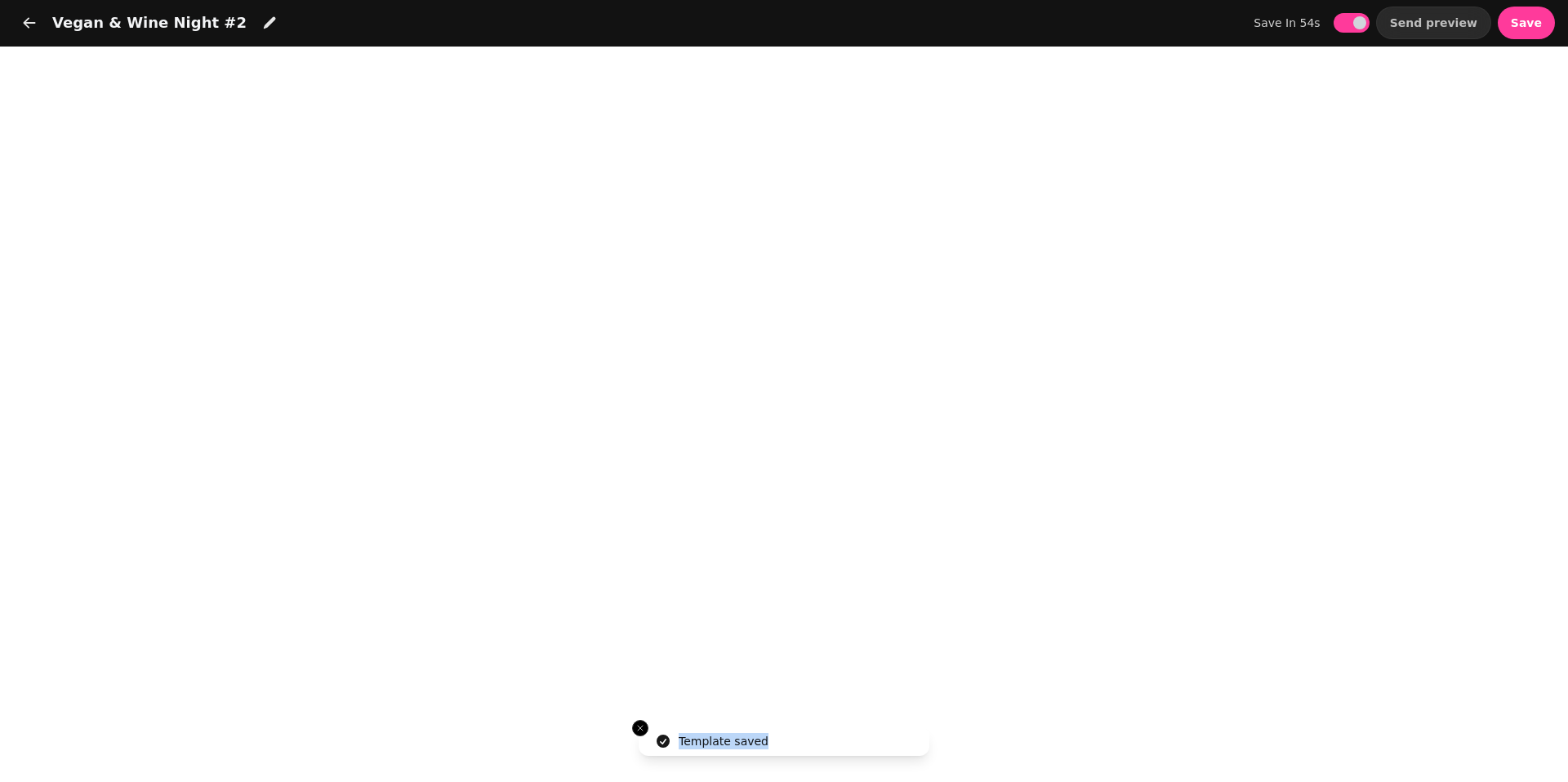
drag, startPoint x: 827, startPoint y: 719, endPoint x: 853, endPoint y: 721, distance: 26.1
click at [854, 727] on li "Template saved" at bounding box center [783, 741] width 291 height 29
click at [832, 727] on li "Template saved" at bounding box center [783, 741] width 291 height 29
drag, startPoint x: 824, startPoint y: 721, endPoint x: 684, endPoint y: 716, distance: 140.1
click at [841, 727] on li "Template saved" at bounding box center [783, 741] width 291 height 29
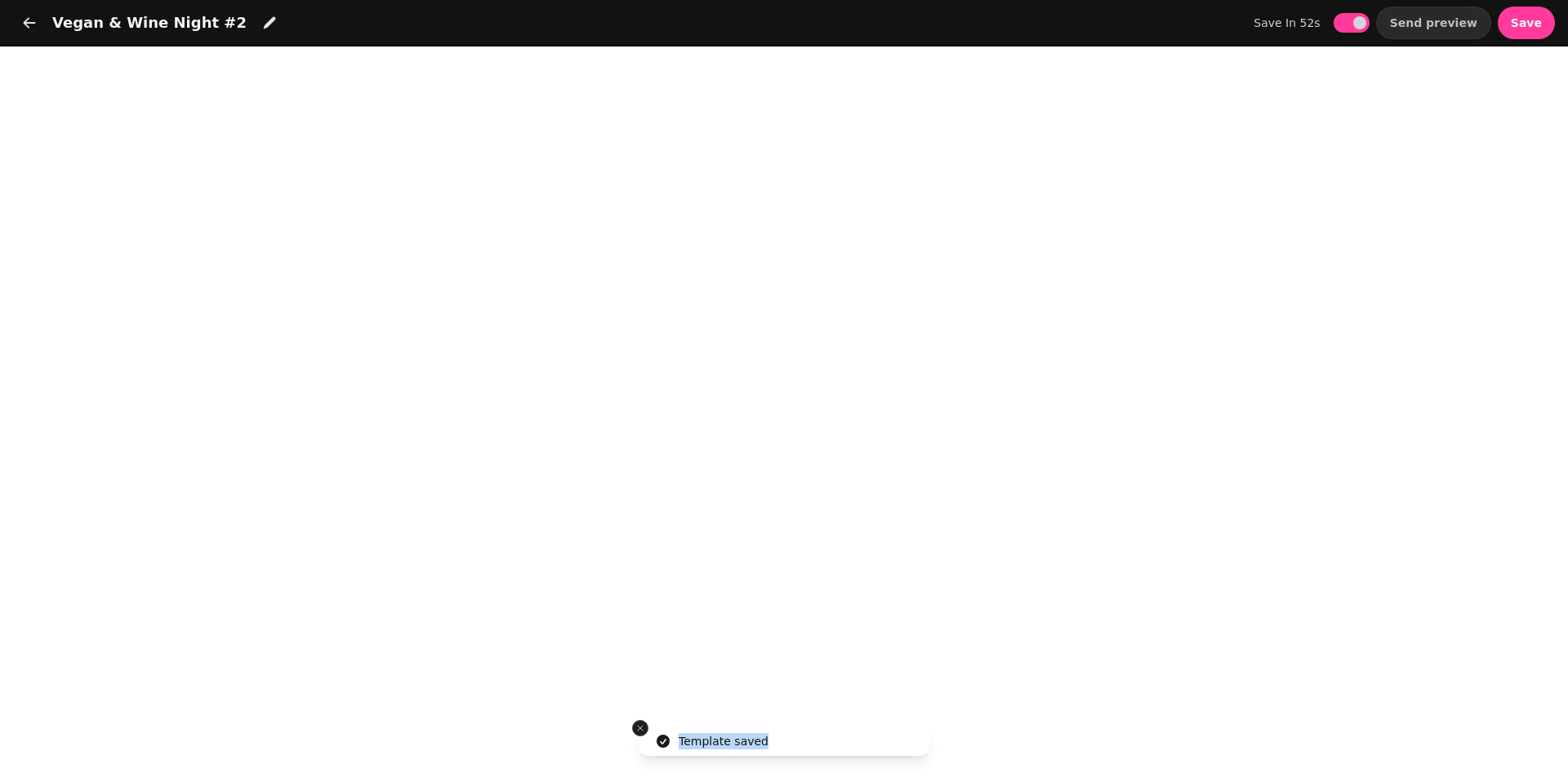
click at [643, 728] on icon "Close toast" at bounding box center [640, 728] width 10 height 10
drag, startPoint x: 40, startPoint y: 32, endPoint x: 19, endPoint y: 30, distance: 21.1
click at [40, 32] on button "button" at bounding box center [29, 22] width 33 height 33
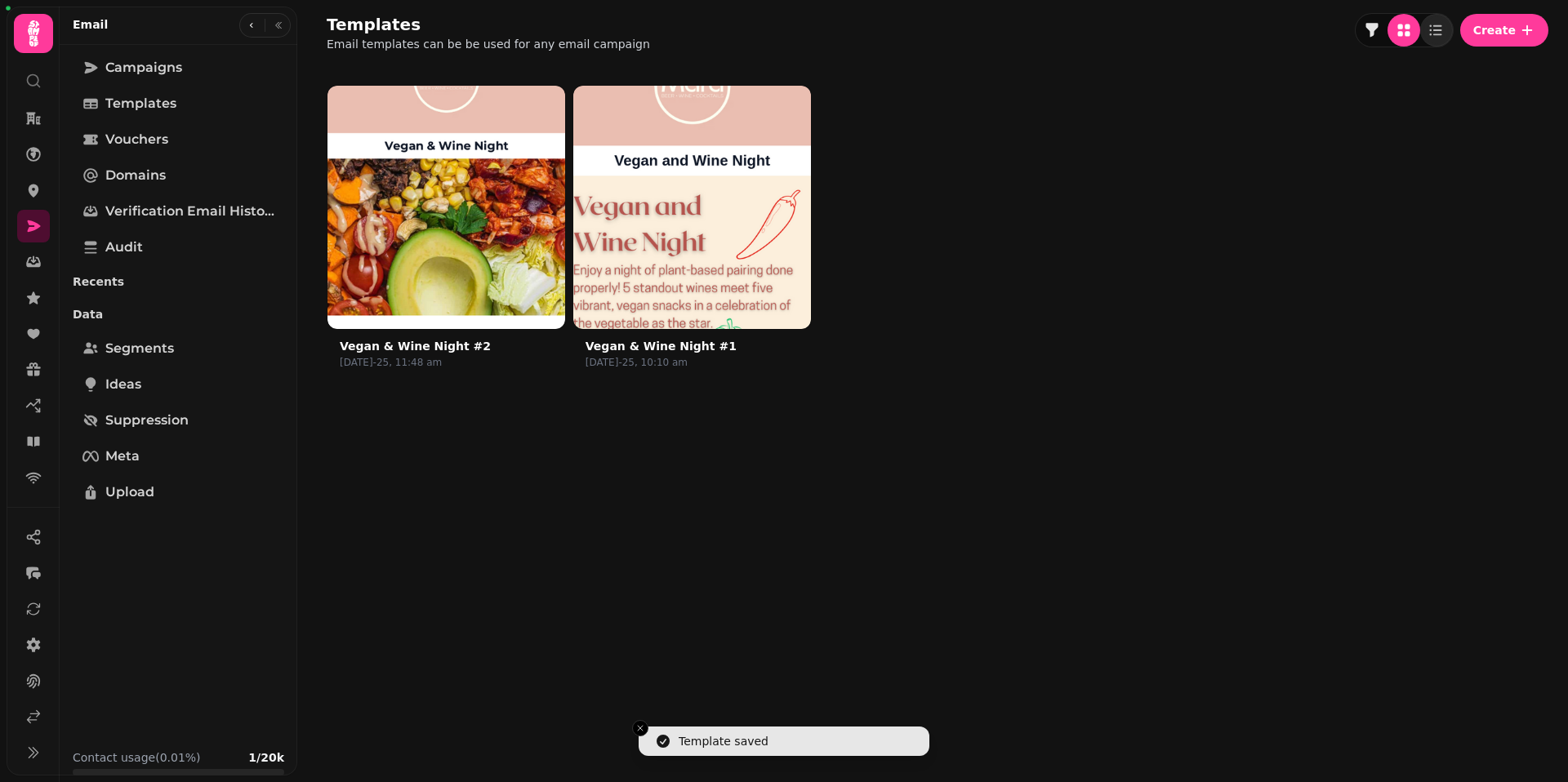
click at [681, 247] on img at bounding box center [692, 203] width 356 height 356
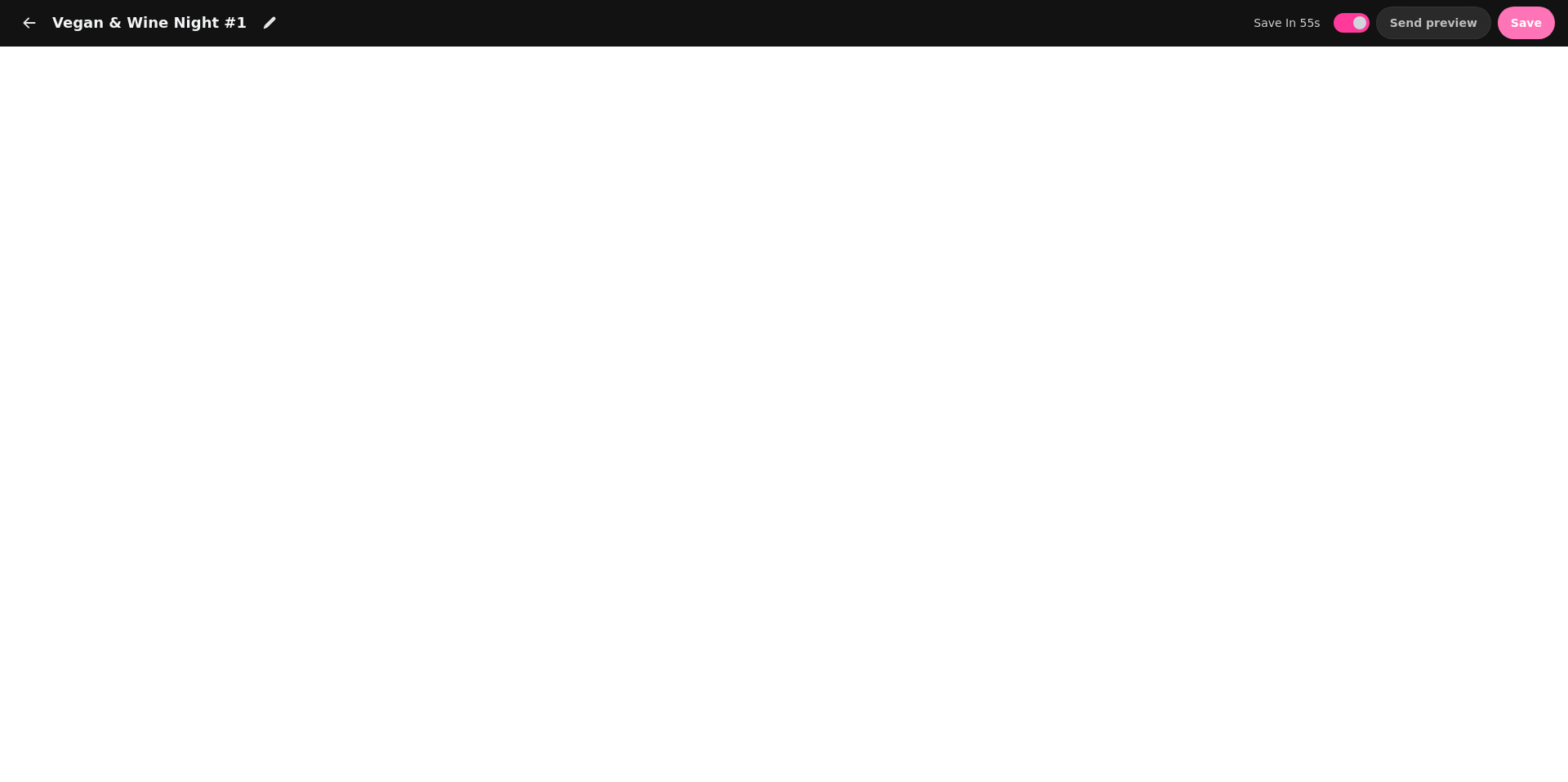
click at [1524, 30] on button "Save" at bounding box center [1526, 22] width 57 height 33
click at [35, 28] on icon "button" at bounding box center [29, 23] width 16 height 16
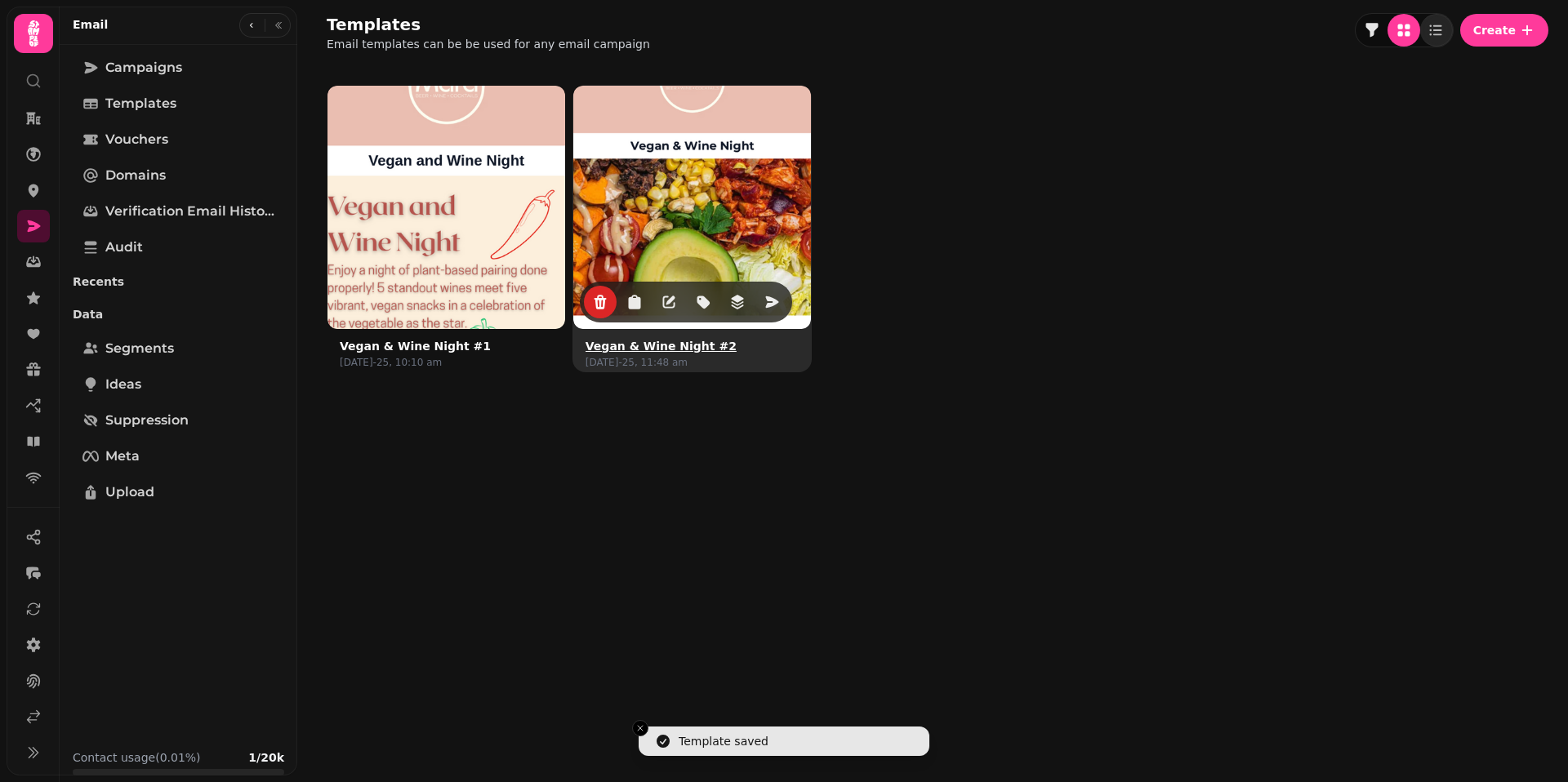
click at [649, 235] on img at bounding box center [692, 203] width 356 height 356
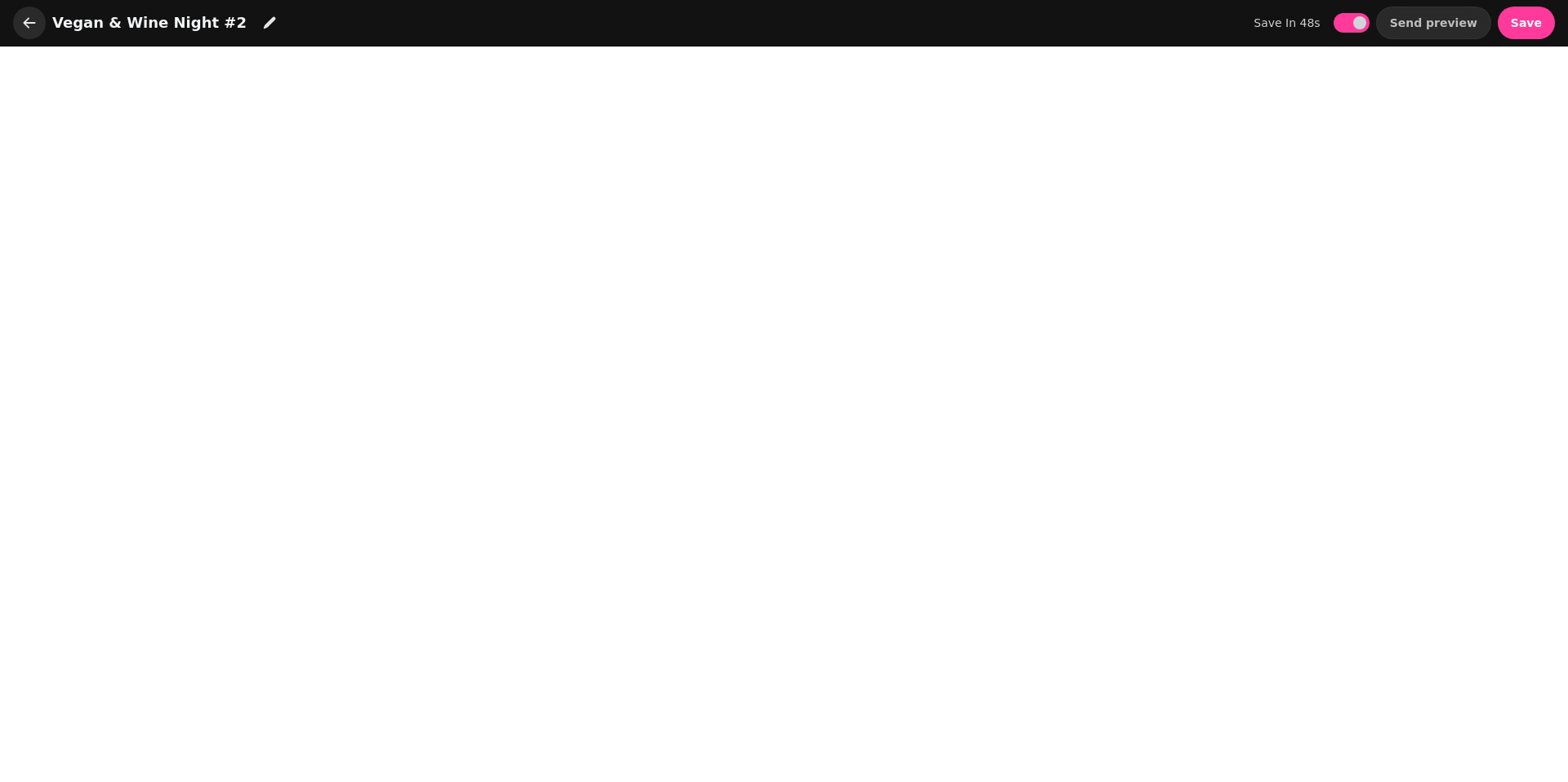
click at [25, 27] on icon "button" at bounding box center [29, 23] width 16 height 16
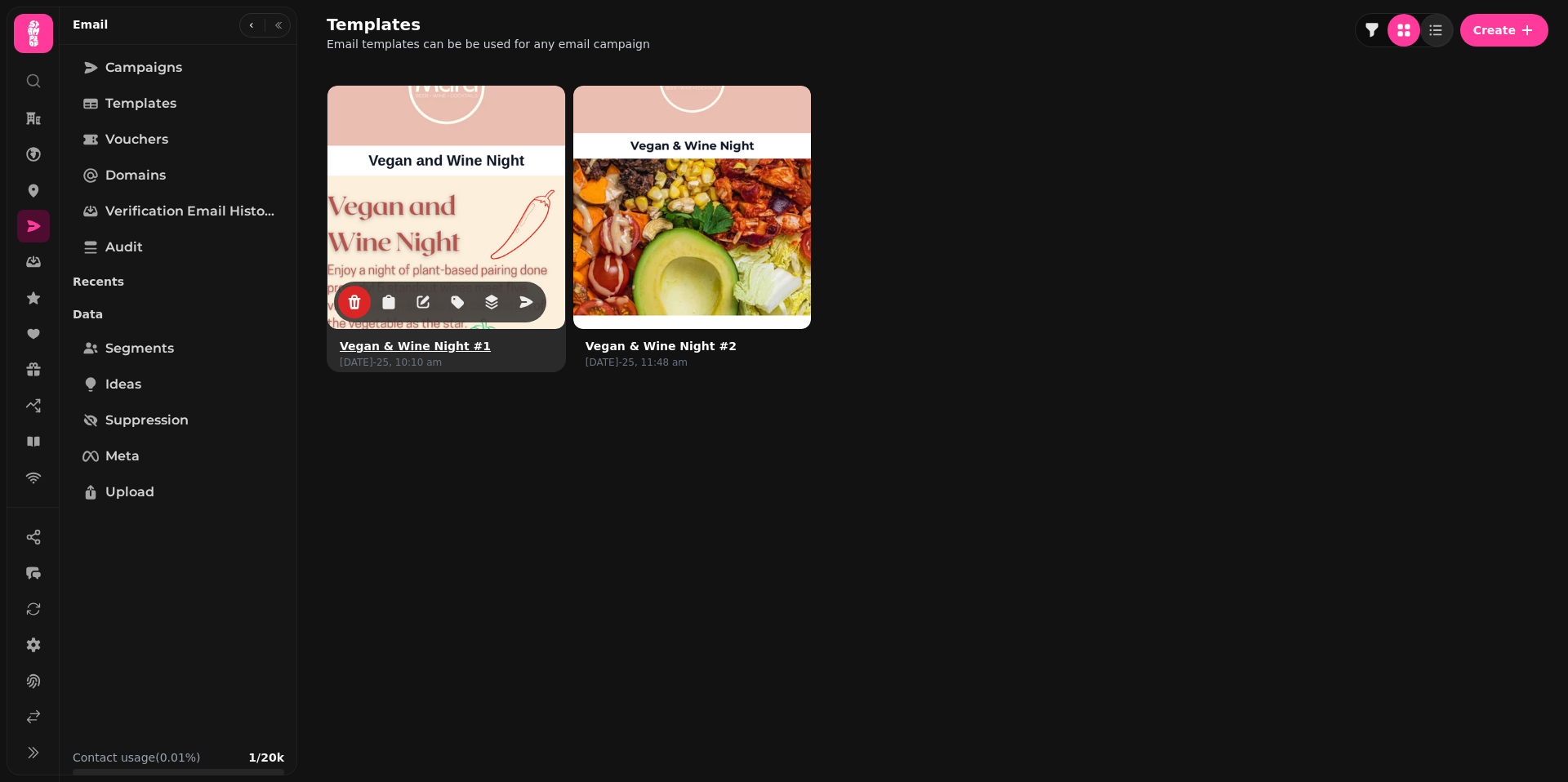
click at [452, 212] on img at bounding box center [445, 203] width 356 height 356
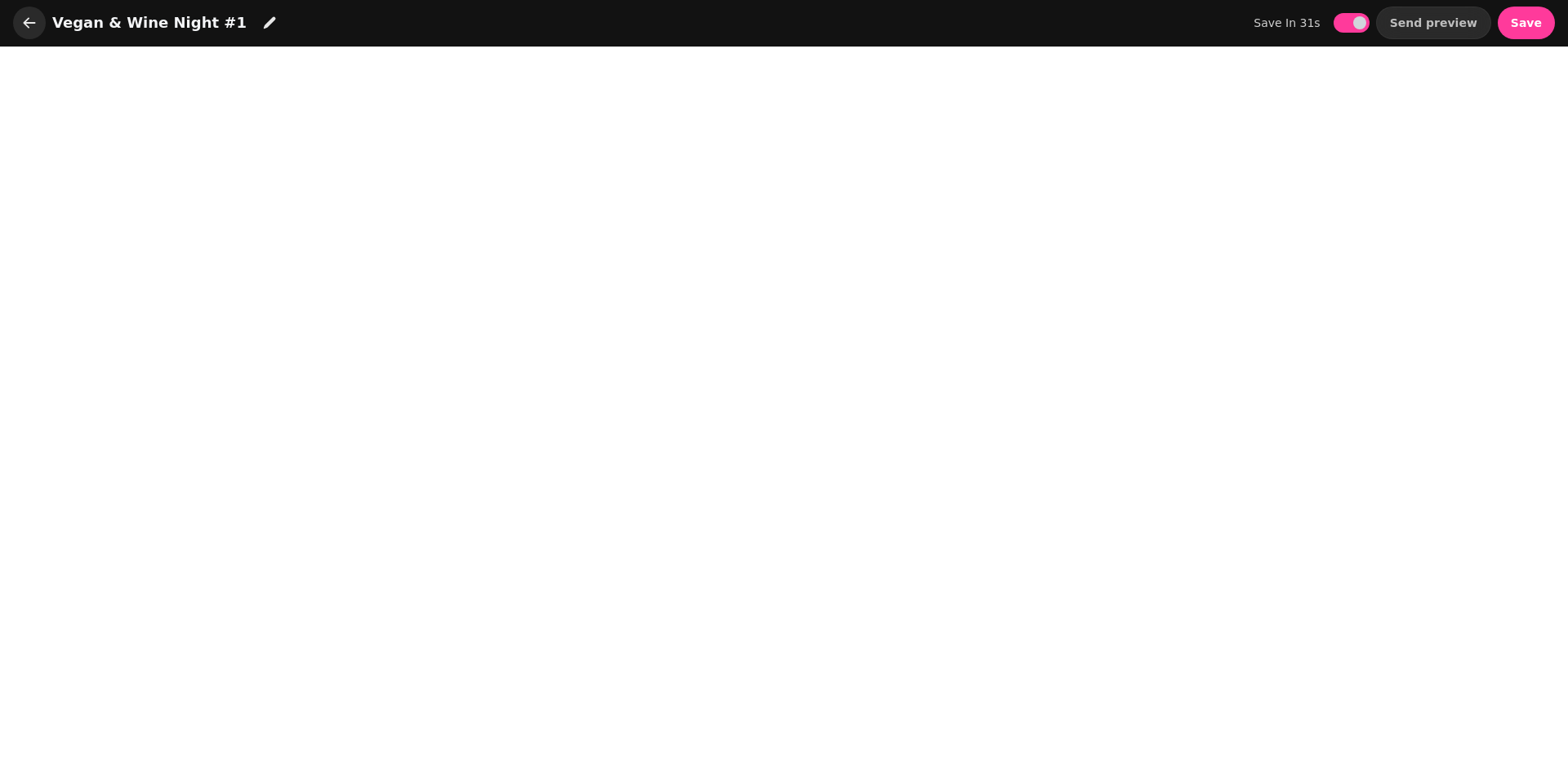
click at [32, 26] on icon "button" at bounding box center [29, 23] width 16 height 16
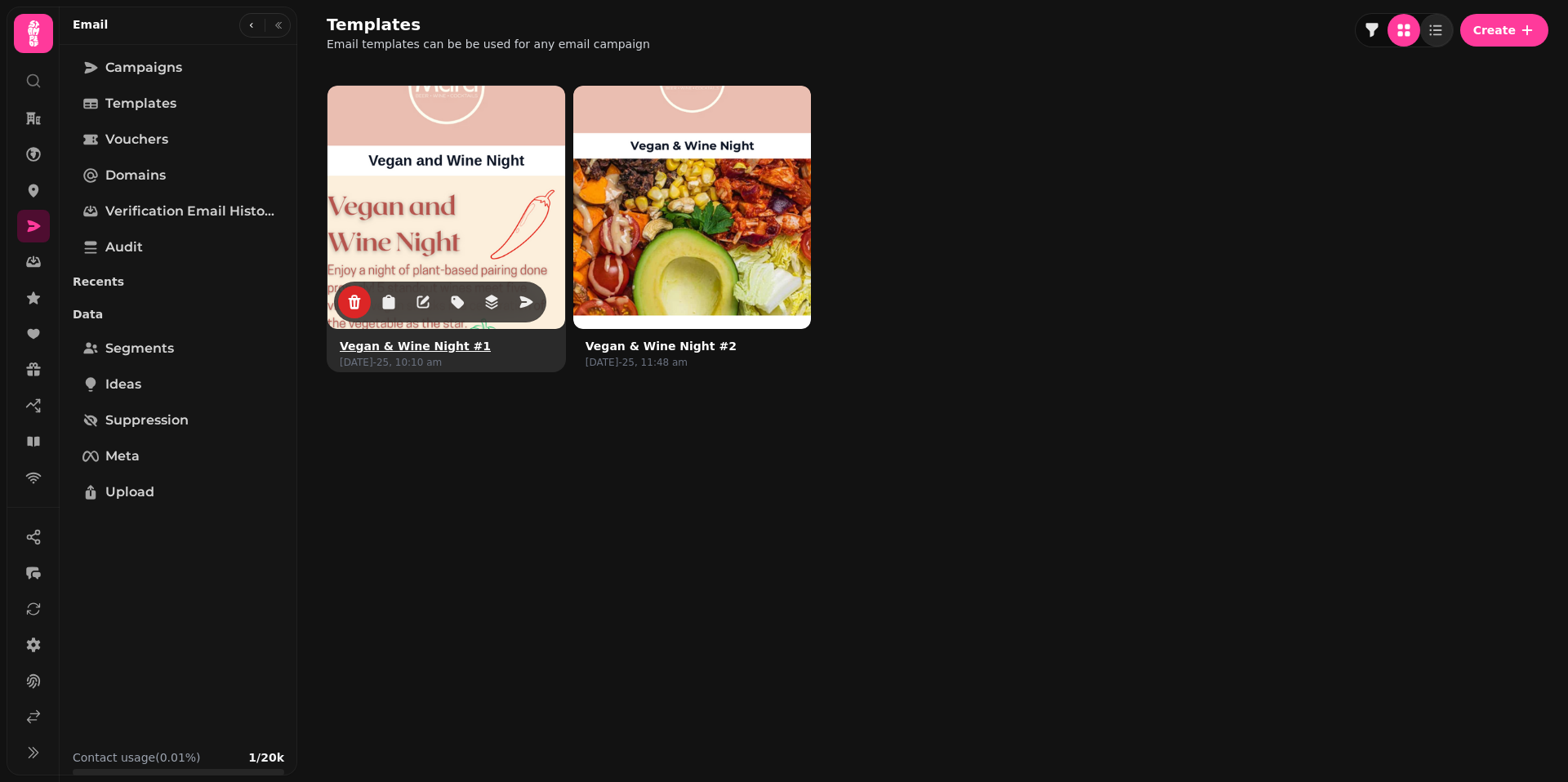
click at [467, 272] on img at bounding box center [445, 203] width 356 height 356
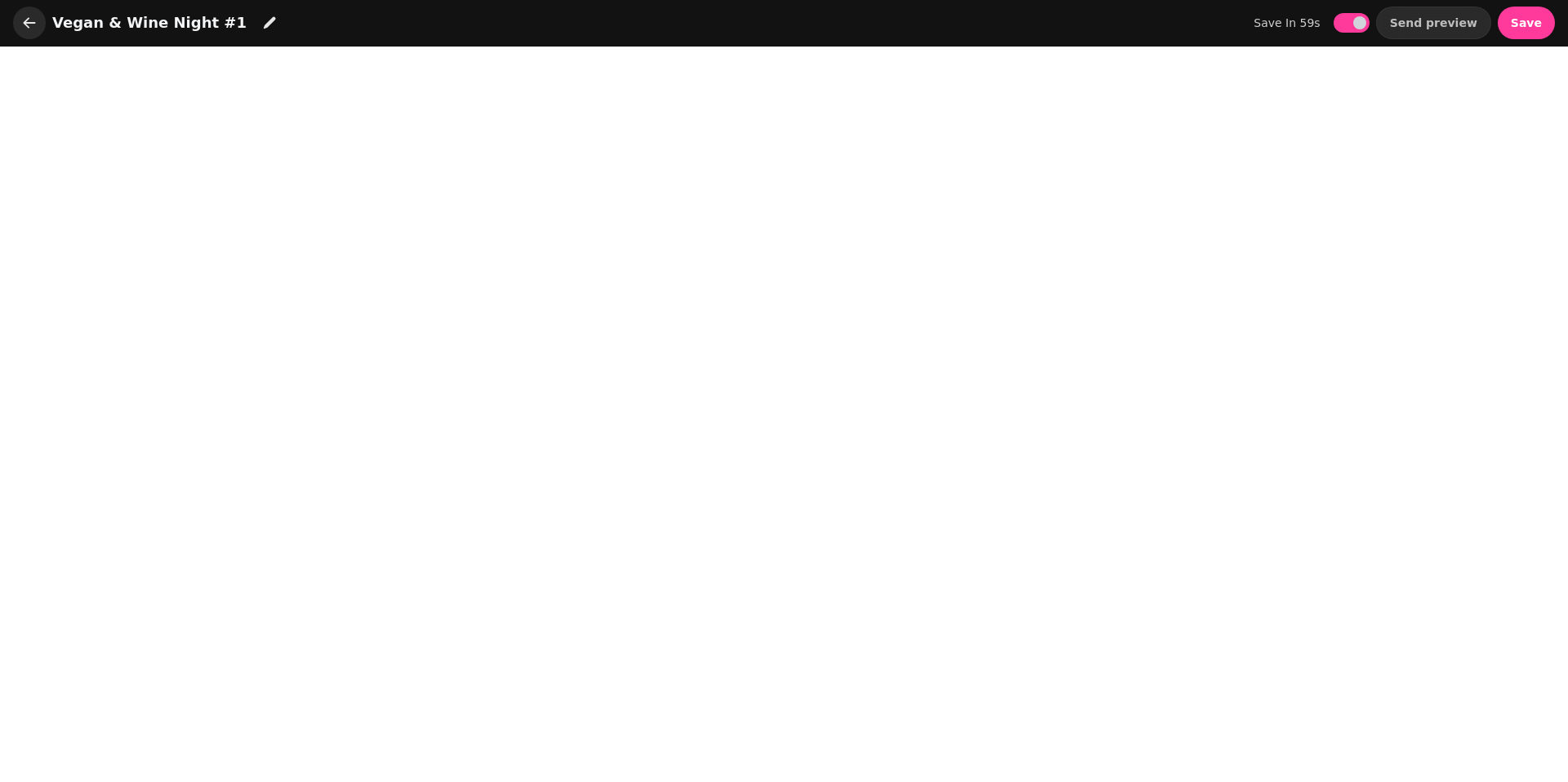
click at [22, 15] on icon "button" at bounding box center [29, 23] width 16 height 16
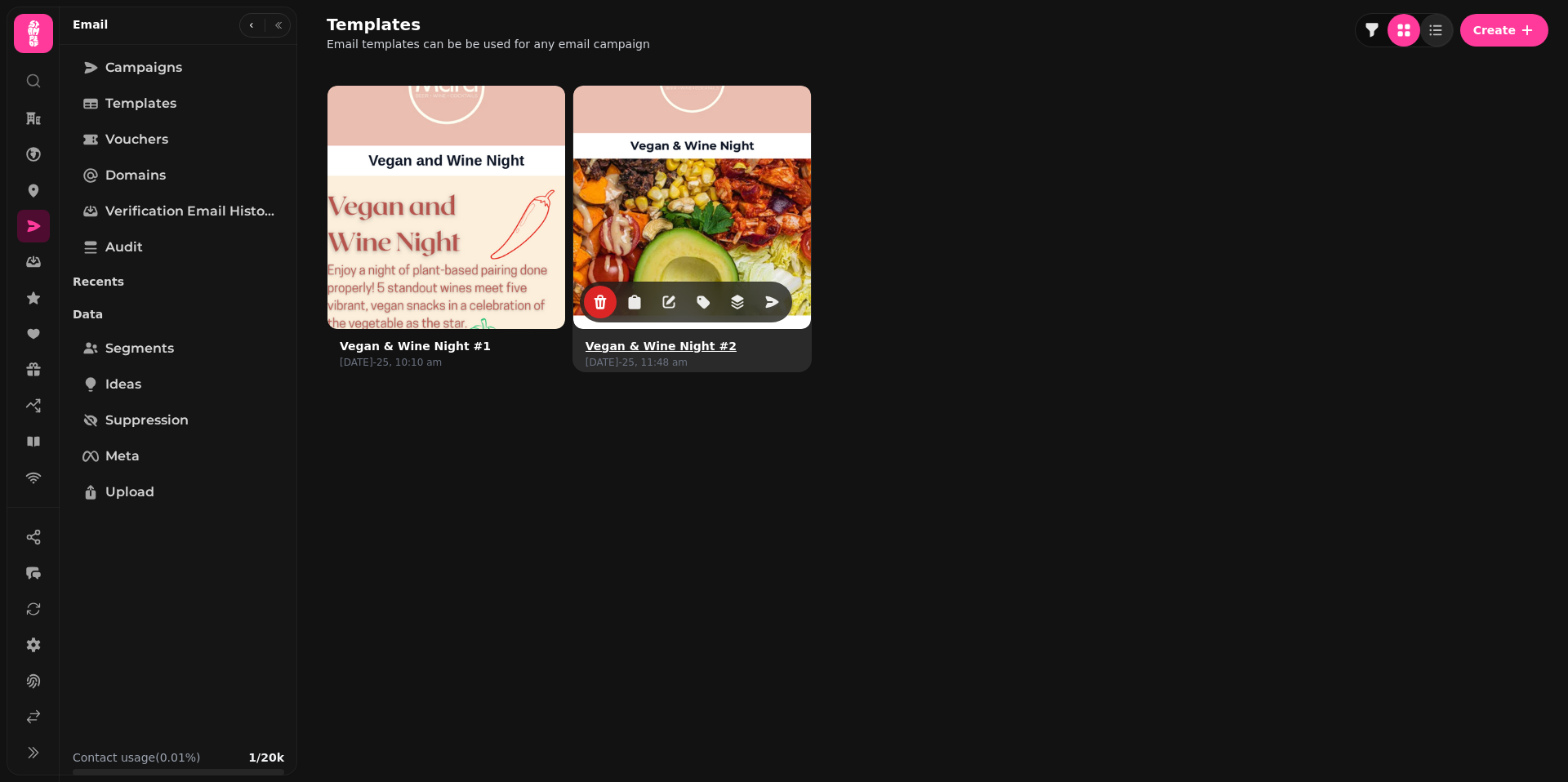
click at [758, 210] on img at bounding box center [692, 203] width 356 height 356
